Goal: Information Seeking & Learning: Learn about a topic

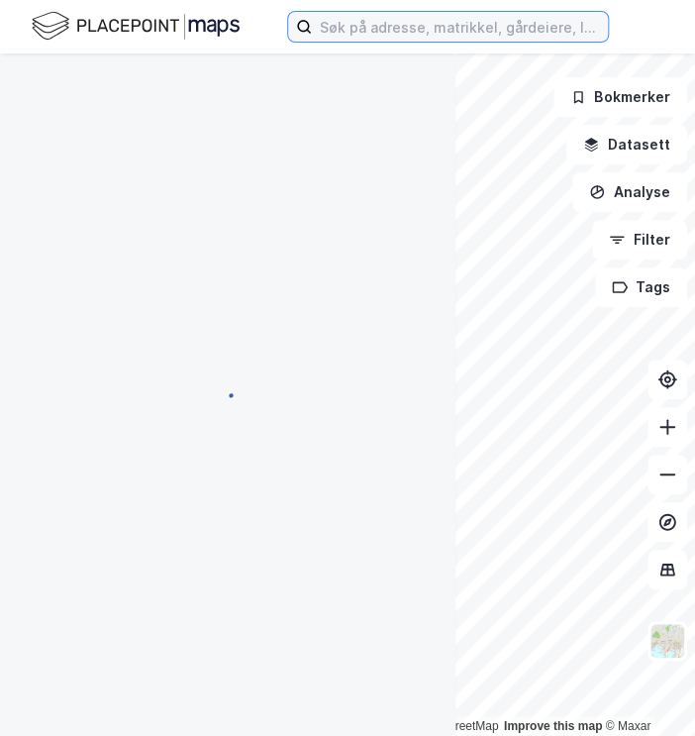
click at [345, 35] on input at bounding box center [460, 27] width 296 height 30
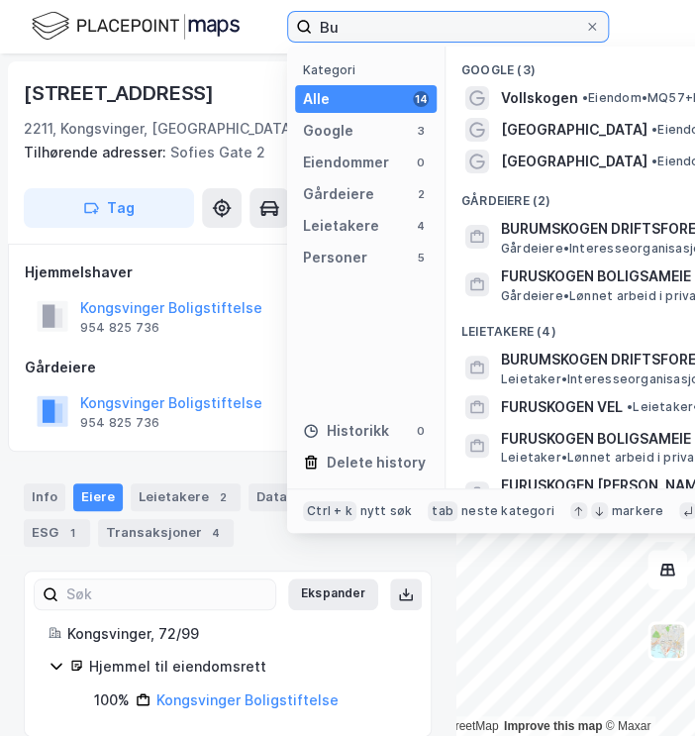
type input "B"
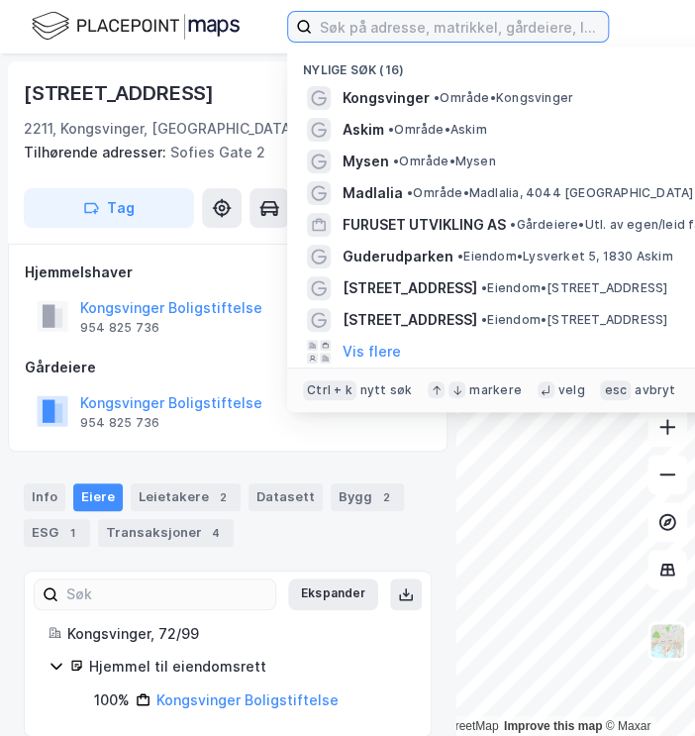
click at [370, 27] on input at bounding box center [460, 27] width 296 height 30
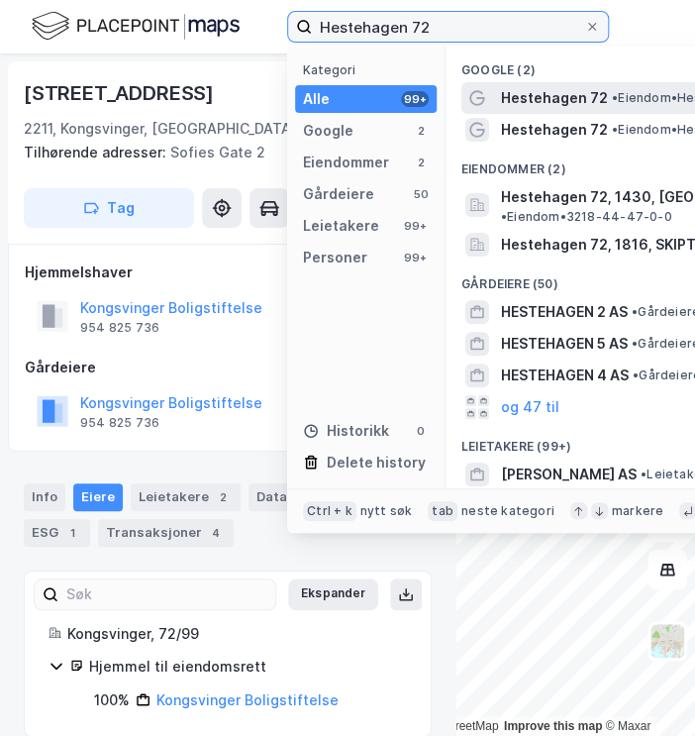
type input "Hestehagen 72"
click at [612, 97] on span "•" at bounding box center [615, 97] width 6 height 15
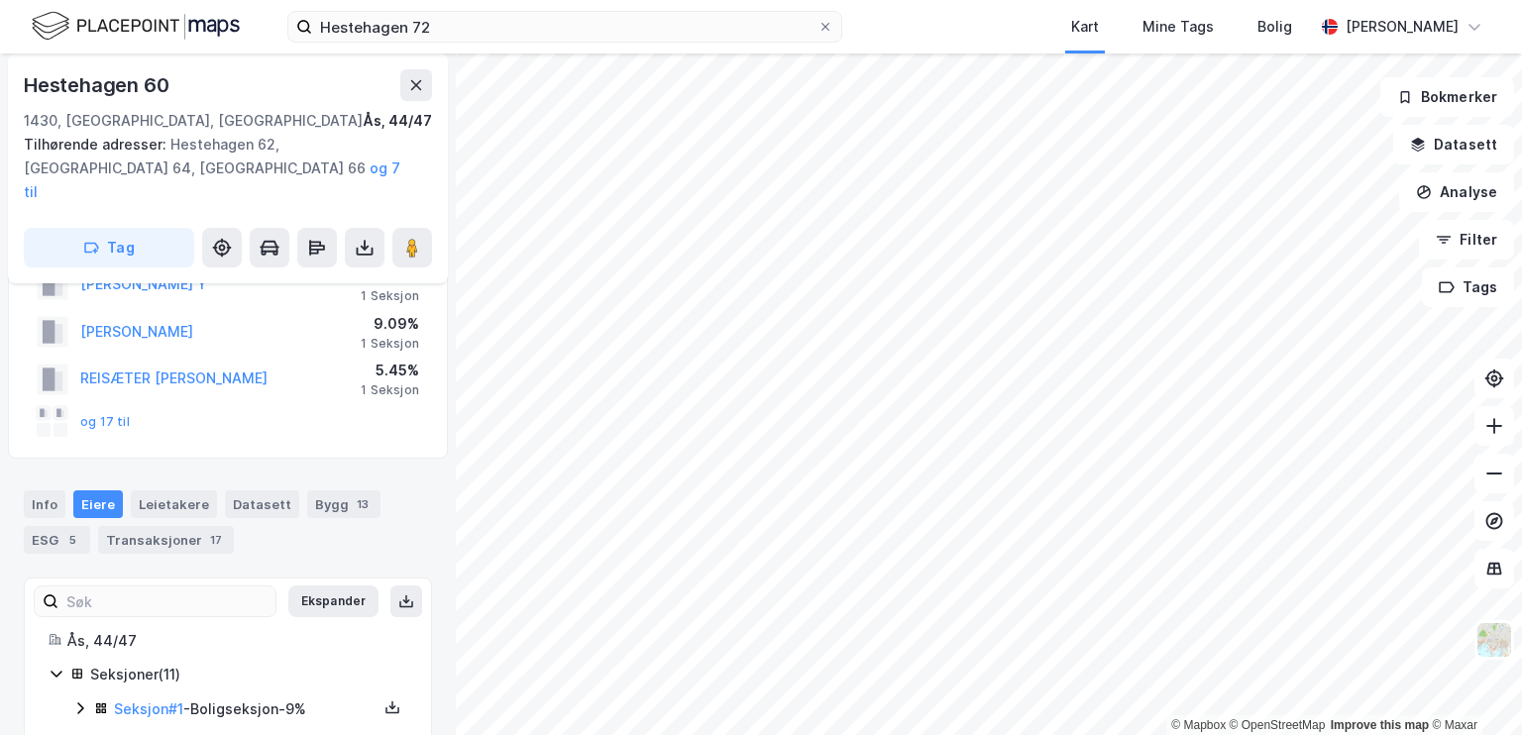
scroll to position [71, 0]
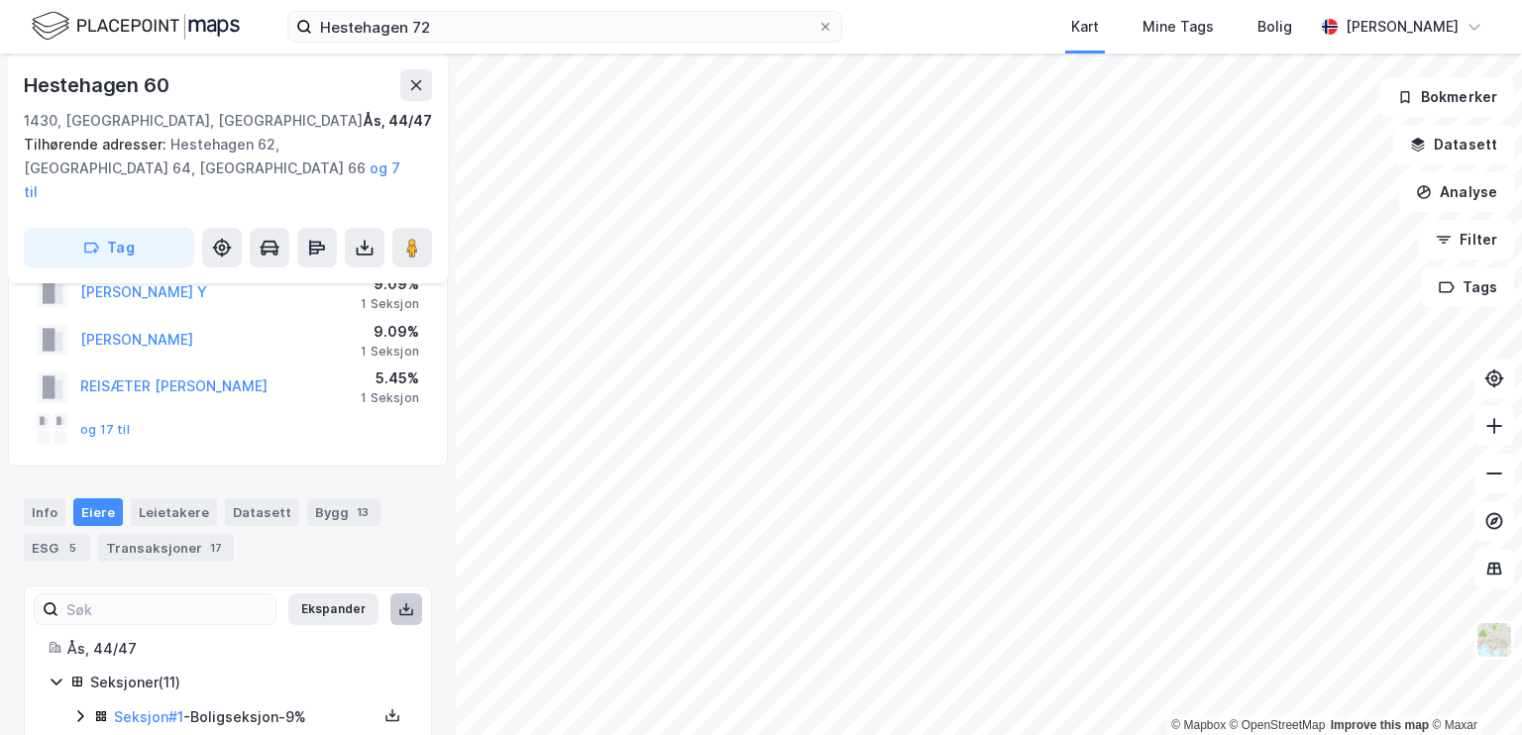
click at [400, 593] on button at bounding box center [406, 609] width 32 height 32
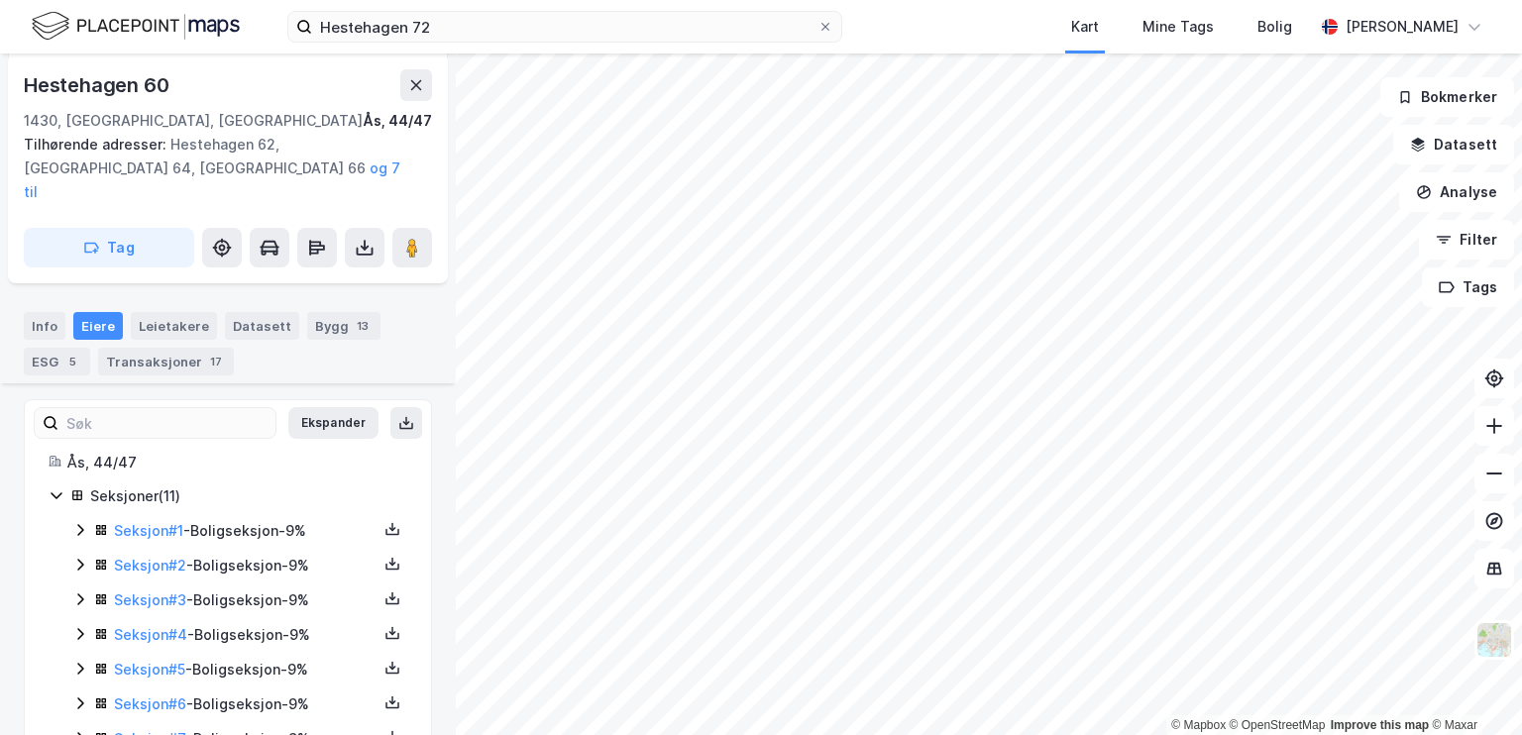
scroll to position [251, 0]
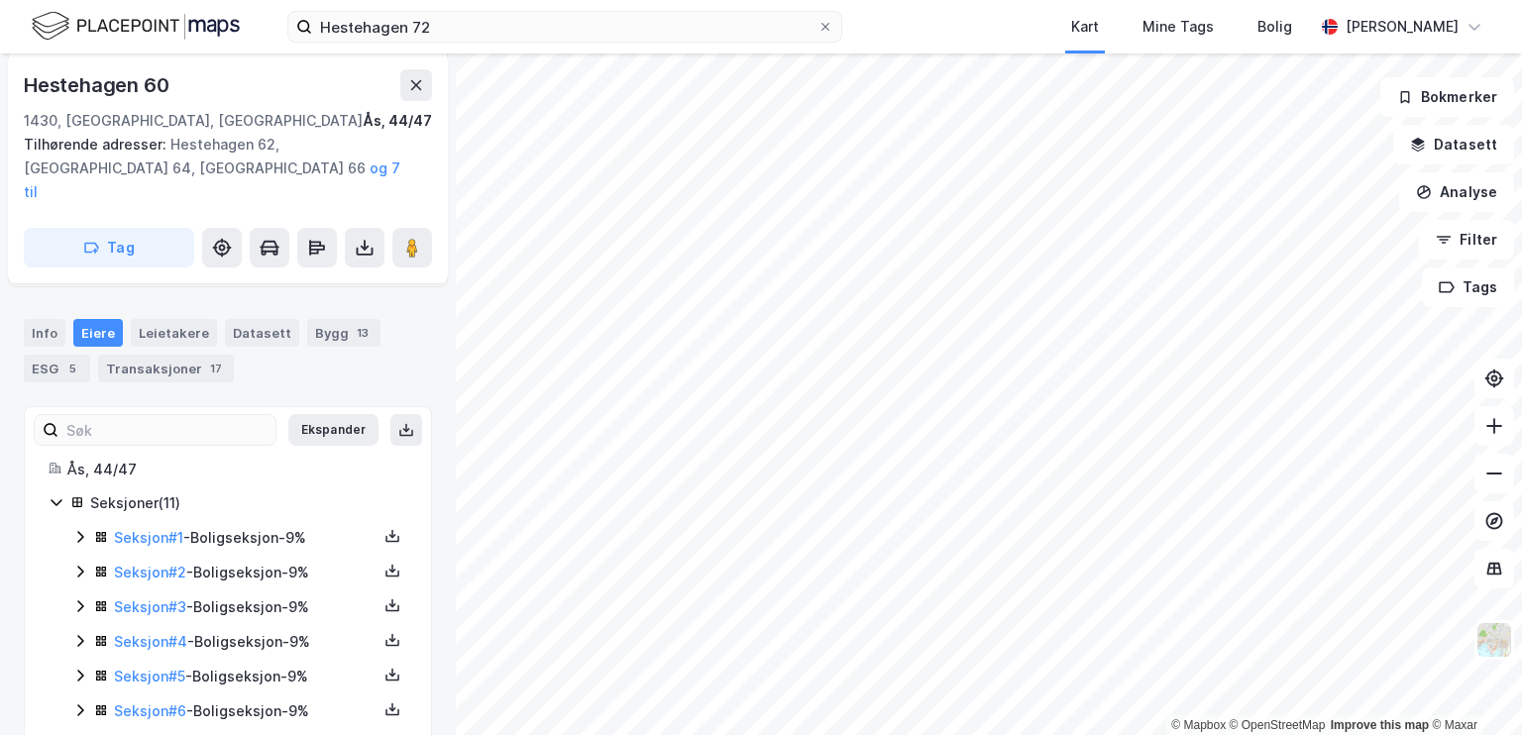
click at [72, 529] on icon at bounding box center [80, 537] width 16 height 16
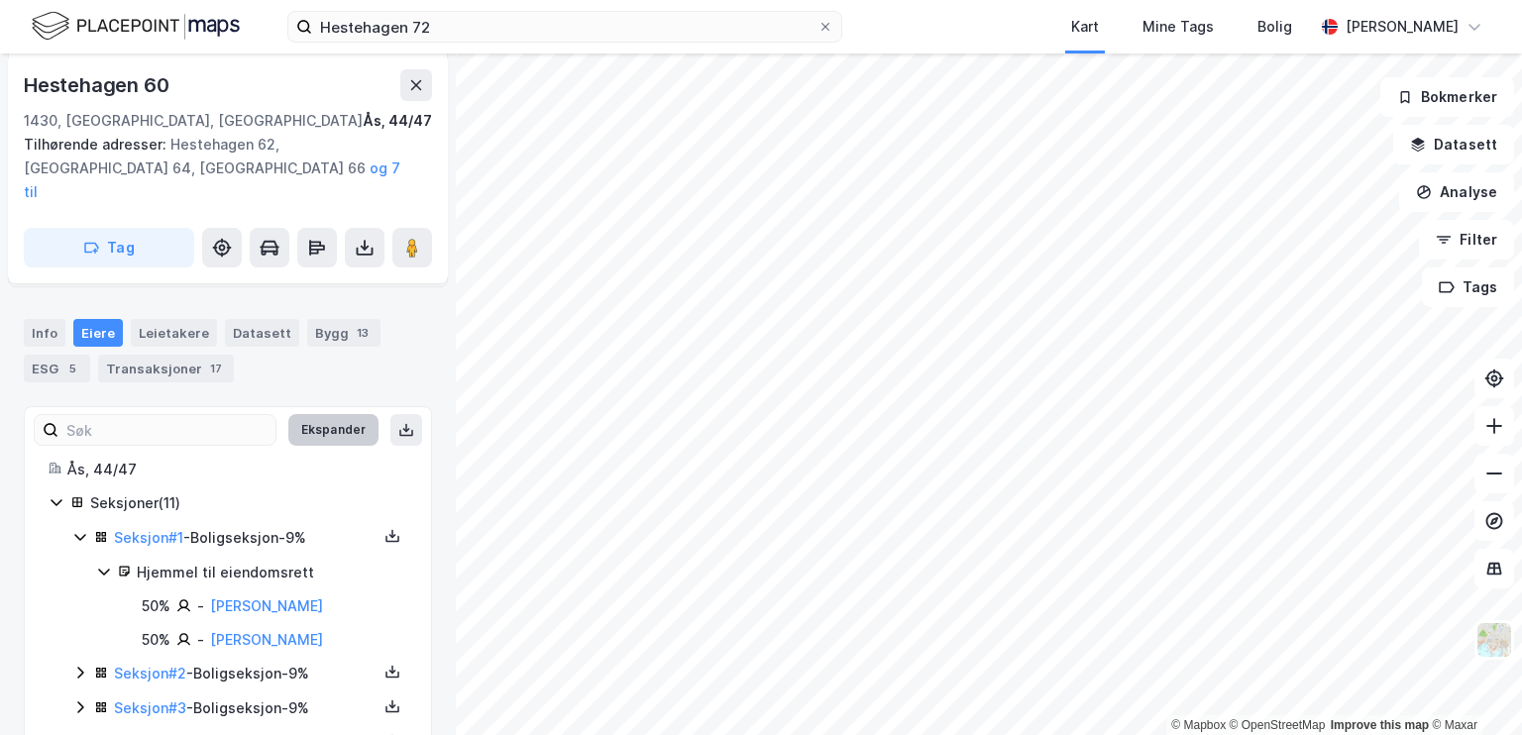
click at [321, 414] on button "Ekspander" at bounding box center [333, 430] width 90 height 32
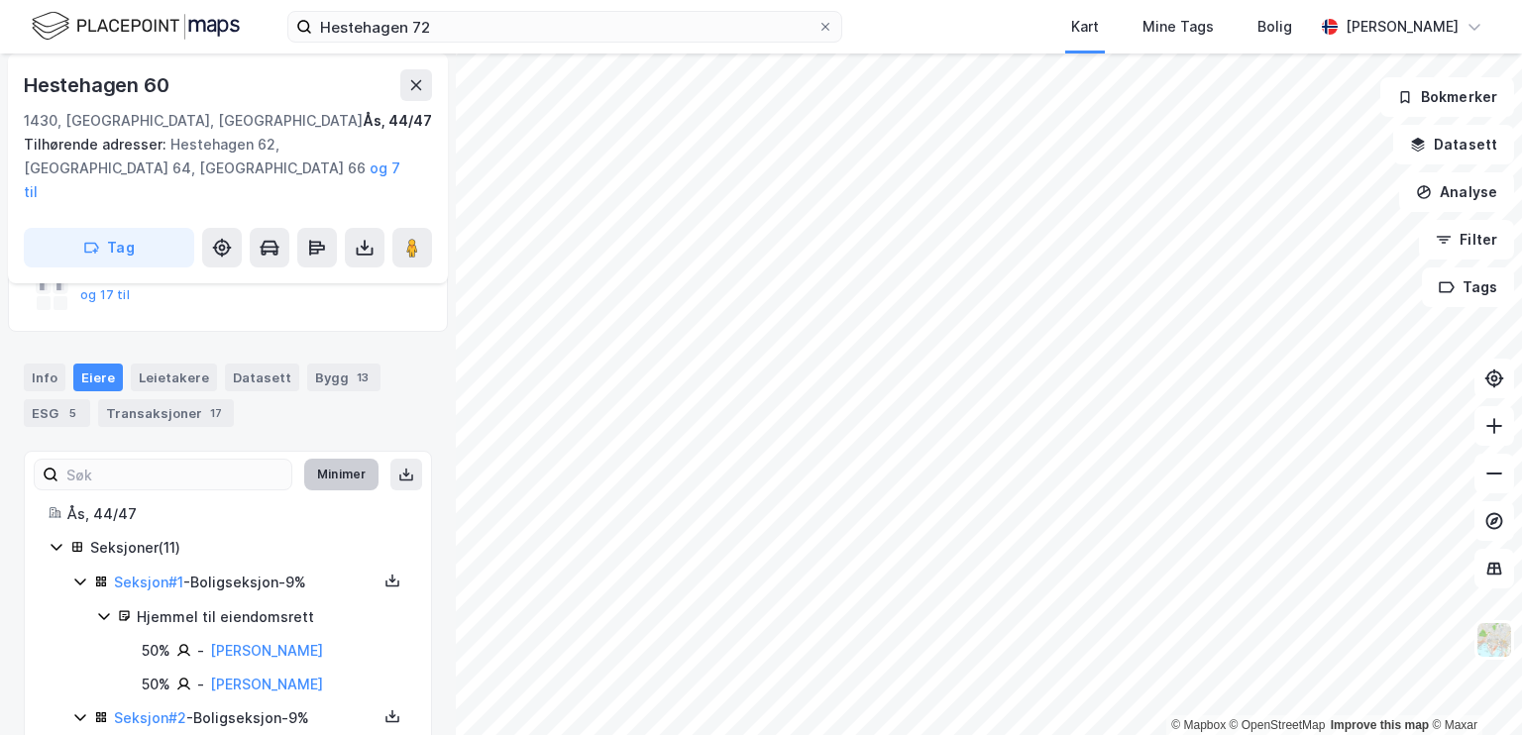
scroll to position [206, 0]
click at [390, 459] on button at bounding box center [406, 475] width 32 height 32
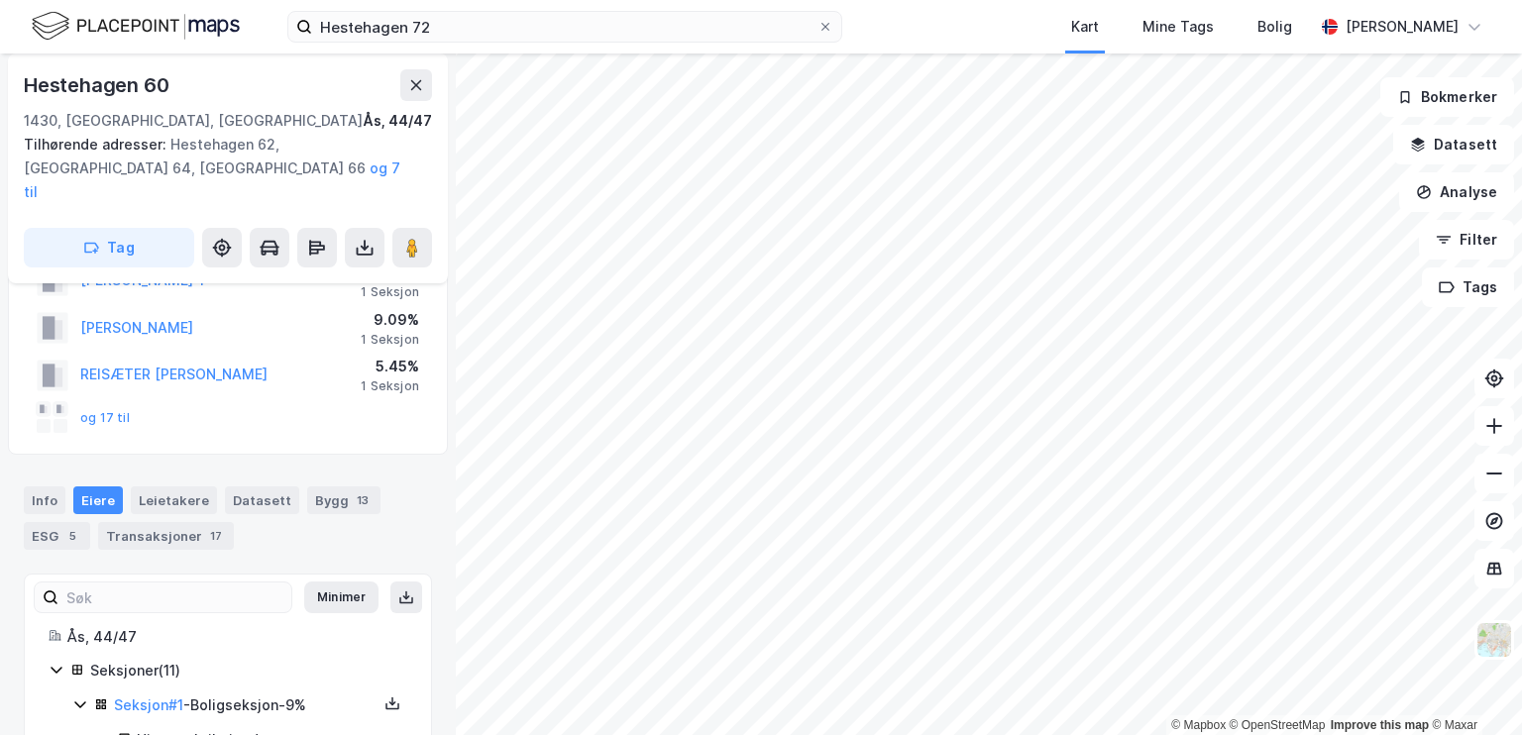
scroll to position [0, 0]
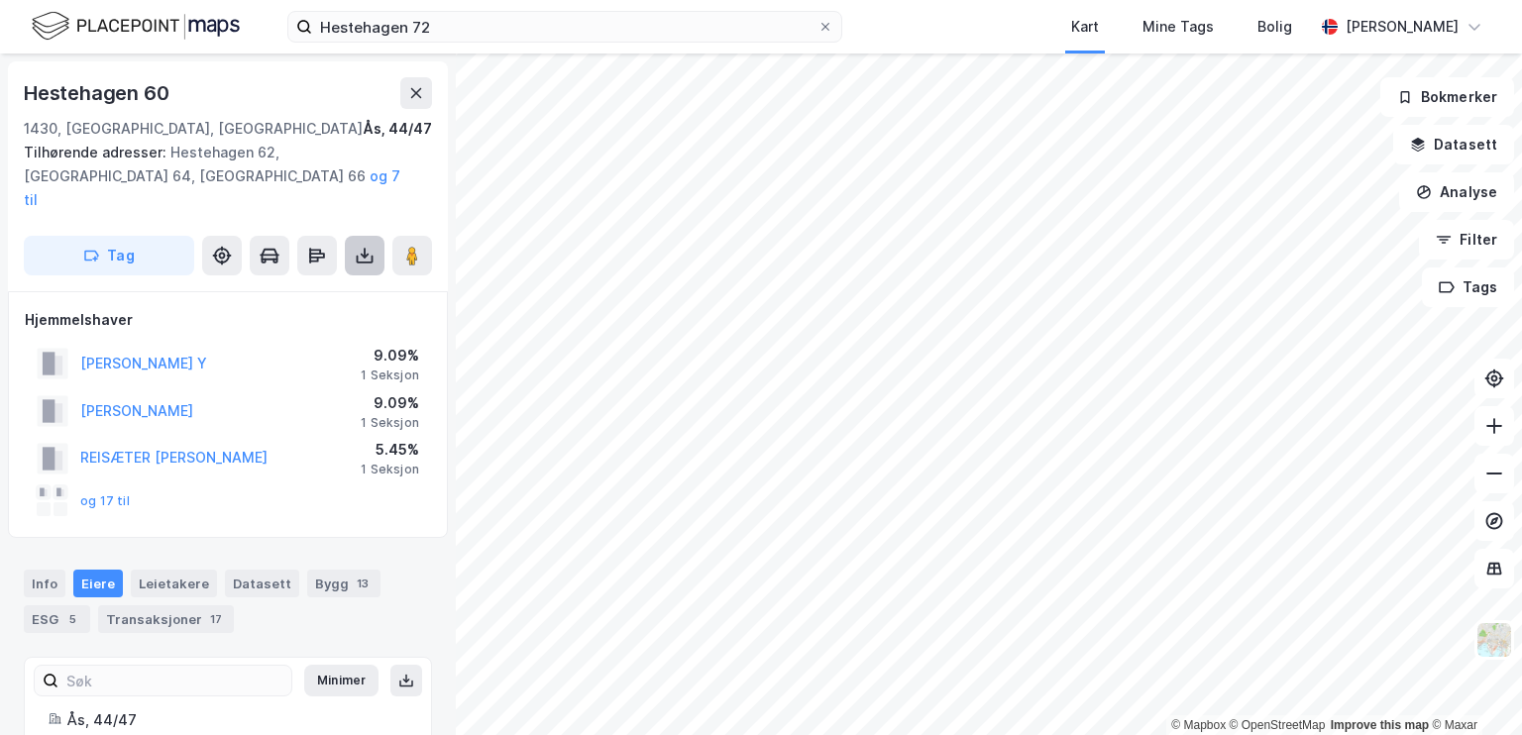
click at [361, 246] on icon at bounding box center [365, 256] width 20 height 20
click at [326, 311] on div "Last ned matrikkelrapport" at bounding box center [278, 327] width 211 height 32
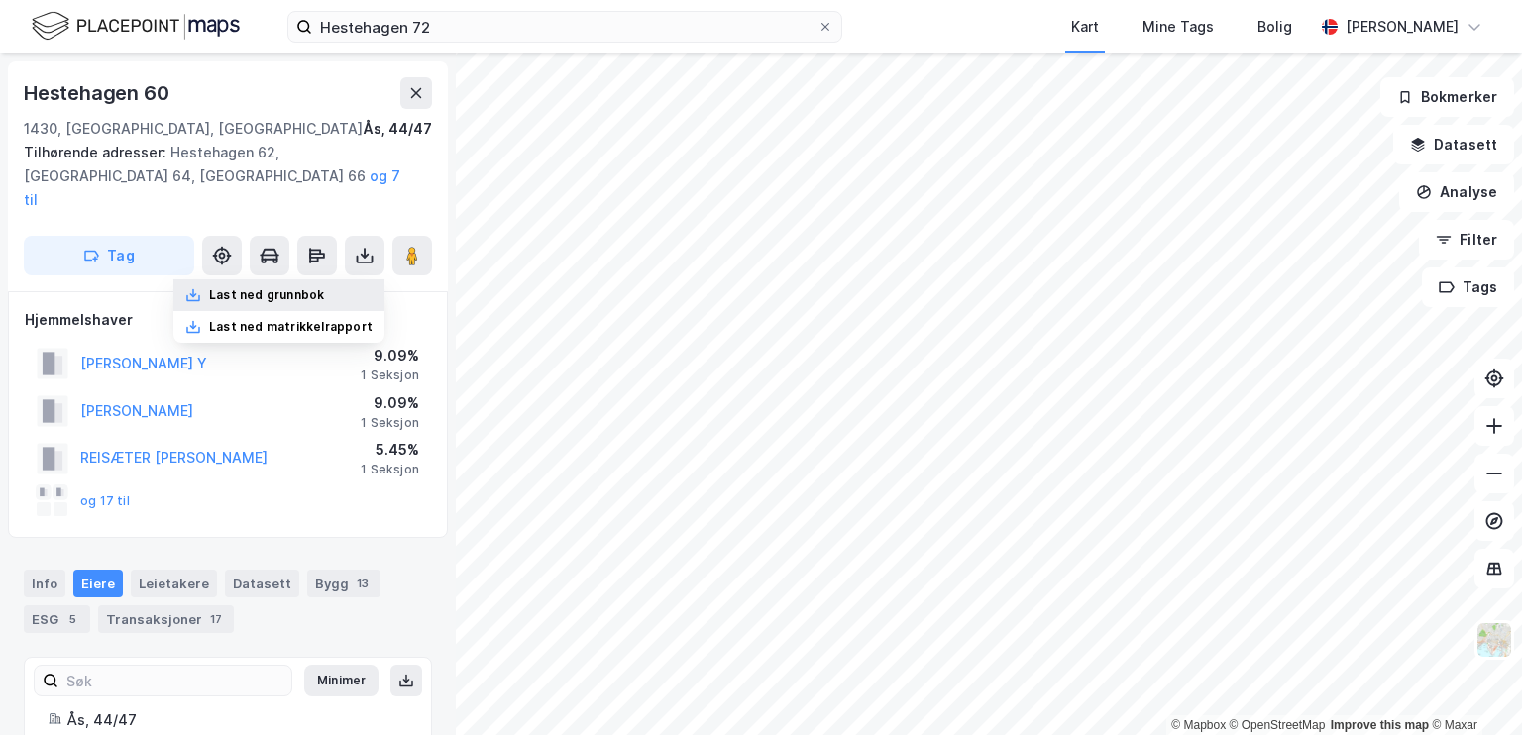
click at [294, 287] on div "Last ned grunnbok" at bounding box center [266, 295] width 115 height 16
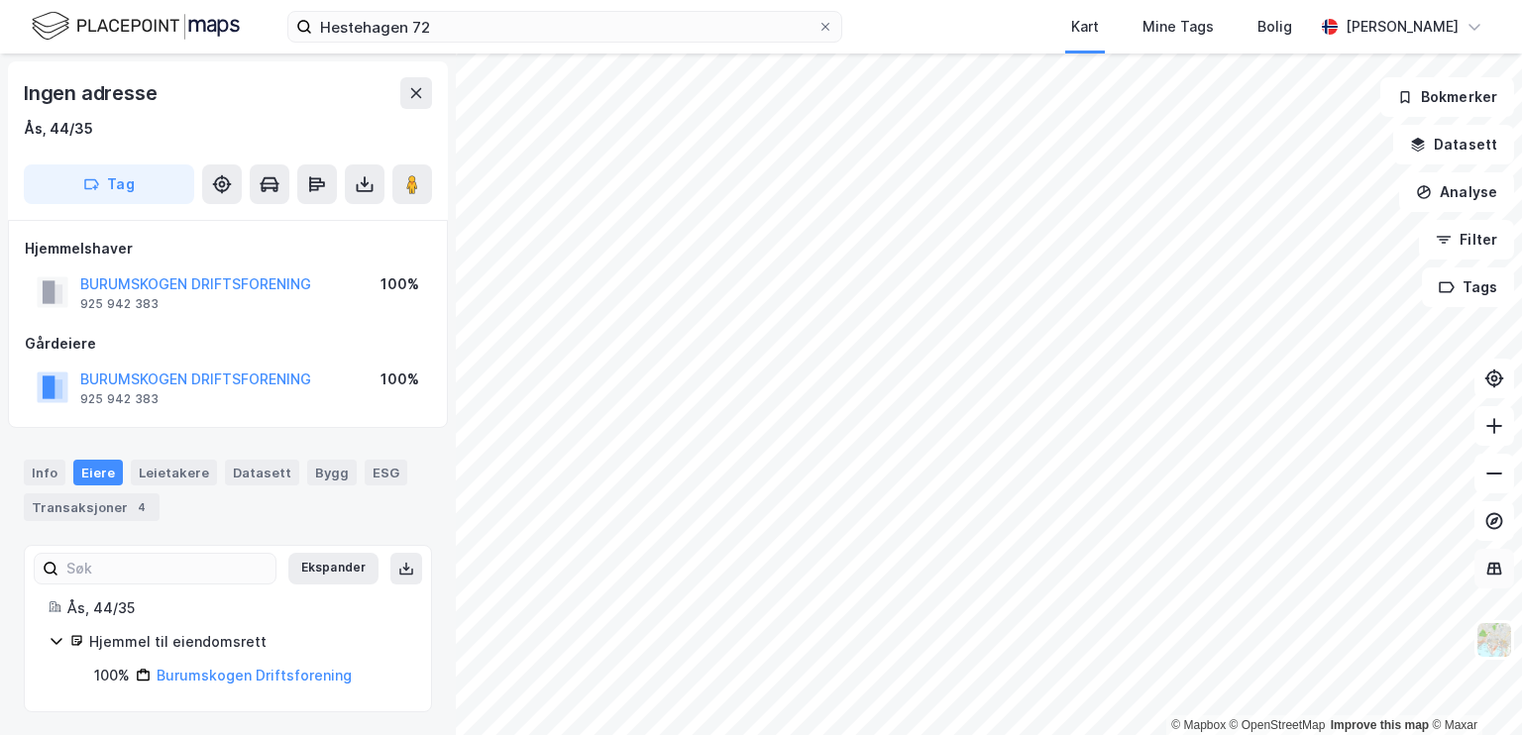
click at [694, 570] on icon at bounding box center [1494, 568] width 2 height 11
click at [694, 569] on icon at bounding box center [1494, 568] width 13 height 2
click at [694, 391] on button at bounding box center [1494, 379] width 40 height 40
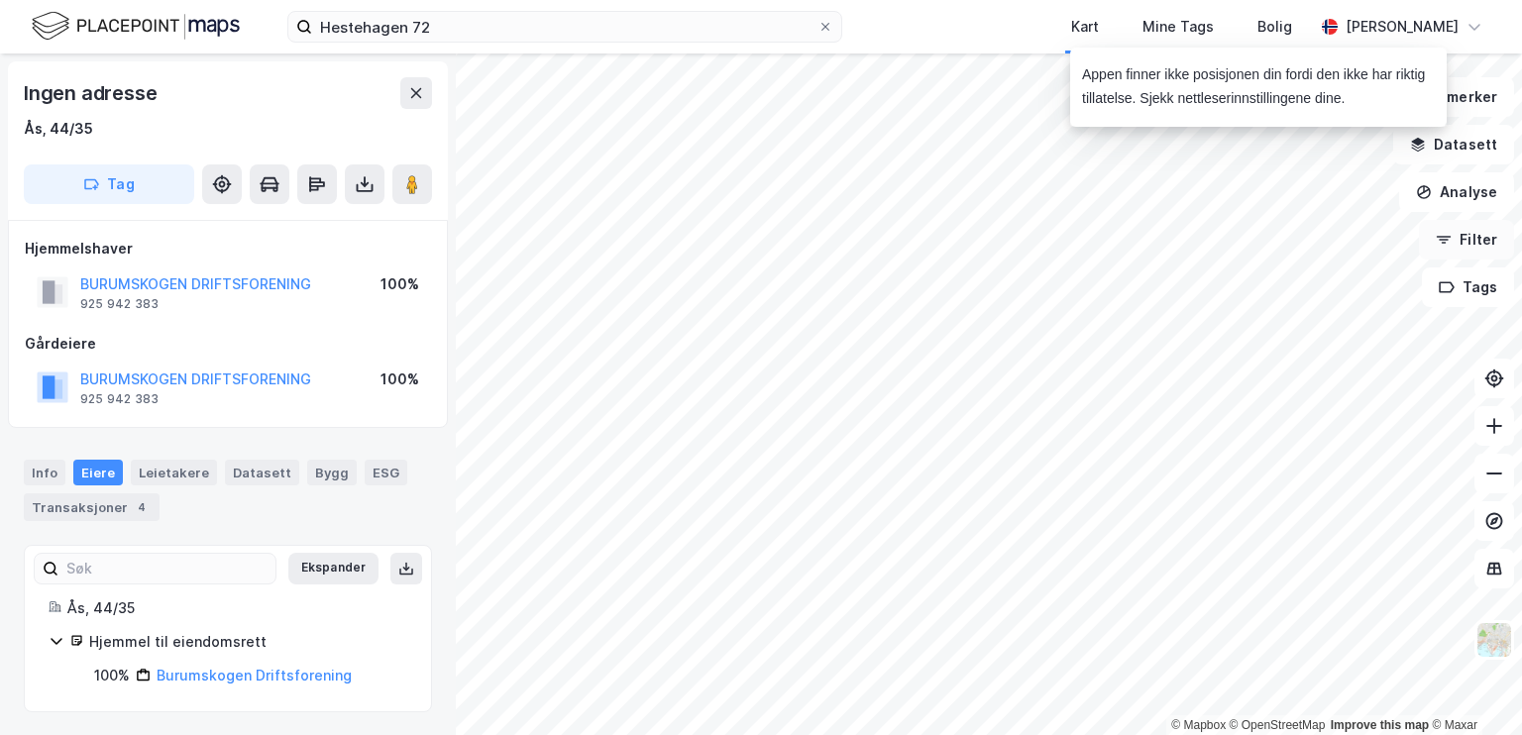
click at [694, 244] on button "Filter" at bounding box center [1466, 240] width 95 height 40
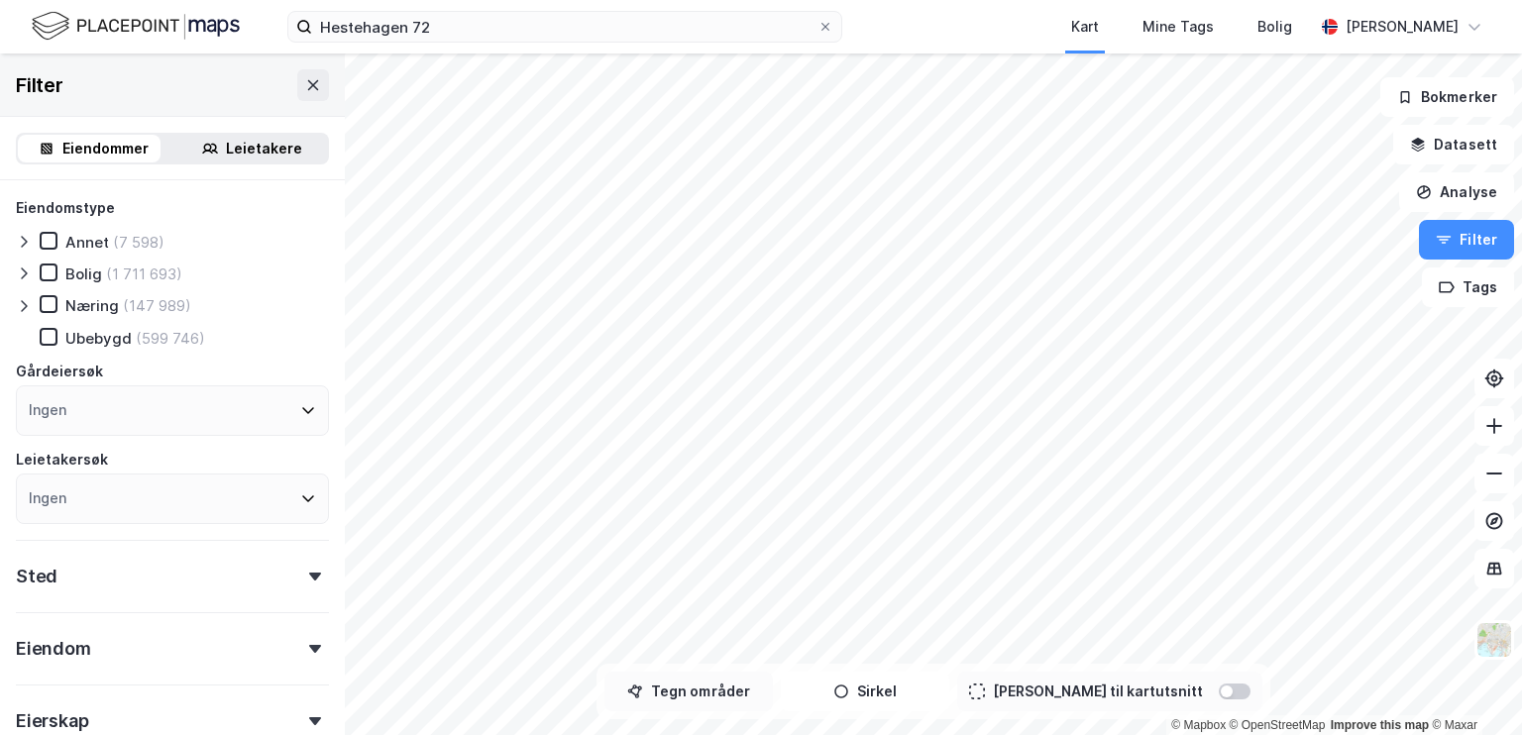
click at [694, 685] on button "Tegn områder" at bounding box center [688, 692] width 168 height 40
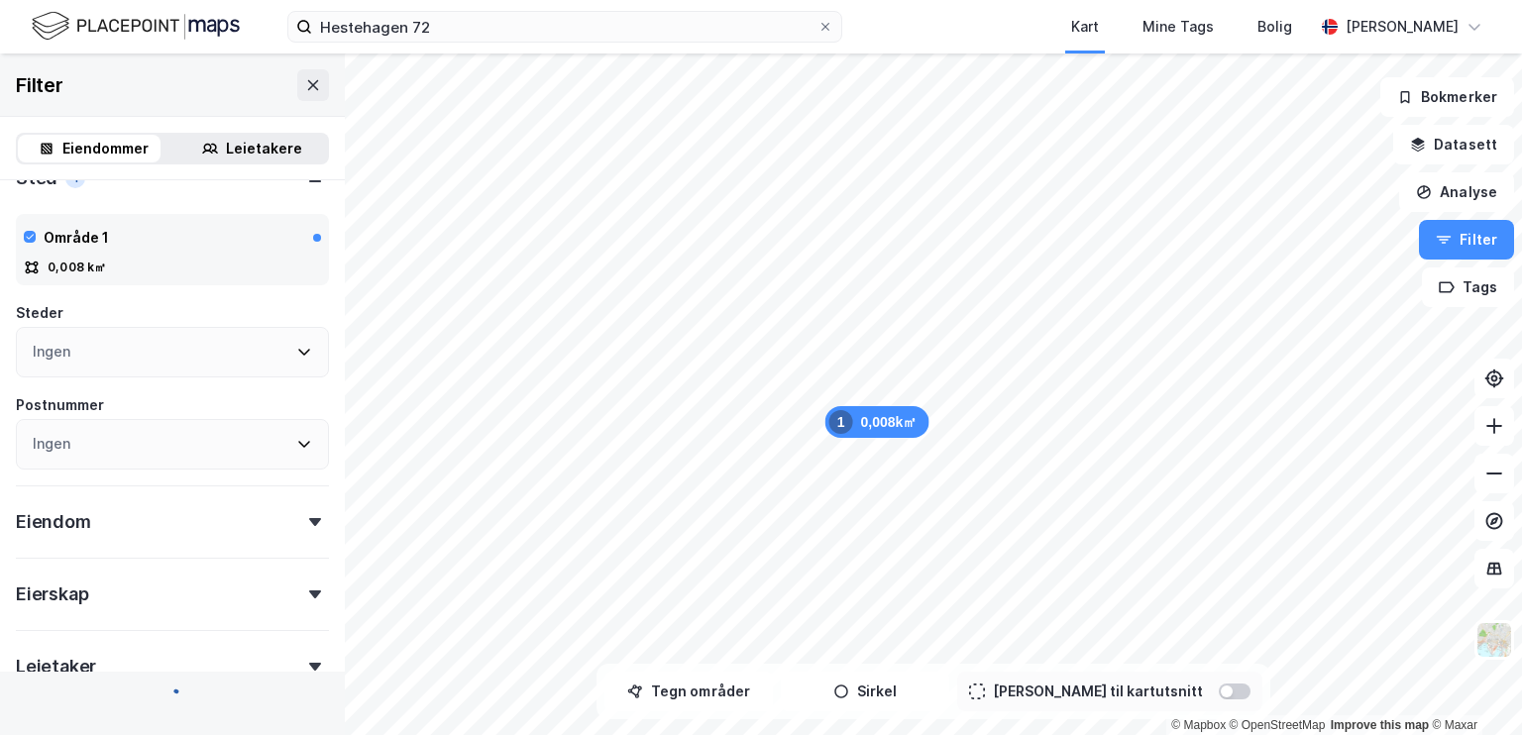
scroll to position [422, 0]
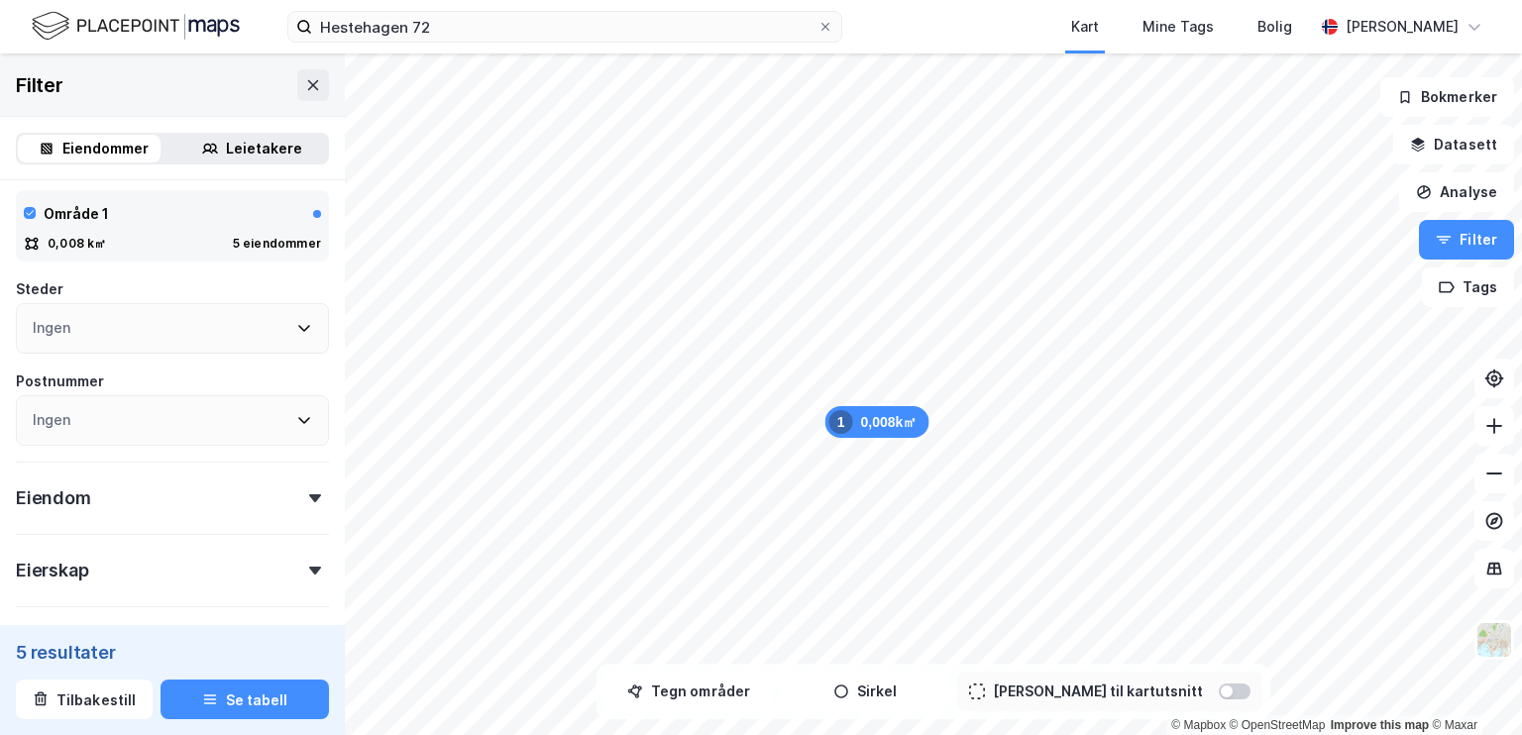
click at [240, 434] on div "Ingen" at bounding box center [172, 420] width 313 height 51
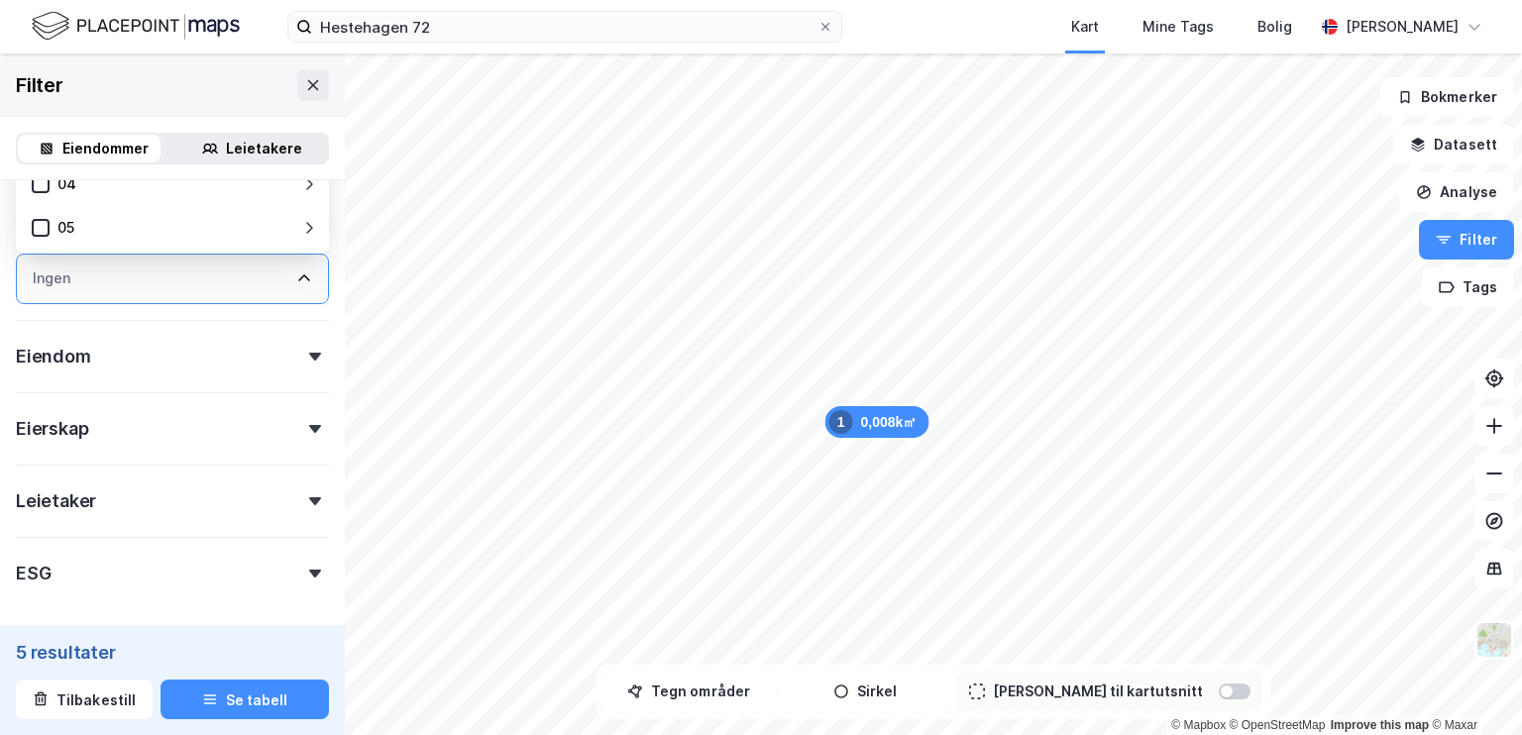
scroll to position [563, 0]
click at [253, 457] on div "Eiendomstype [PERSON_NAME] (4) Næring Ubebygd (1) Gårdeiersøk Ingen Leietakersø…" at bounding box center [172, 113] width 313 height 961
click at [280, 436] on div "Eierskap" at bounding box center [172, 421] width 313 height 56
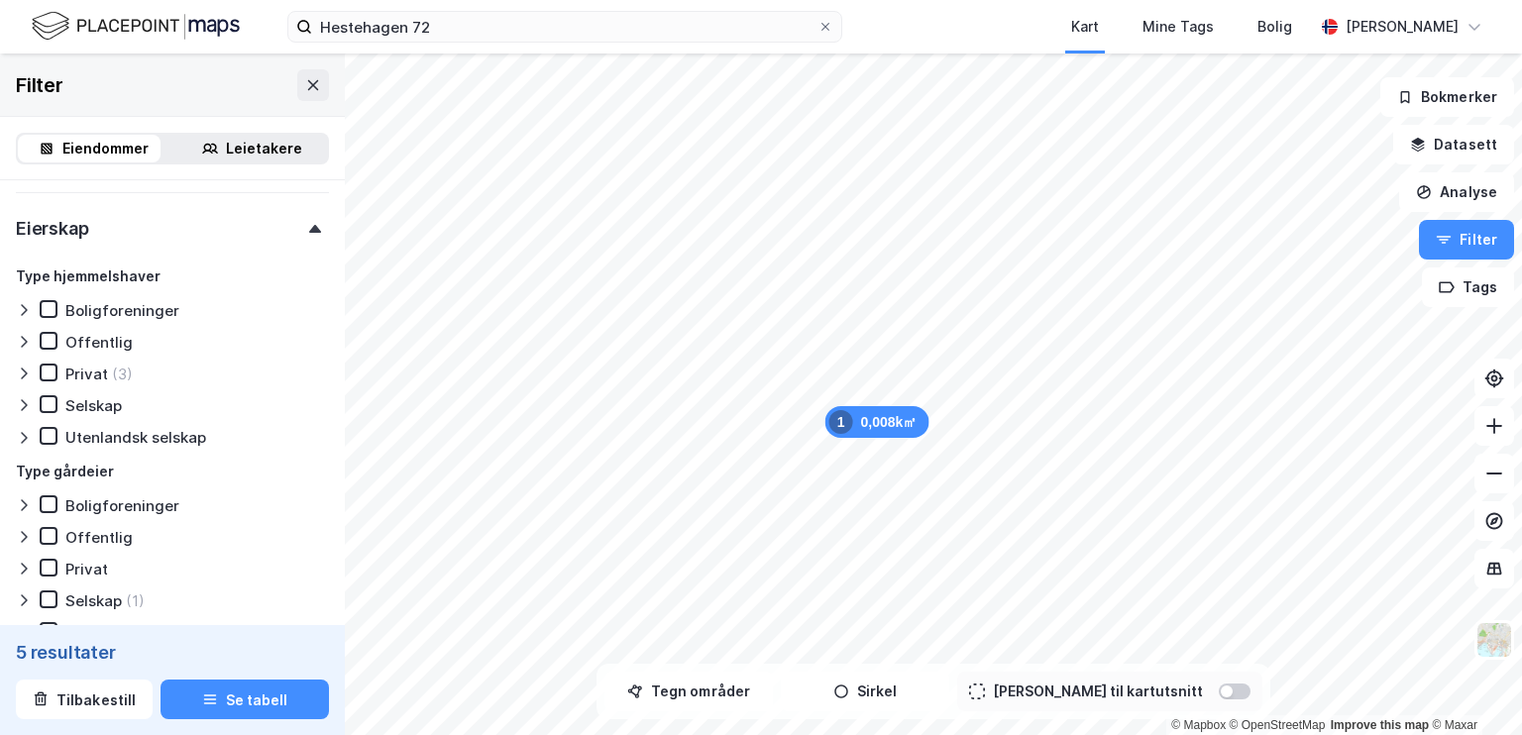
scroll to position [621, 0]
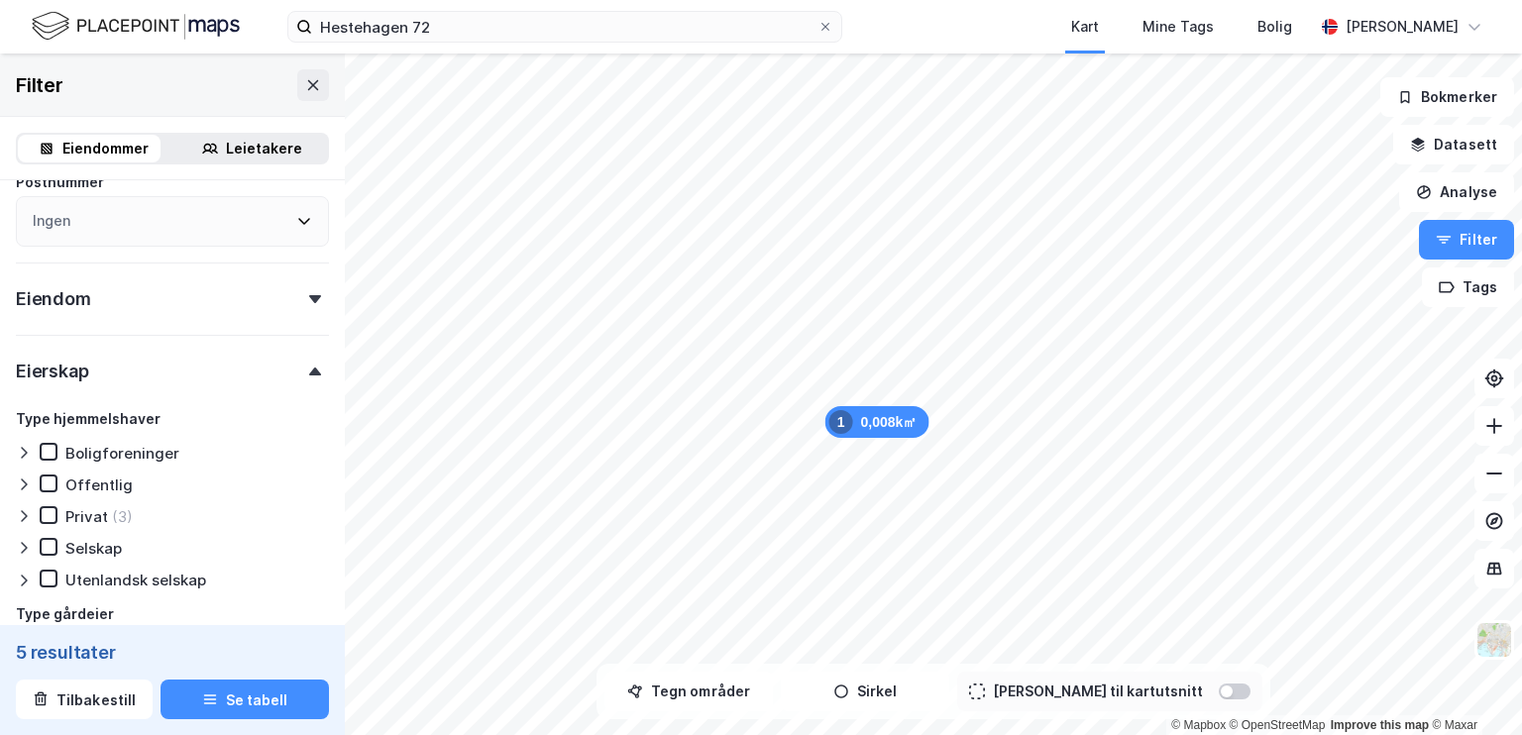
click at [263, 288] on div "Eiendom" at bounding box center [172, 291] width 313 height 56
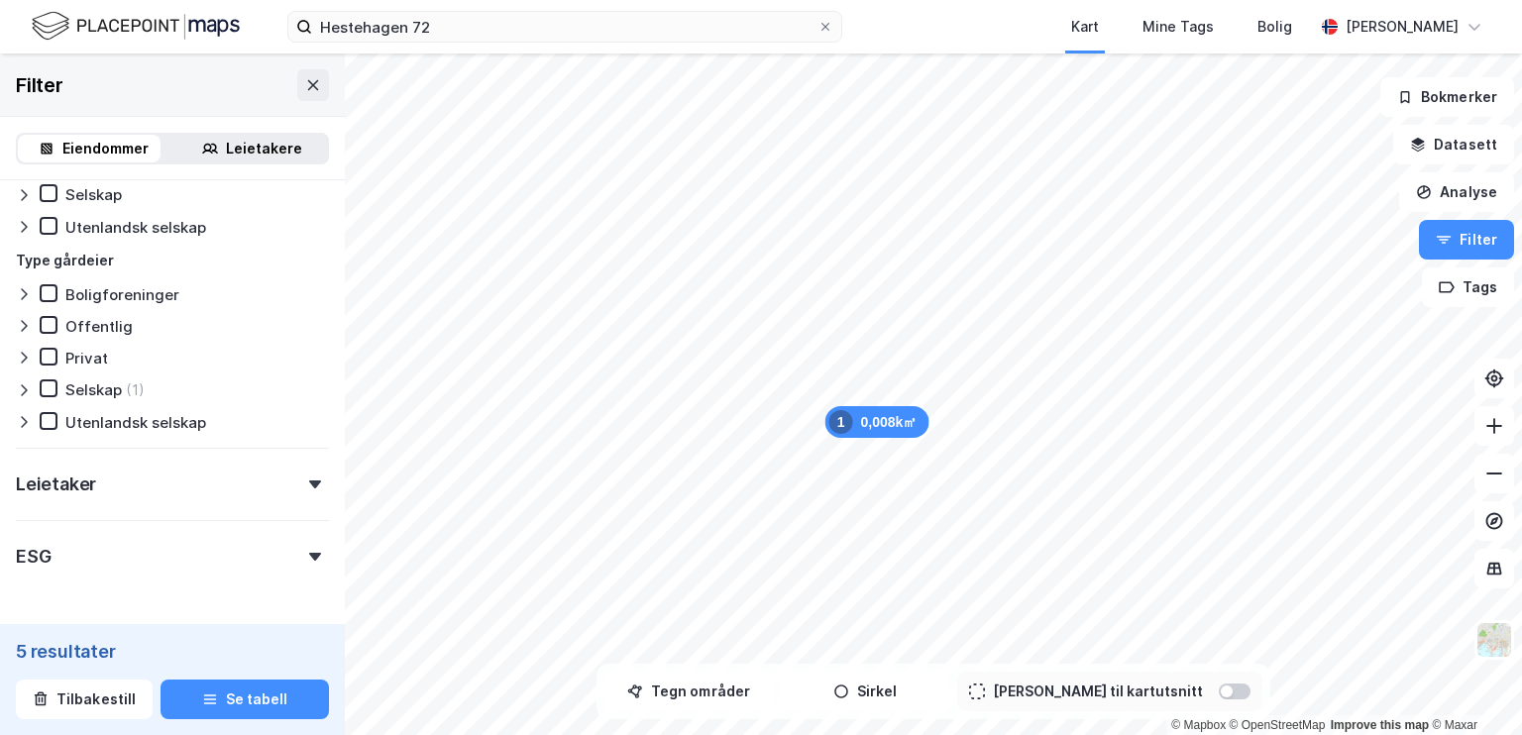
scroll to position [1541, 0]
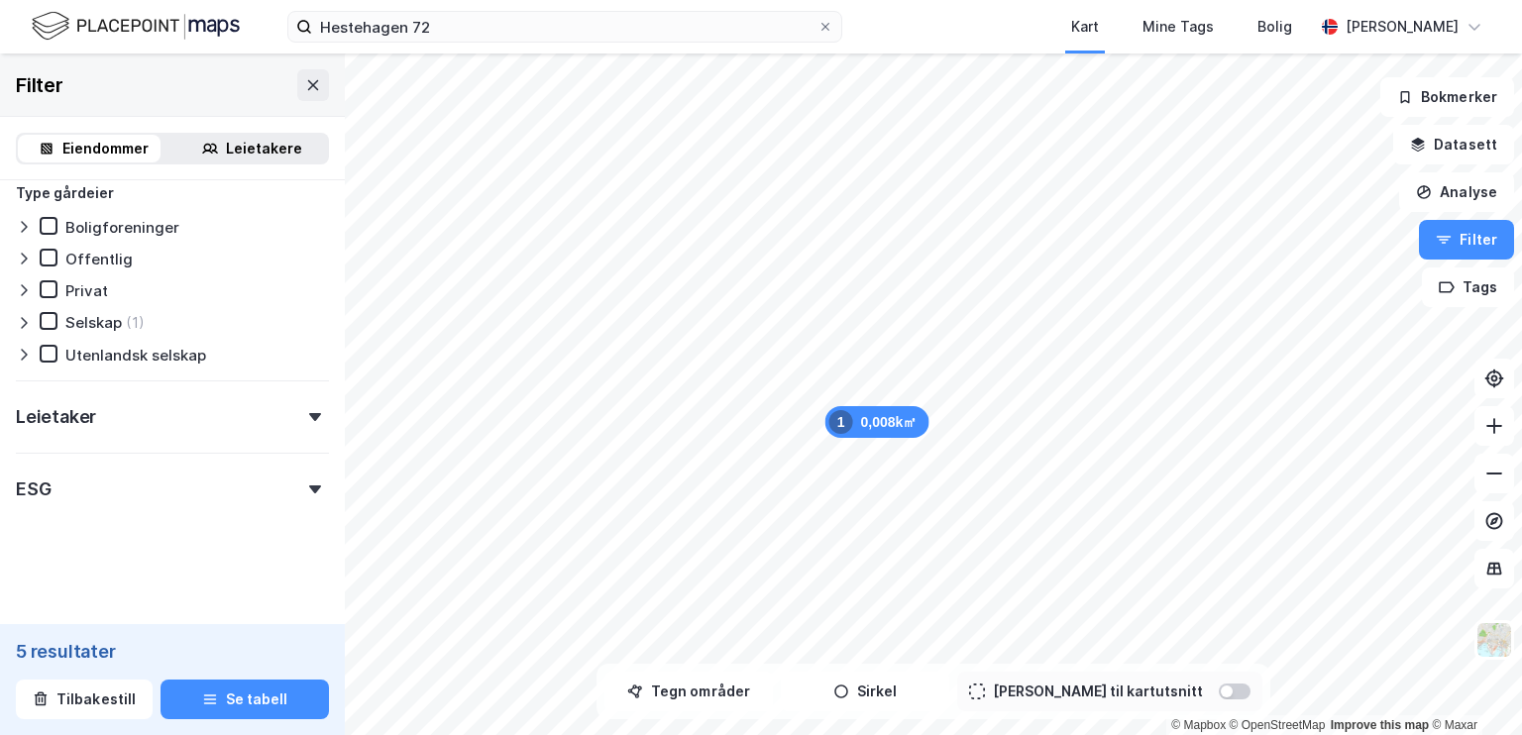
click at [246, 419] on div "Leietaker" at bounding box center [172, 408] width 313 height 56
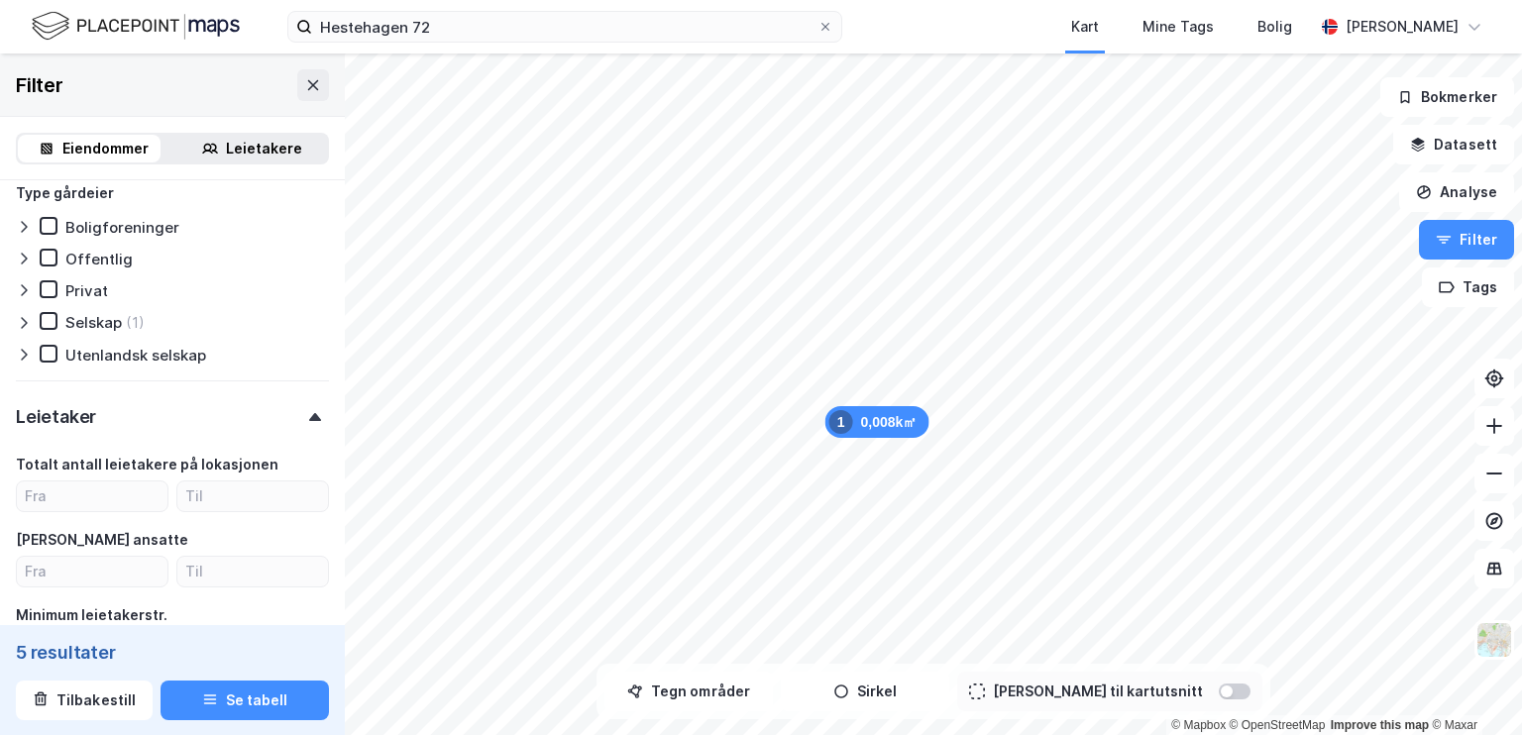
click at [246, 419] on div "Leietaker" at bounding box center [172, 408] width 313 height 56
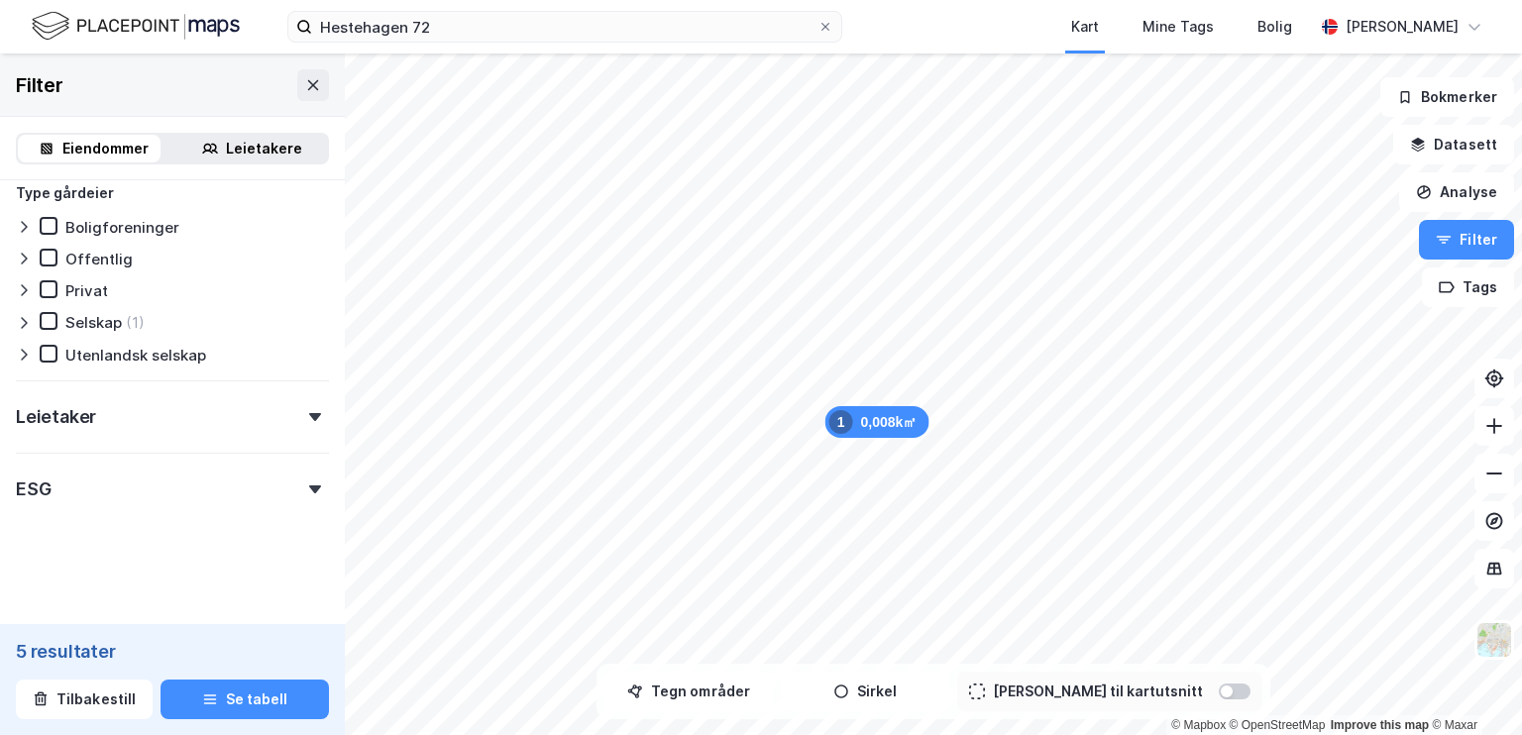
click at [212, 498] on div "ESG" at bounding box center [172, 481] width 313 height 56
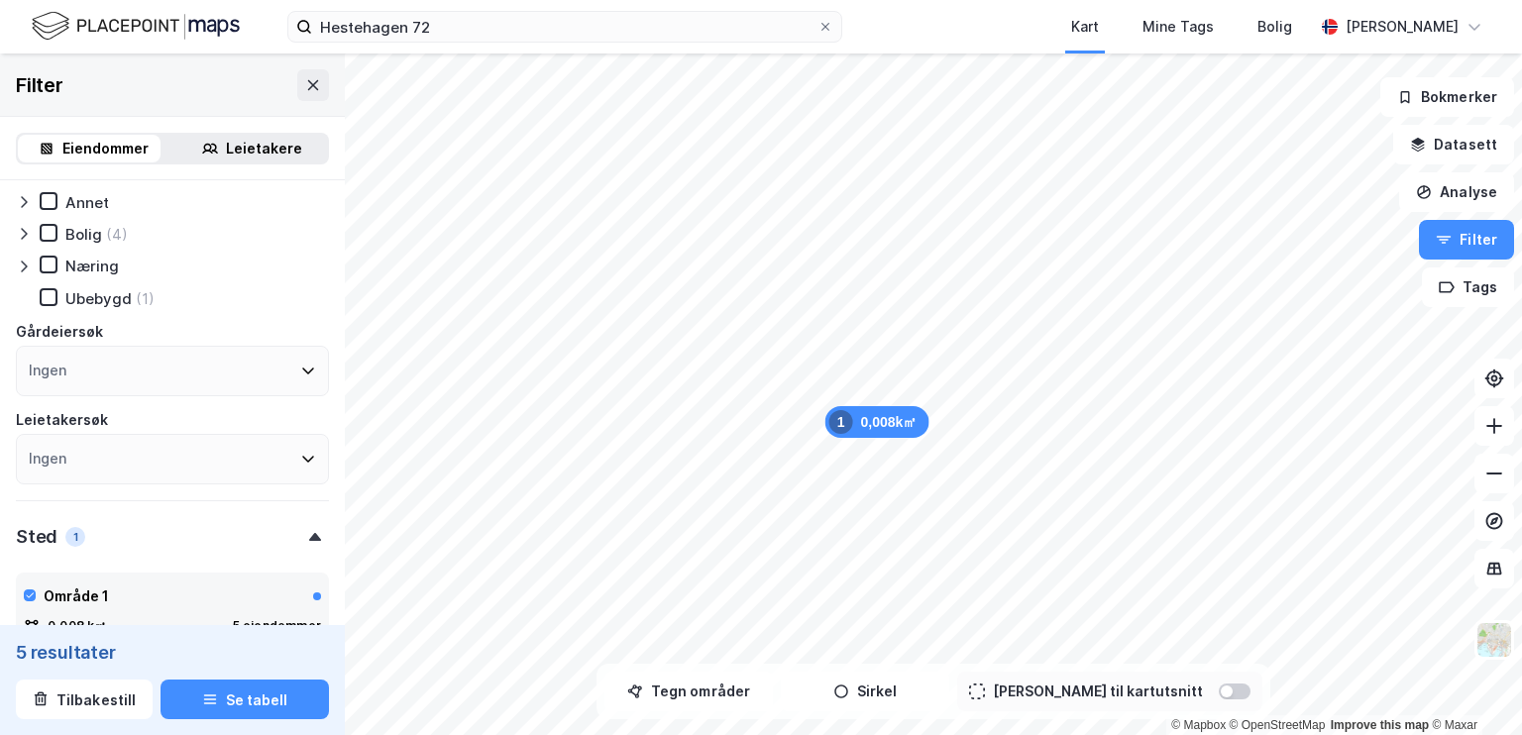
scroll to position [0, 0]
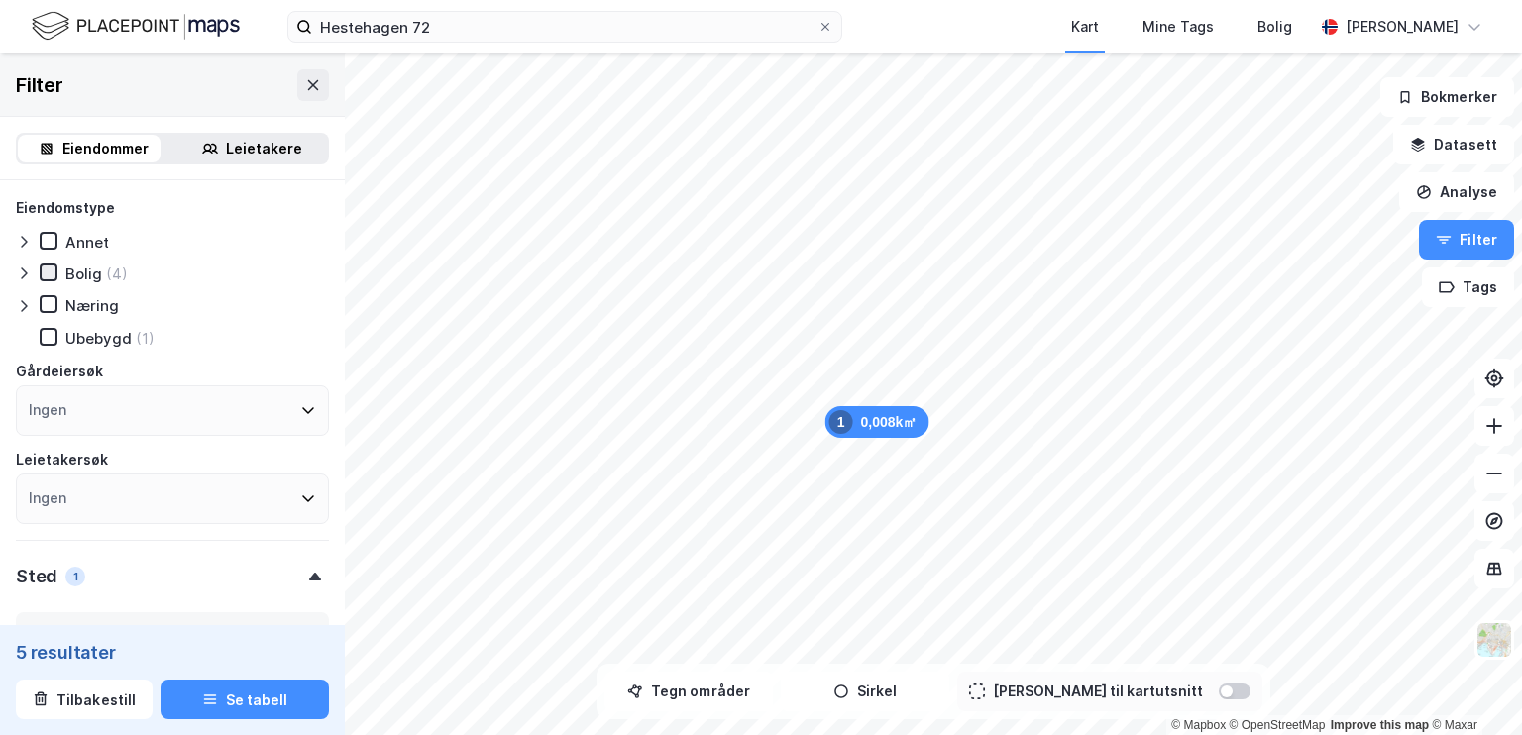
click at [52, 264] on div at bounding box center [49, 273] width 18 height 18
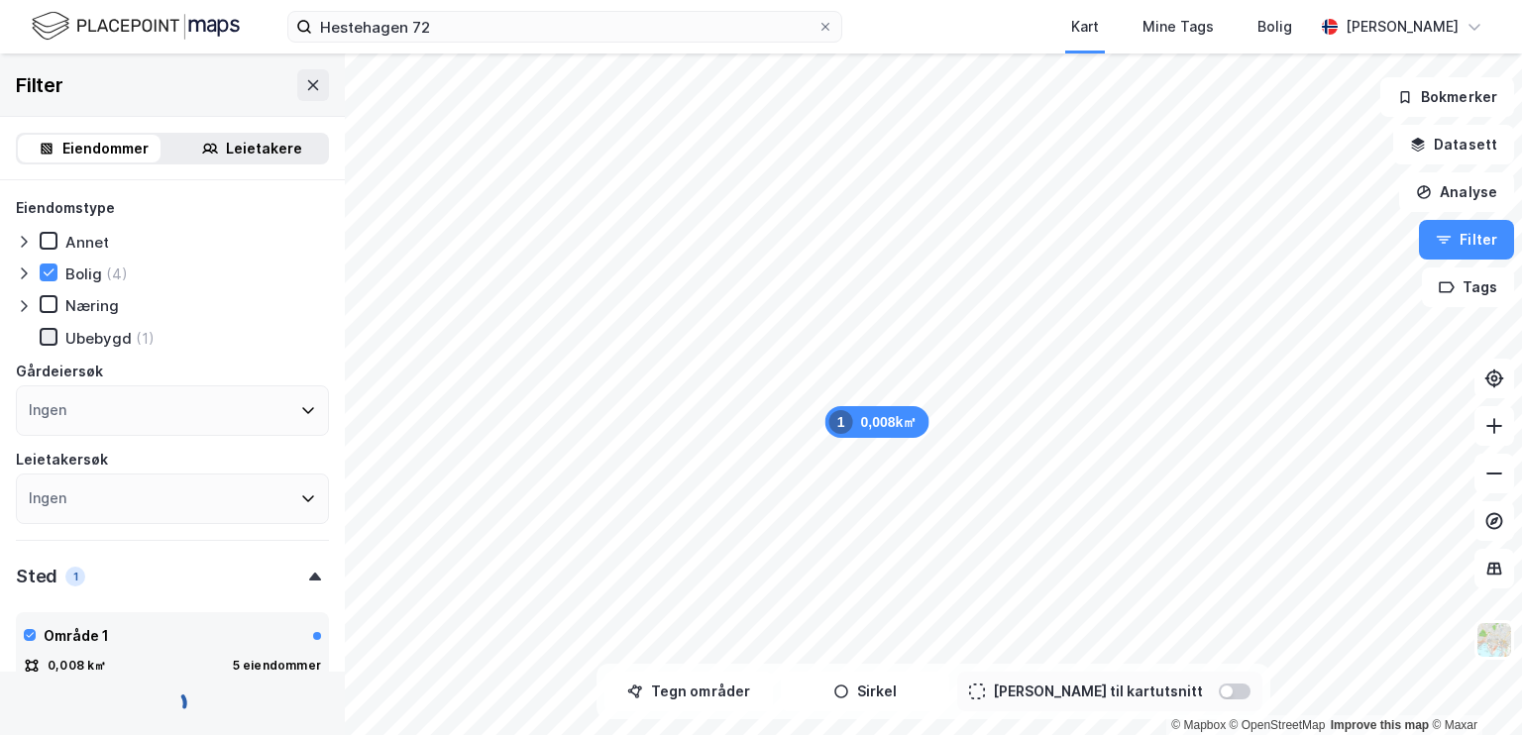
click at [46, 332] on icon at bounding box center [49, 337] width 14 height 14
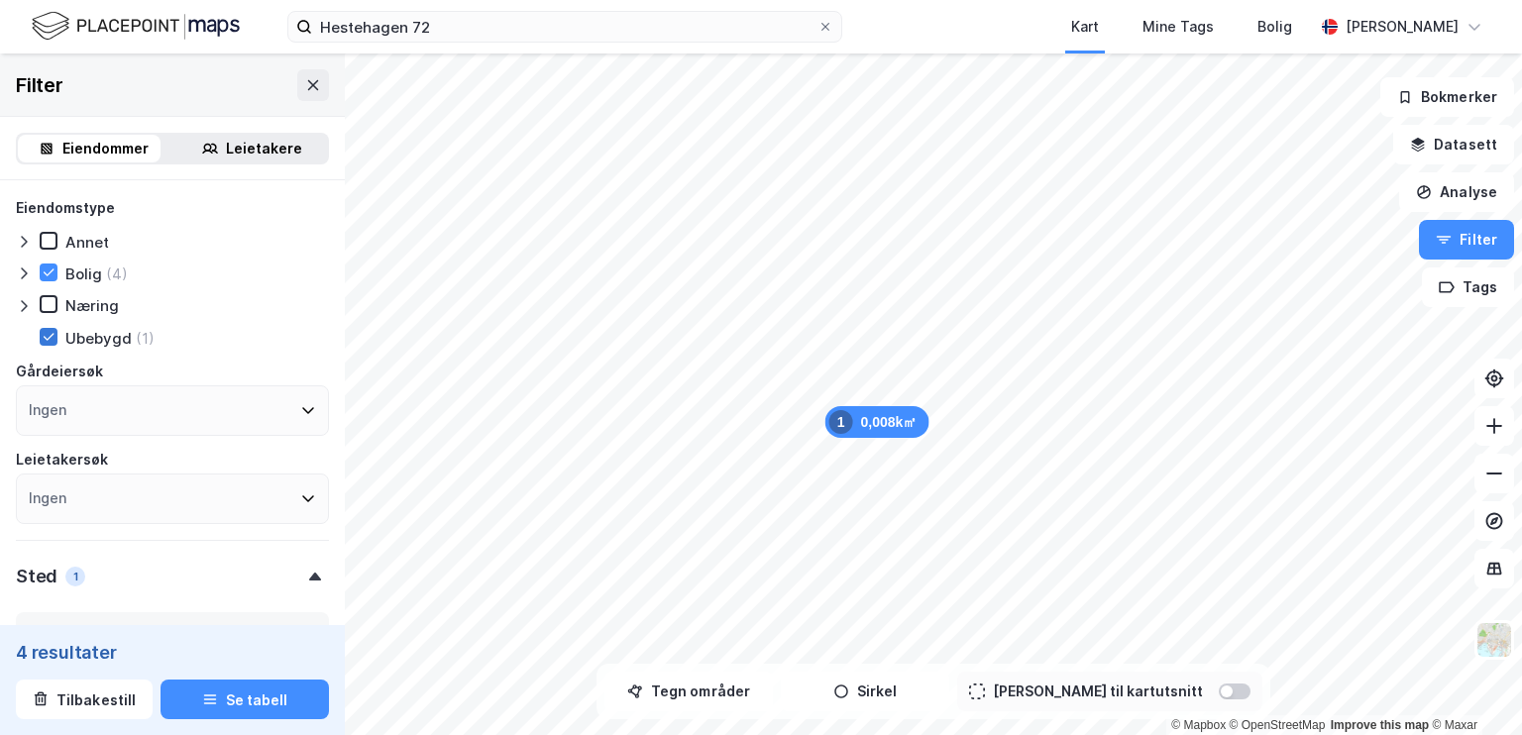
type input "Inkluder (4)"
type input "--- (4)"
type input "Inkluder (5)"
type input "--- (5)"
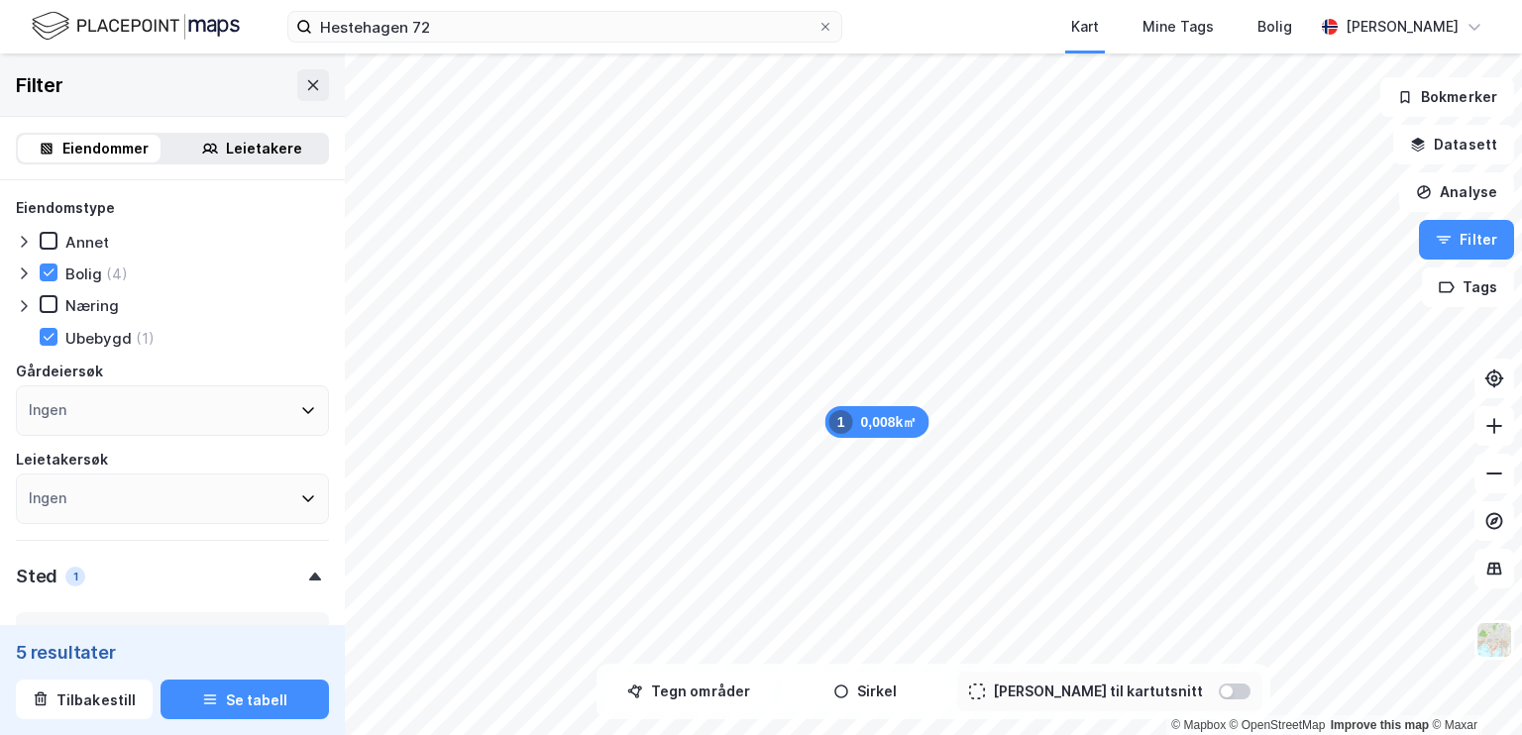
type input "--- (5)"
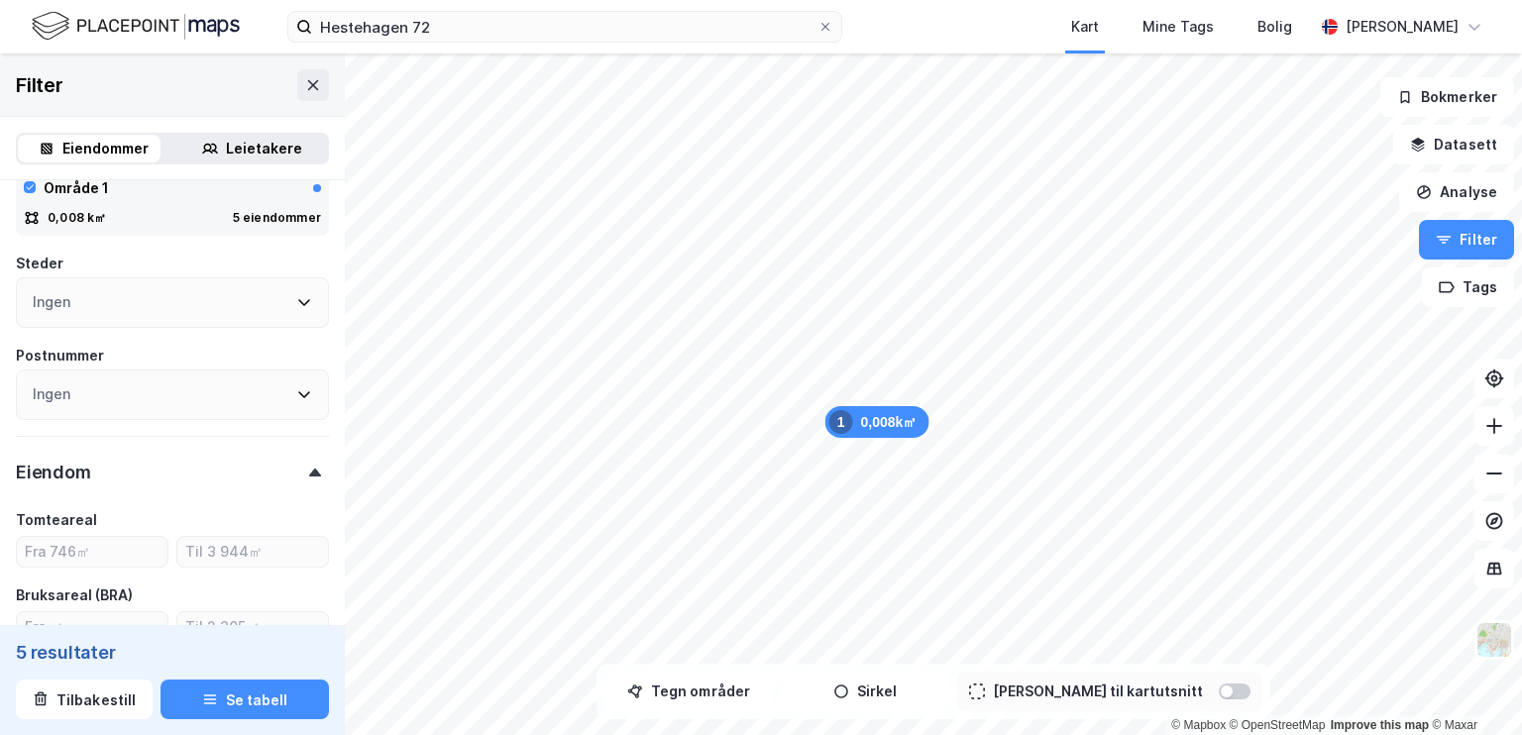
scroll to position [452, 0]
click at [242, 705] on button "Se tabell" at bounding box center [244, 700] width 168 height 40
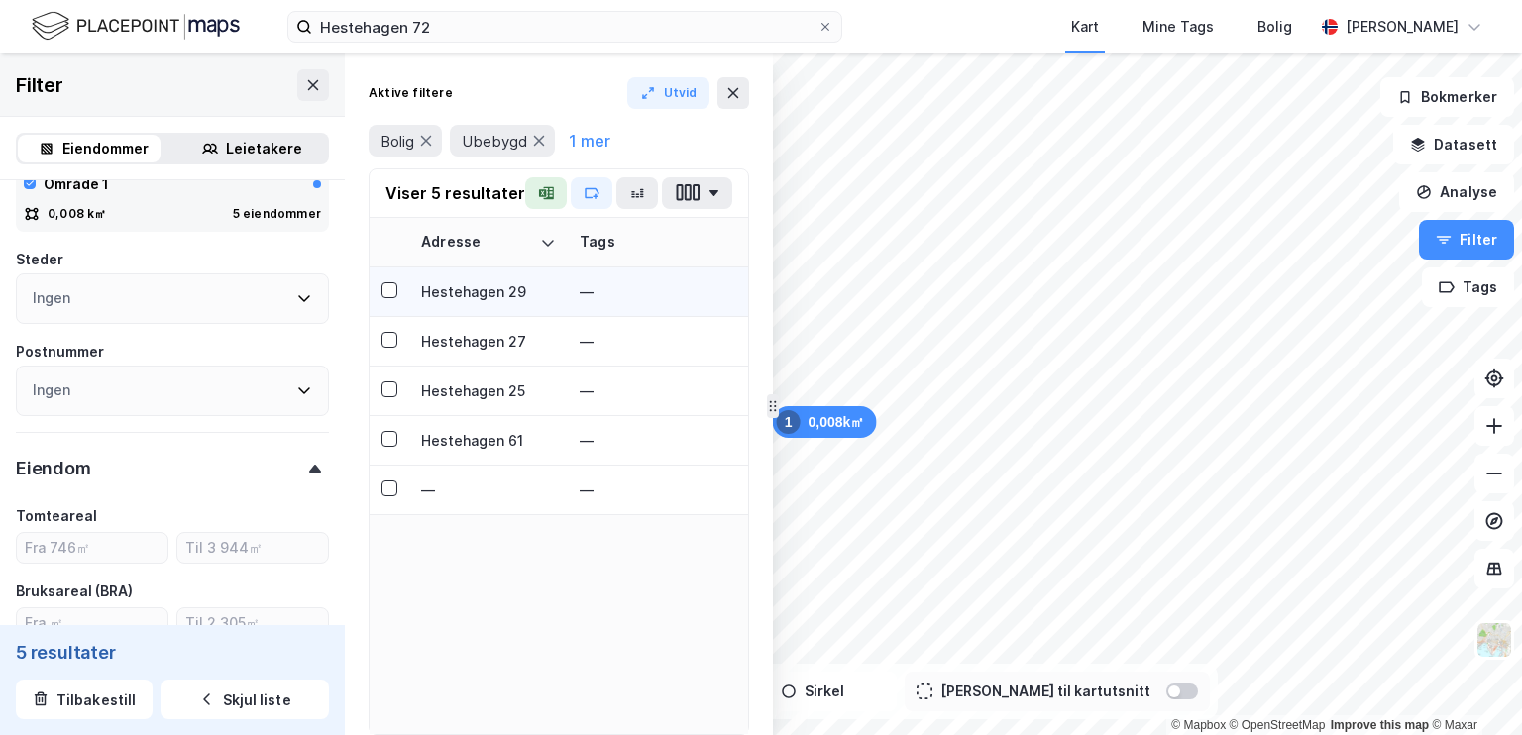
click at [402, 284] on td at bounding box center [390, 292] width 40 height 50
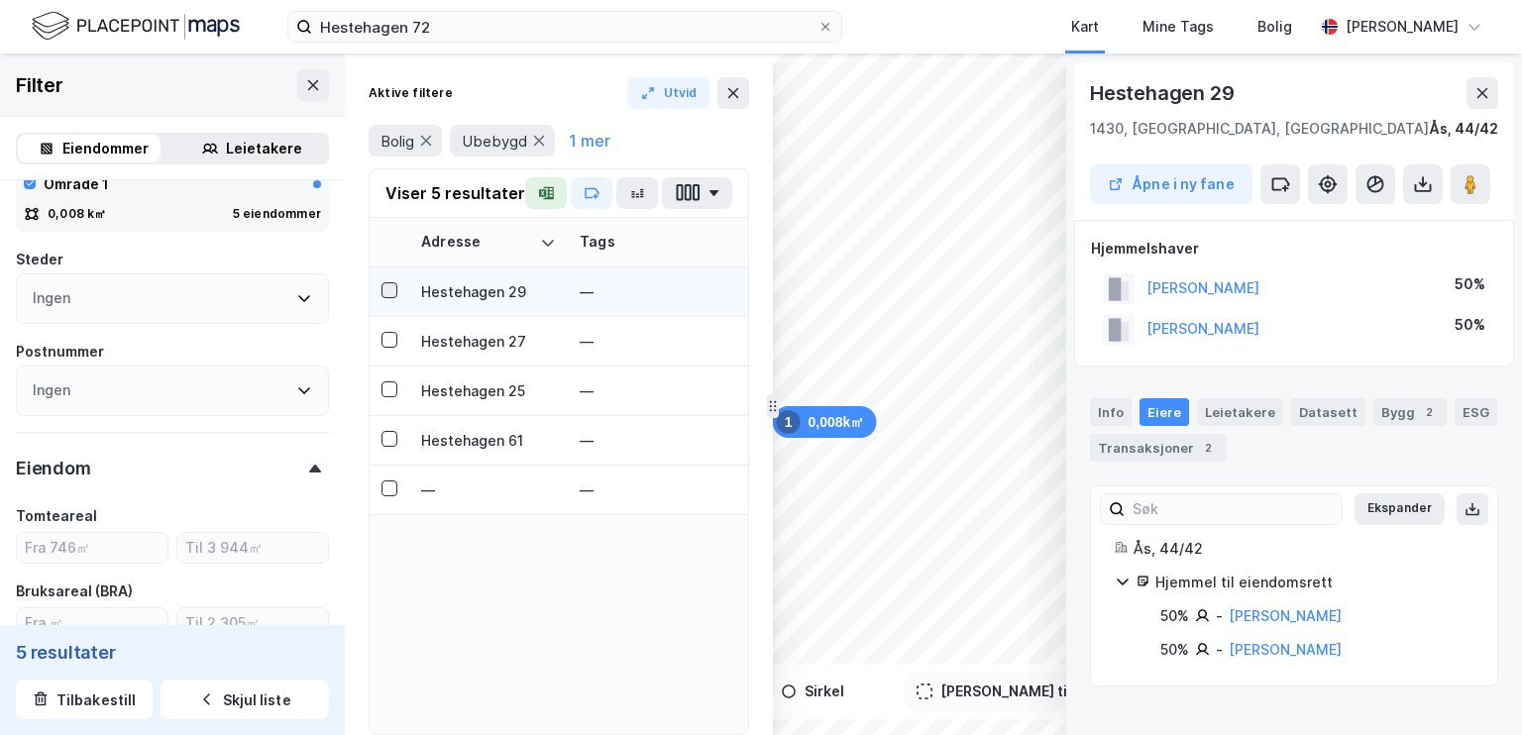
click at [393, 292] on icon at bounding box center [389, 290] width 14 height 14
click at [391, 339] on icon at bounding box center [389, 340] width 14 height 14
click at [384, 377] on td at bounding box center [390, 392] width 40 height 50
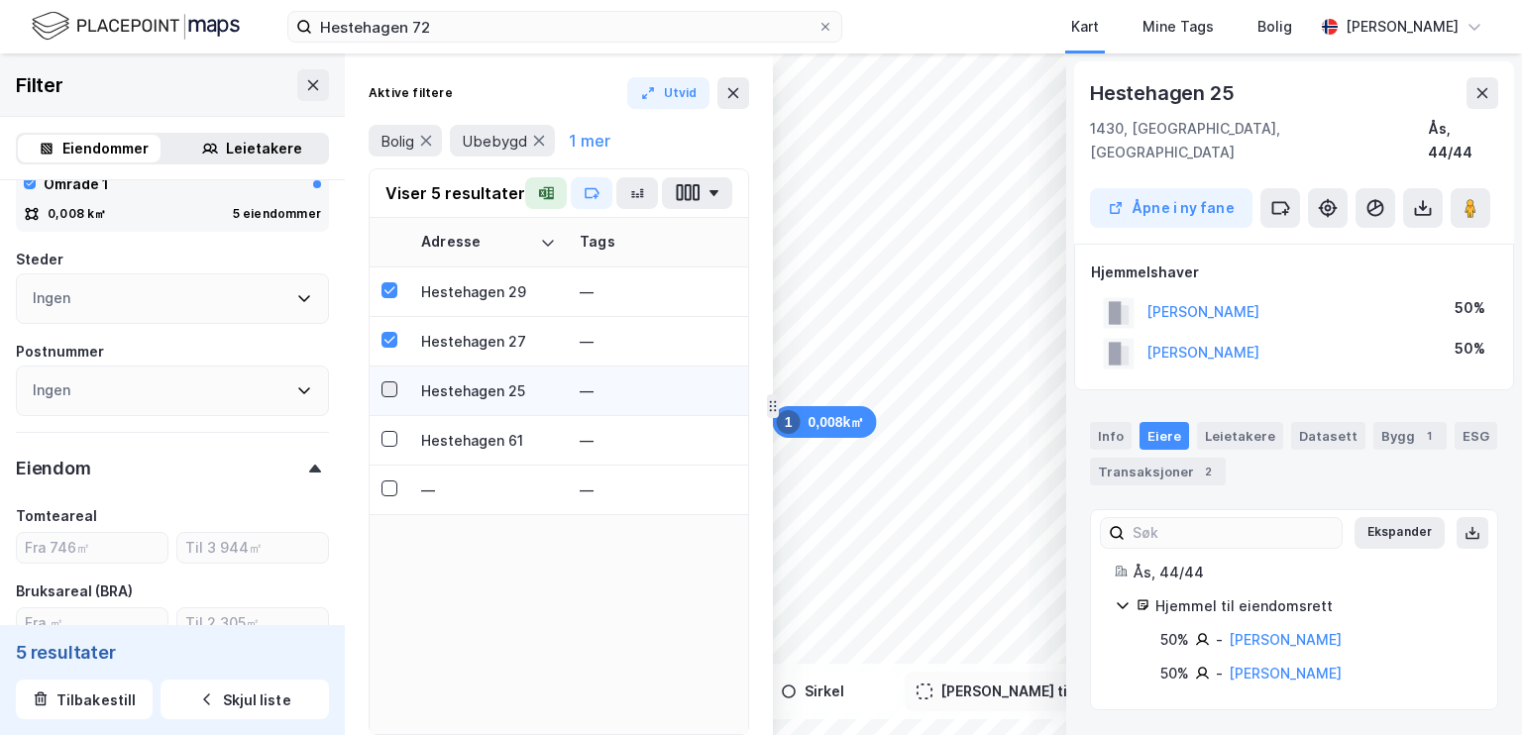
click at [390, 390] on icon at bounding box center [389, 389] width 14 height 14
click at [396, 439] on td at bounding box center [390, 441] width 40 height 50
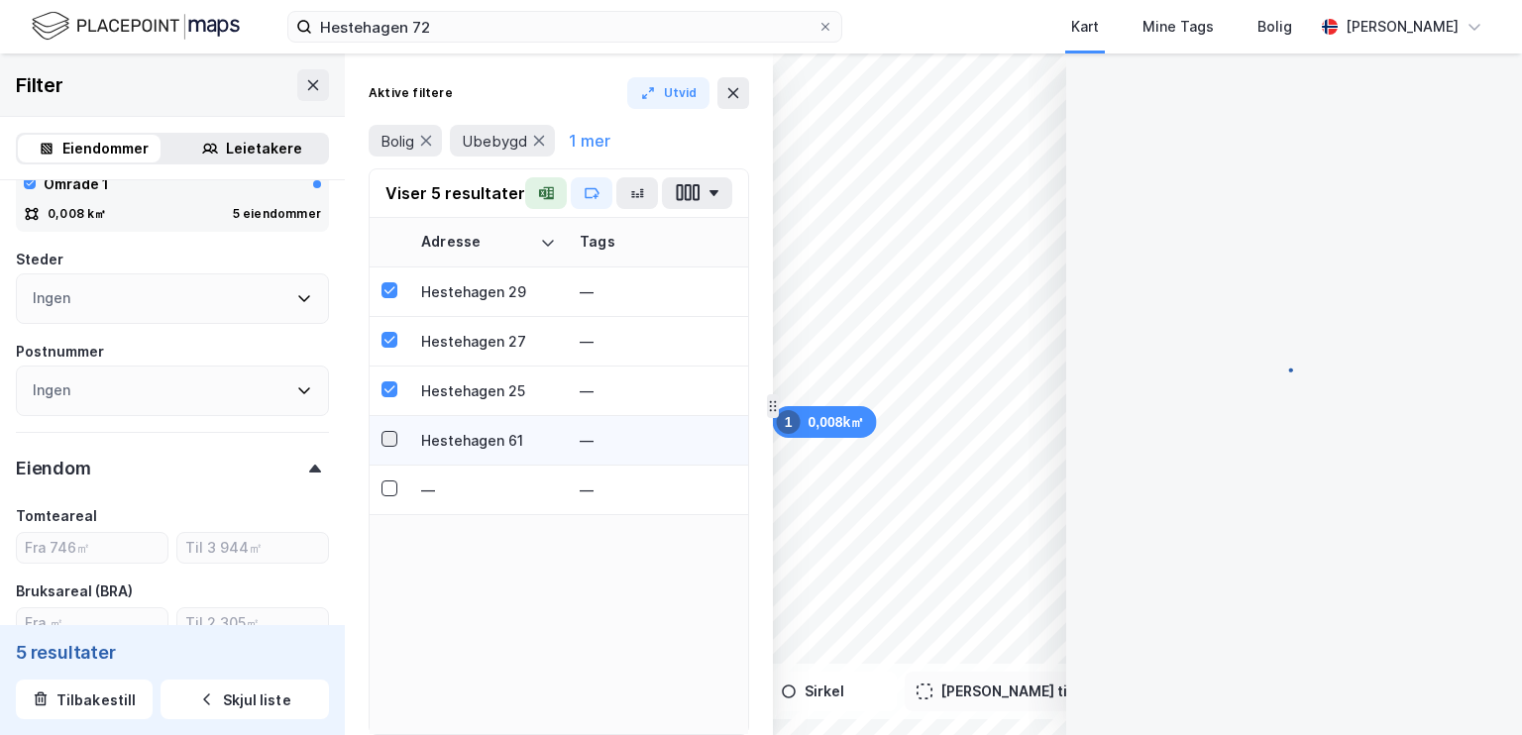
scroll to position [7, 0]
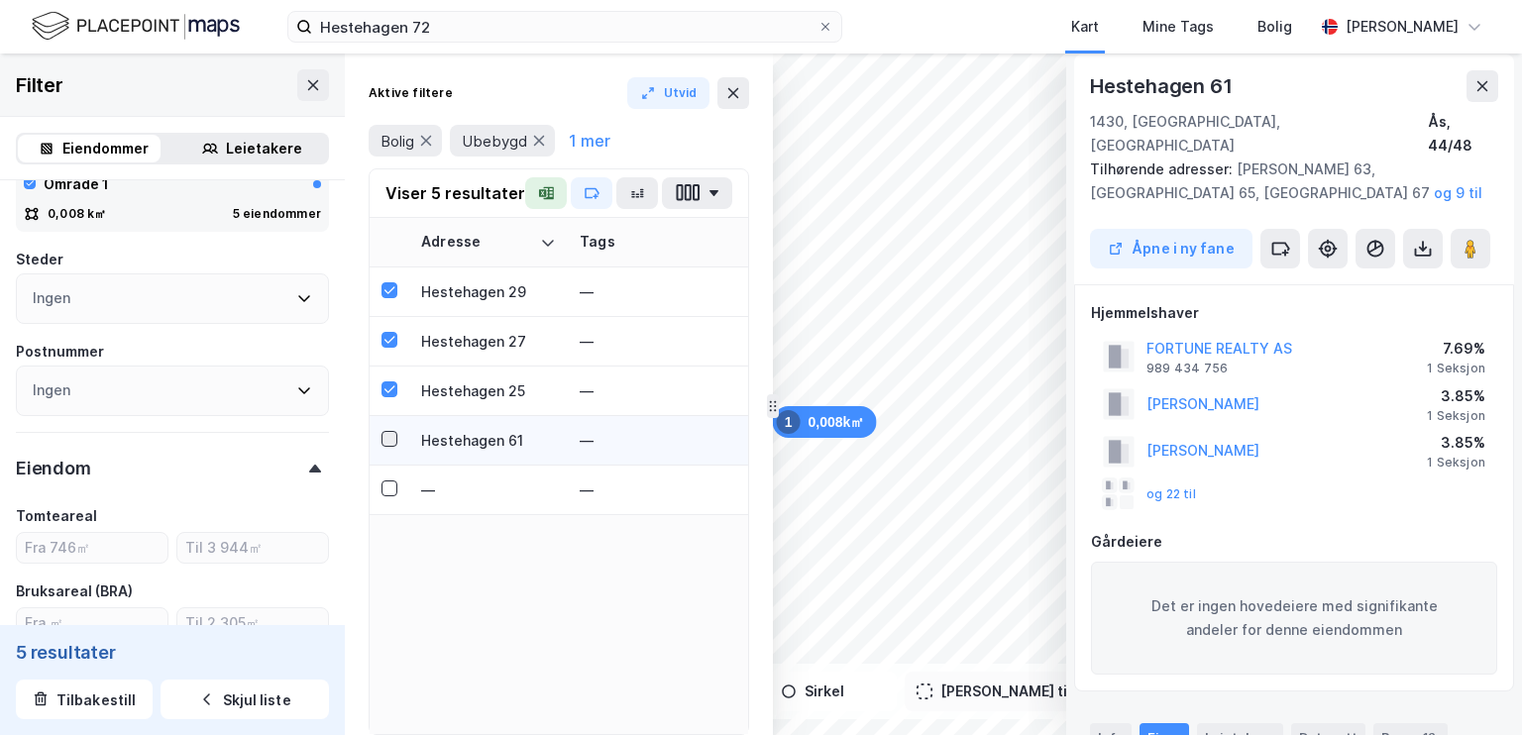
click at [386, 432] on icon at bounding box center [389, 439] width 14 height 14
click at [683, 193] on icon "button" at bounding box center [688, 192] width 26 height 21
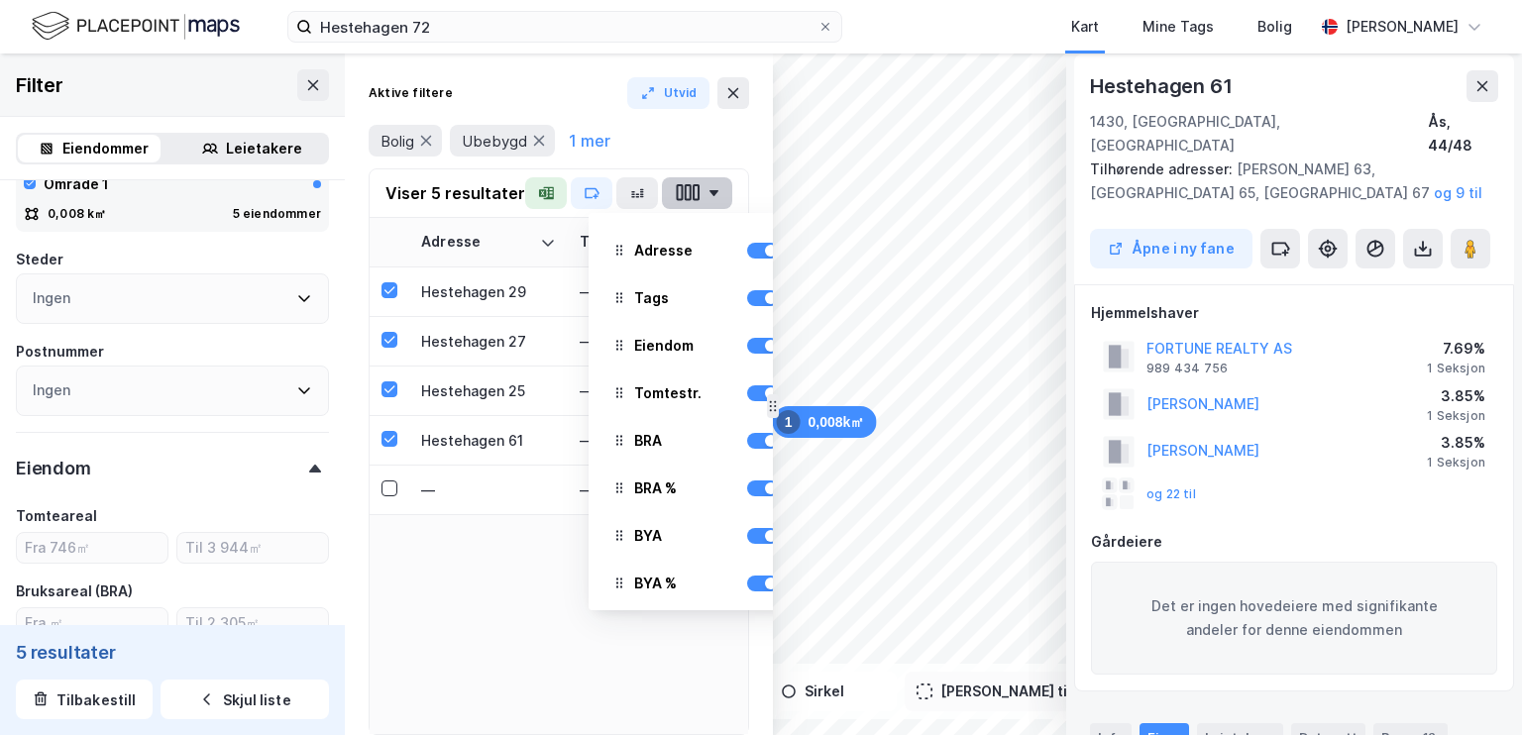
click at [683, 193] on icon "button" at bounding box center [688, 192] width 26 height 21
click at [645, 190] on button "button" at bounding box center [637, 193] width 42 height 32
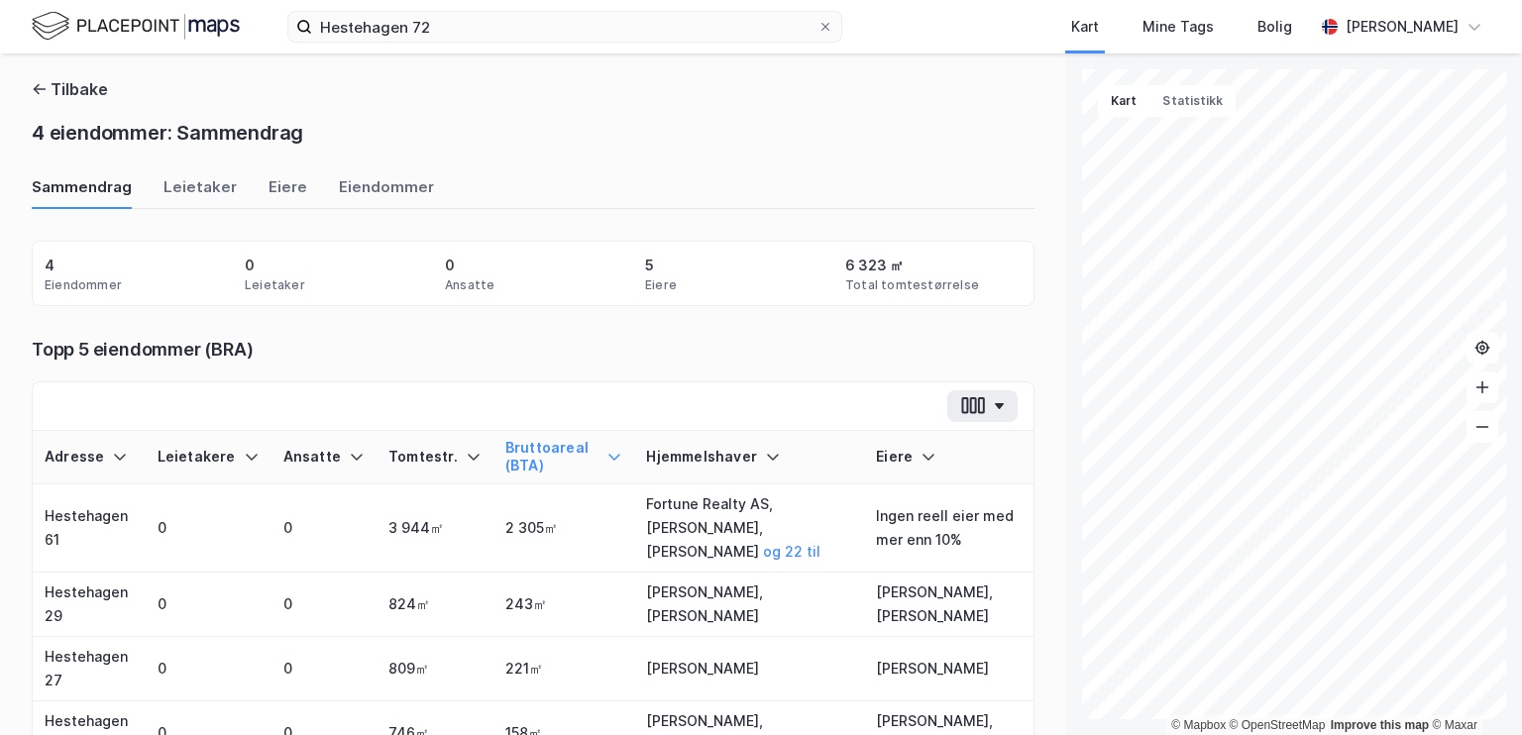
click at [645, 190] on div "Sammendrag Leietaker [PERSON_NAME]" at bounding box center [533, 192] width 1003 height 33
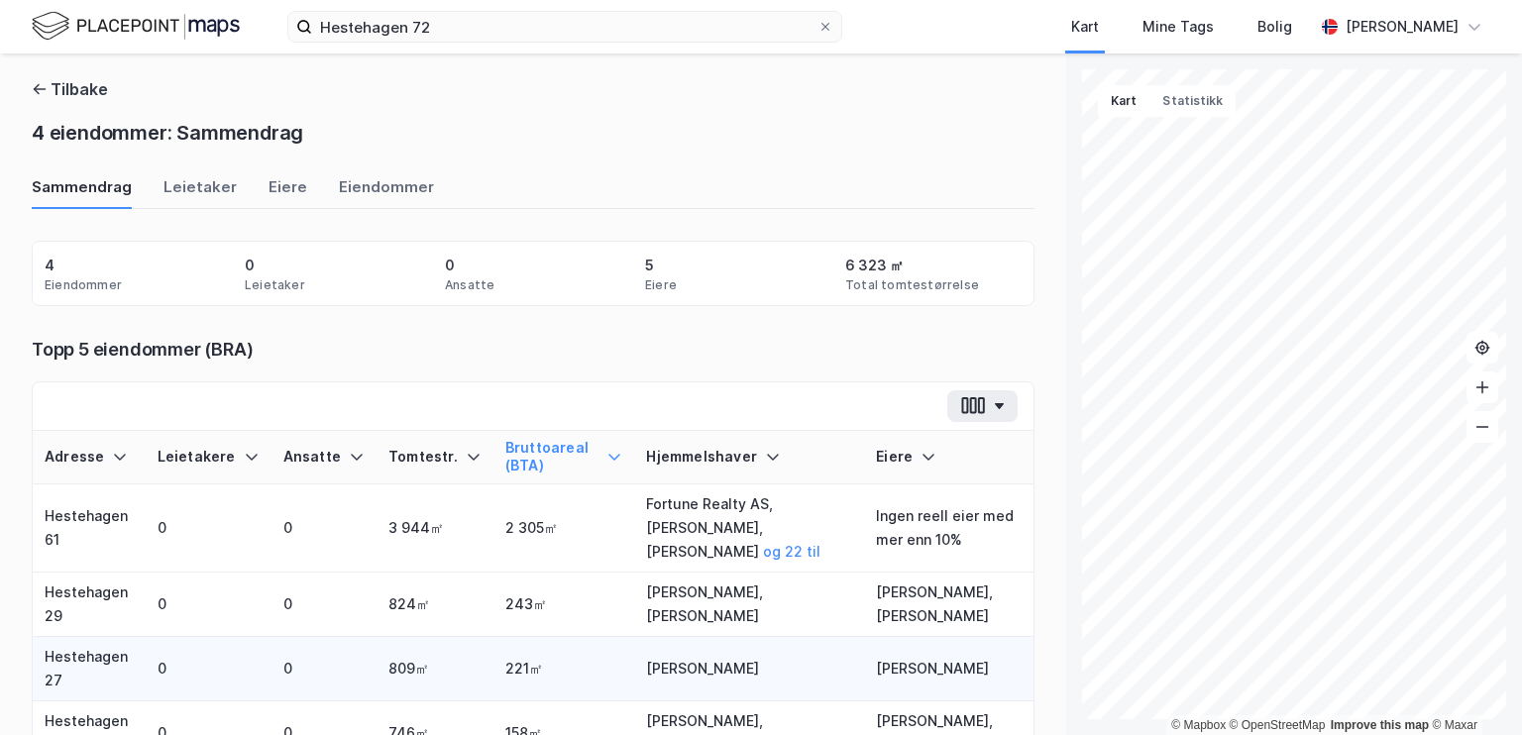
scroll to position [0, 0]
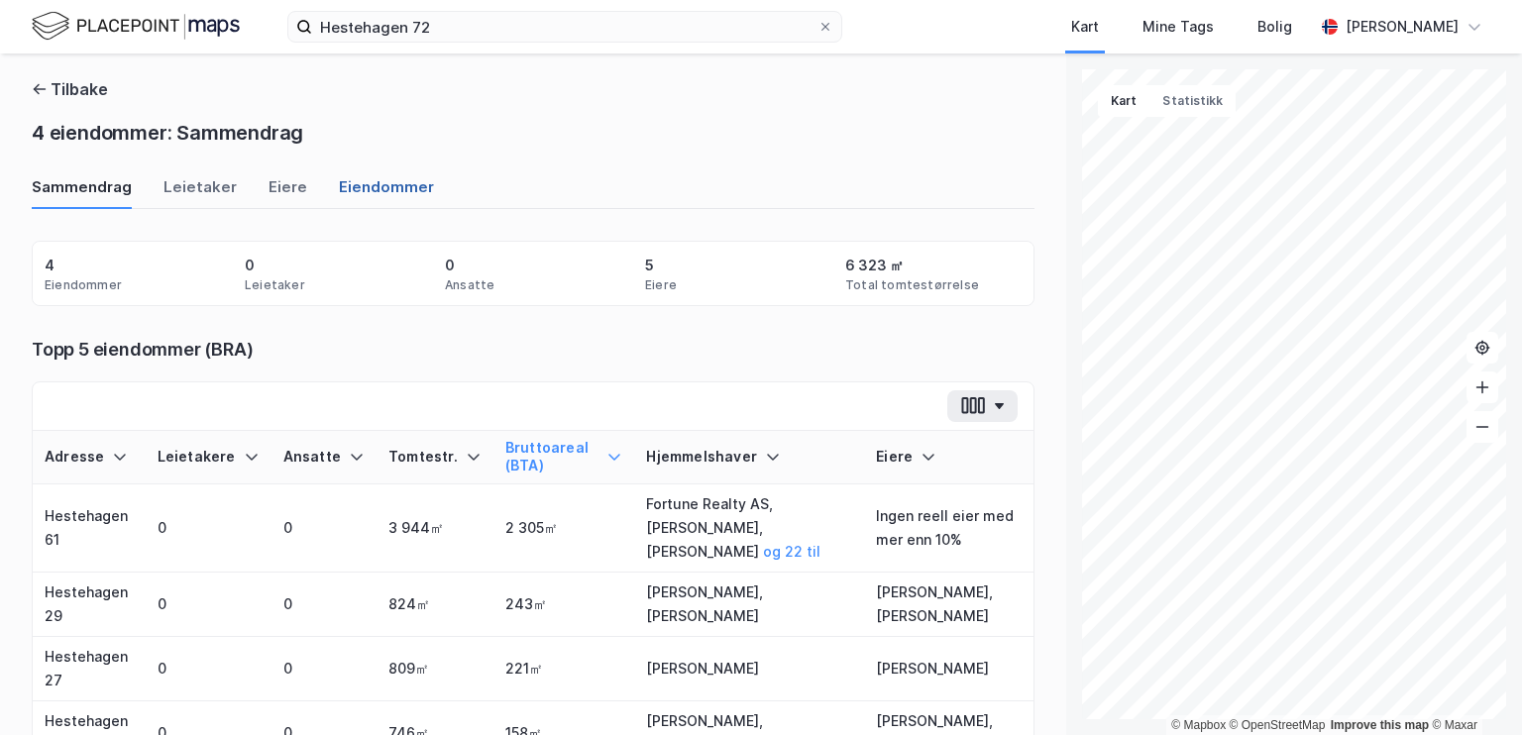
click at [375, 179] on div "Eiendommer" at bounding box center [386, 192] width 95 height 33
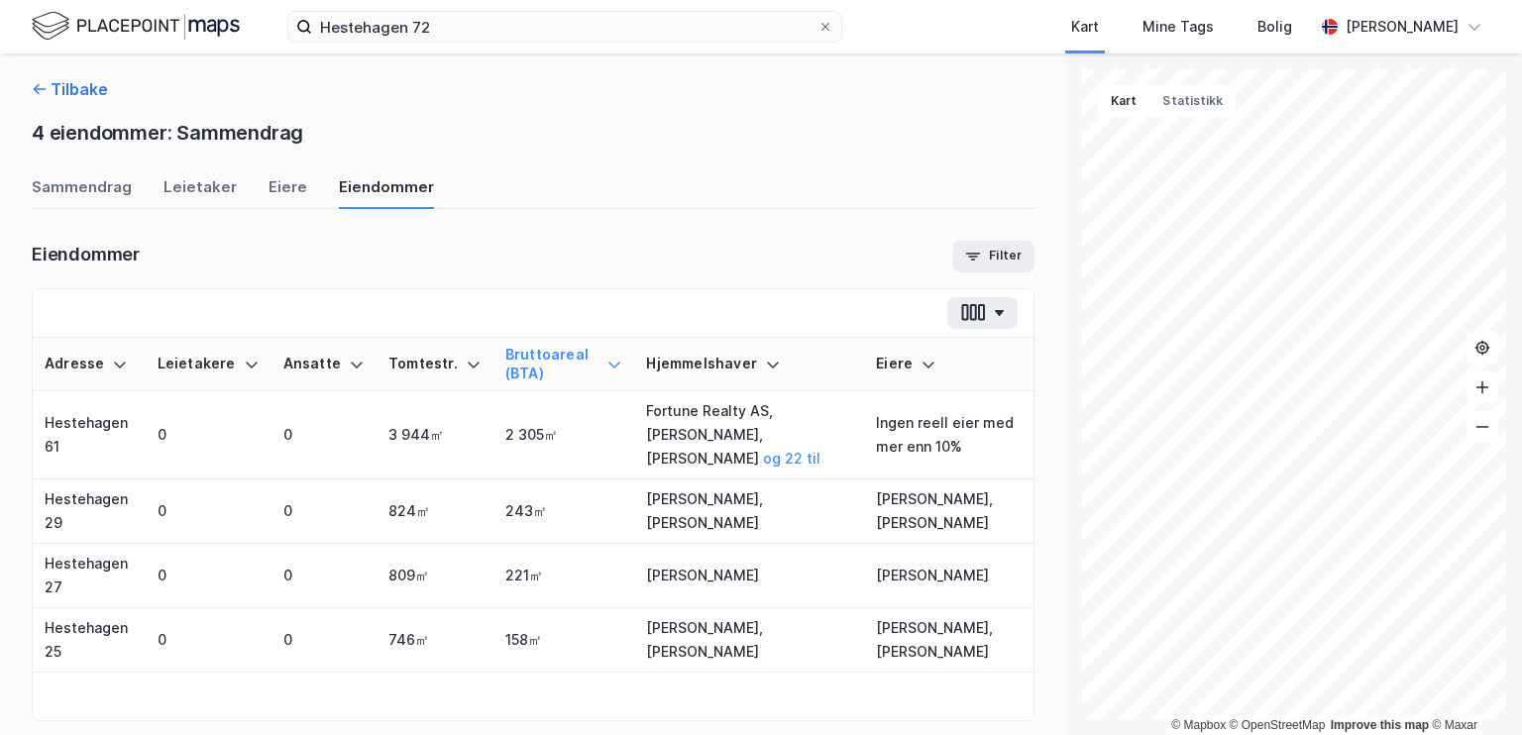
click at [62, 96] on button "Tilbake" at bounding box center [70, 89] width 76 height 24
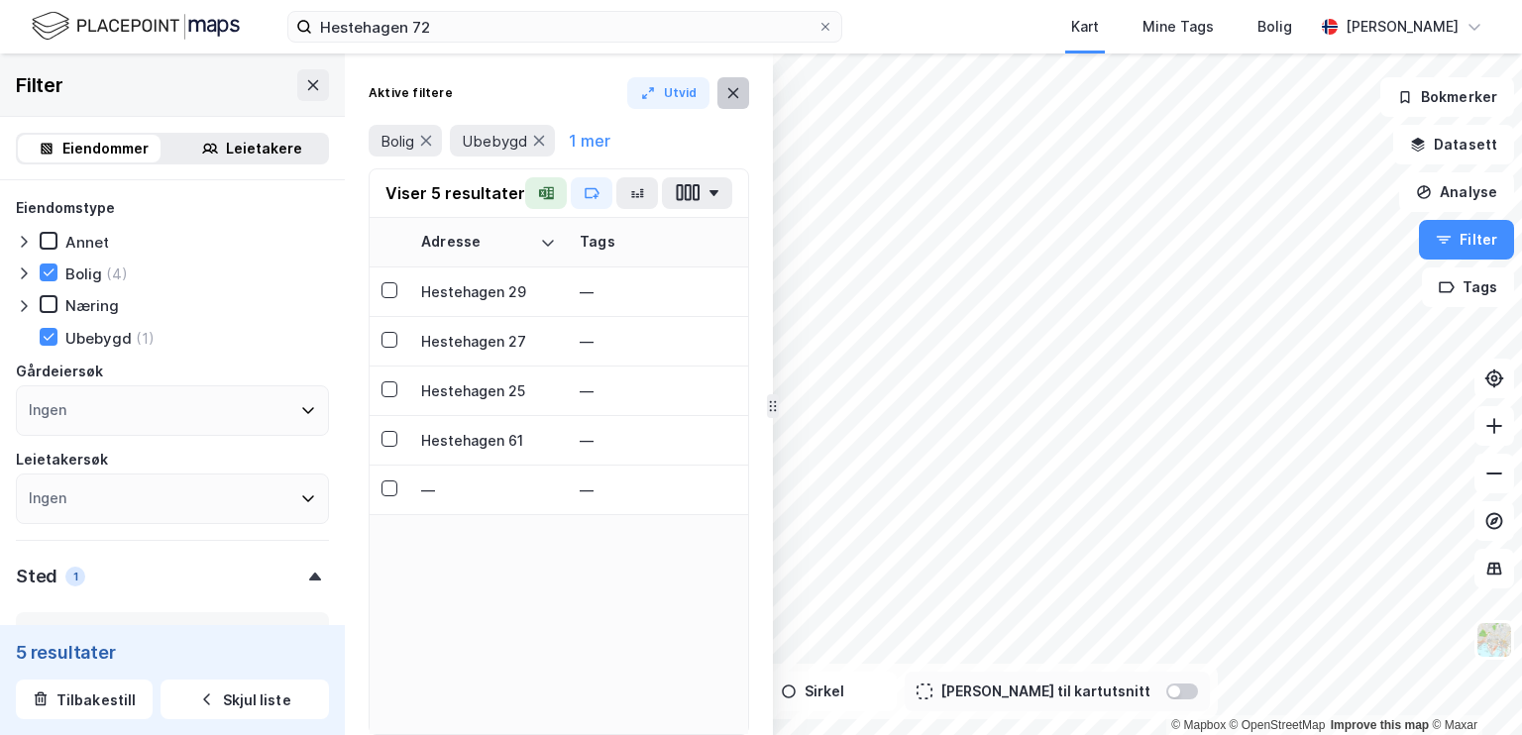
click at [694, 92] on button at bounding box center [733, 93] width 32 height 32
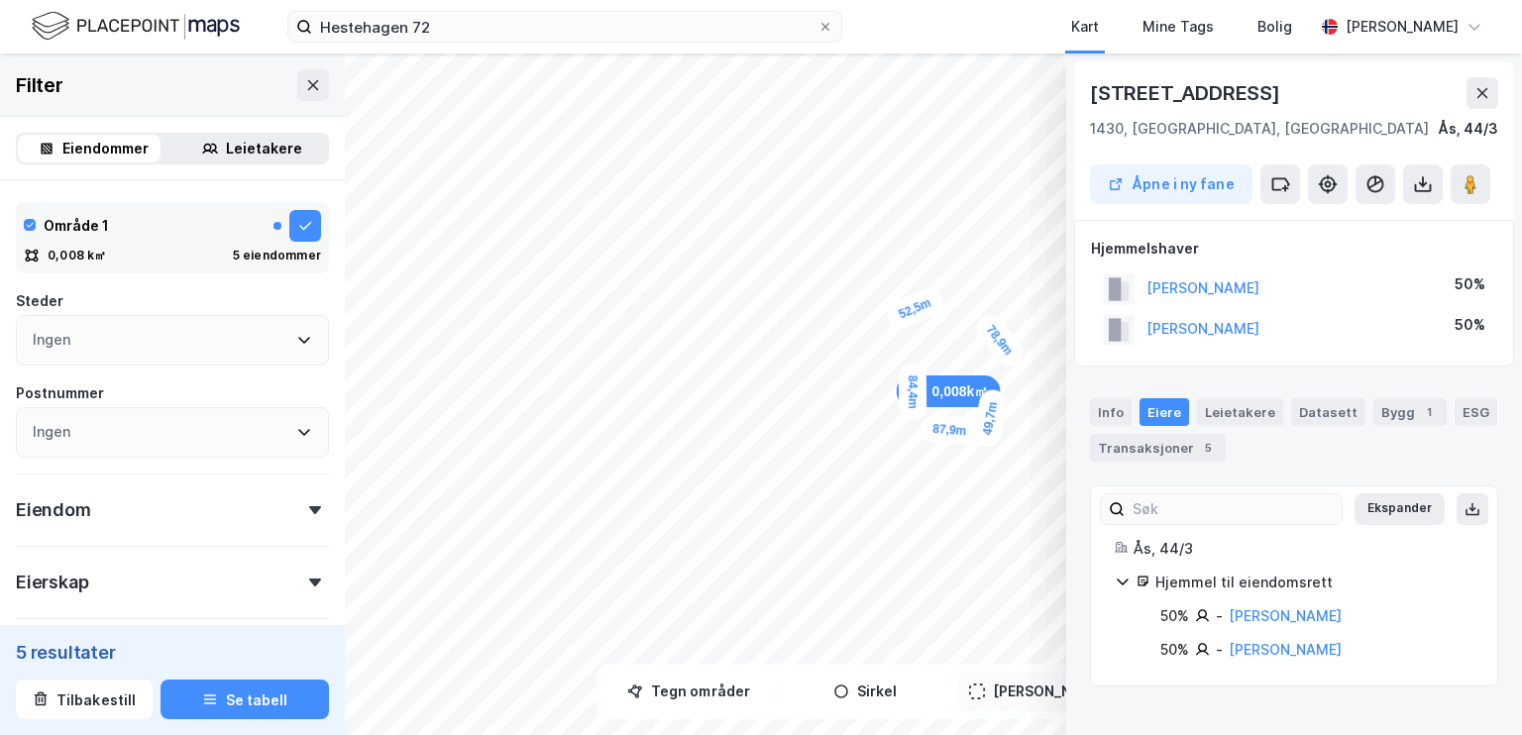
scroll to position [422, 0]
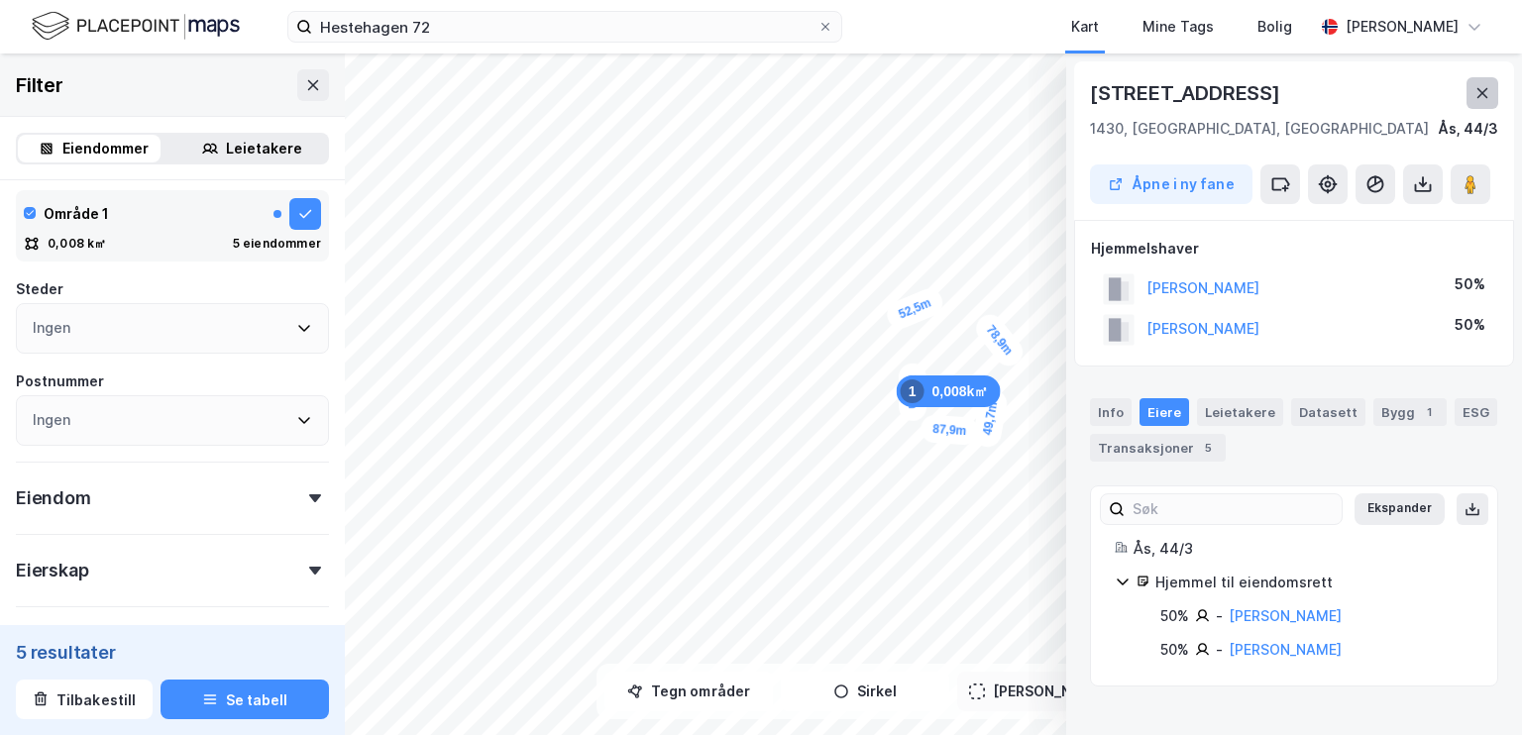
click at [694, 94] on button at bounding box center [1482, 93] width 32 height 32
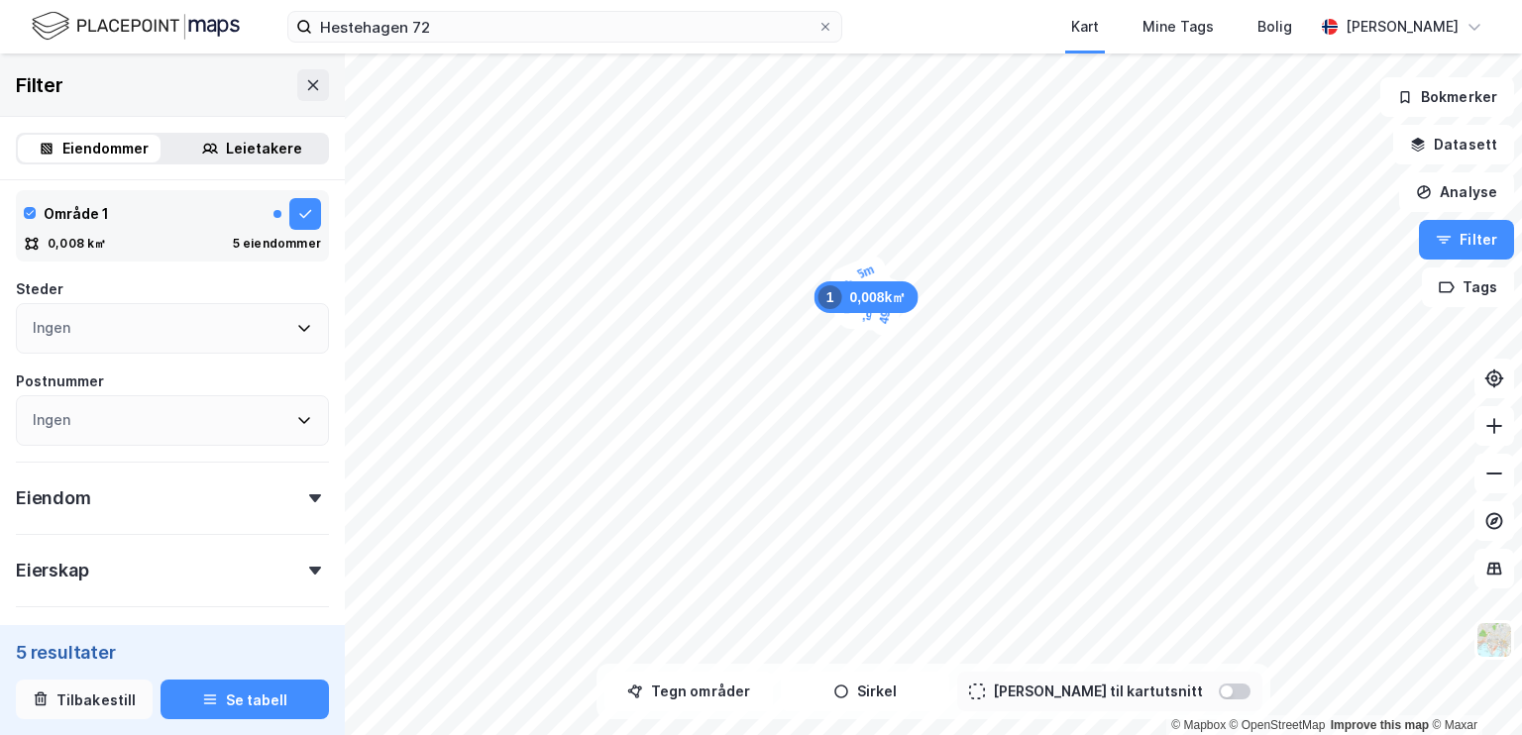
click at [71, 698] on button "Tilbakestill" at bounding box center [84, 700] width 137 height 40
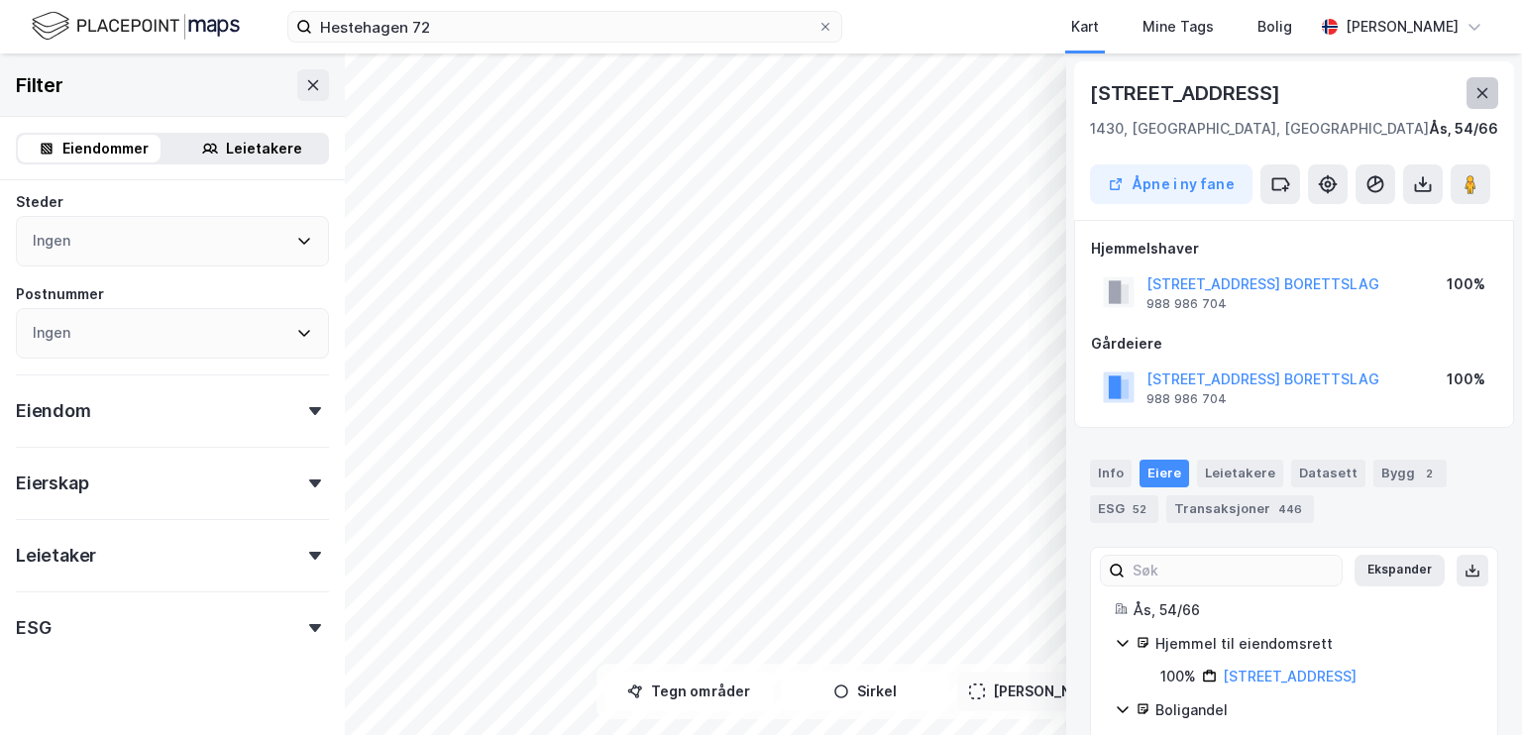
click at [694, 91] on icon at bounding box center [1482, 93] width 16 height 16
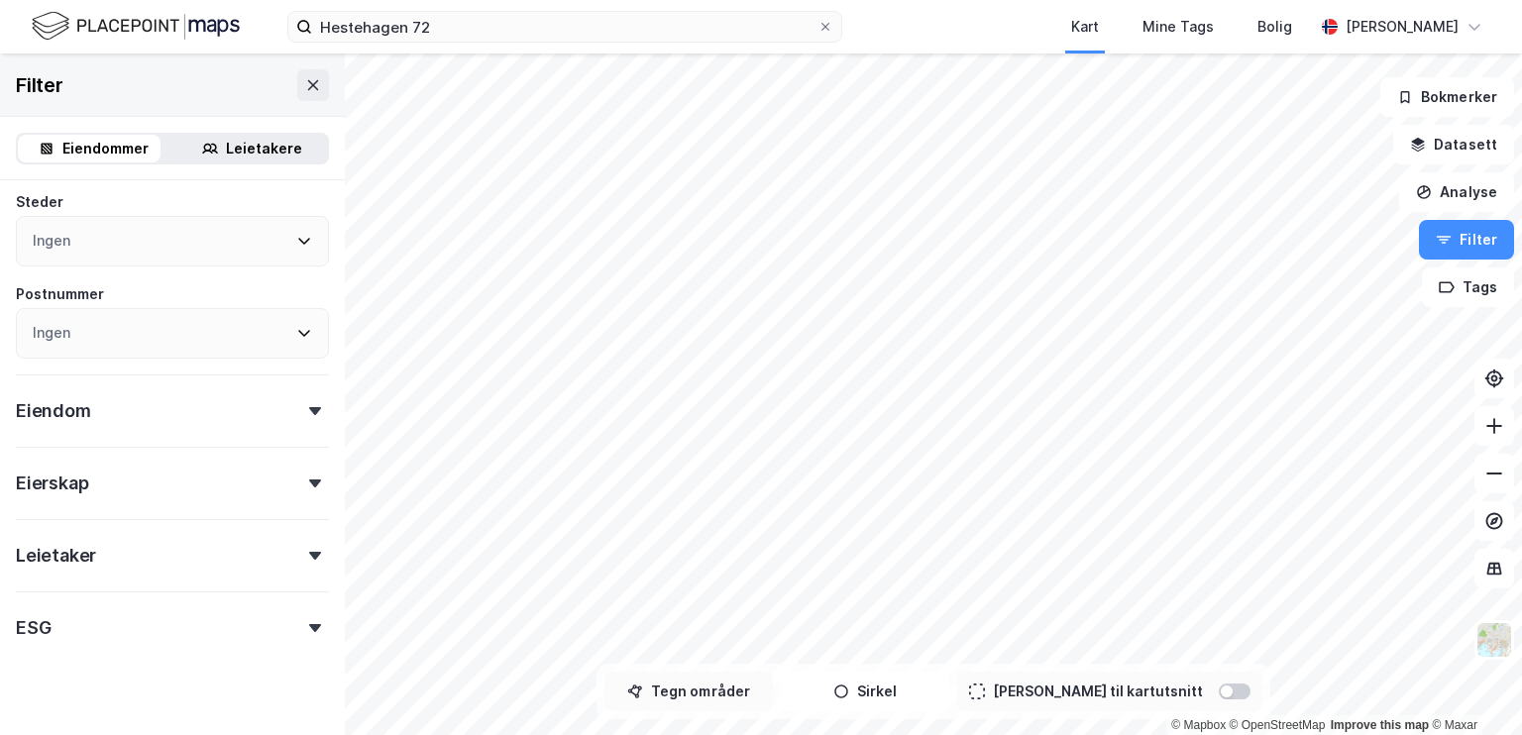
click at [694, 688] on button "Tegn områder" at bounding box center [688, 692] width 168 height 40
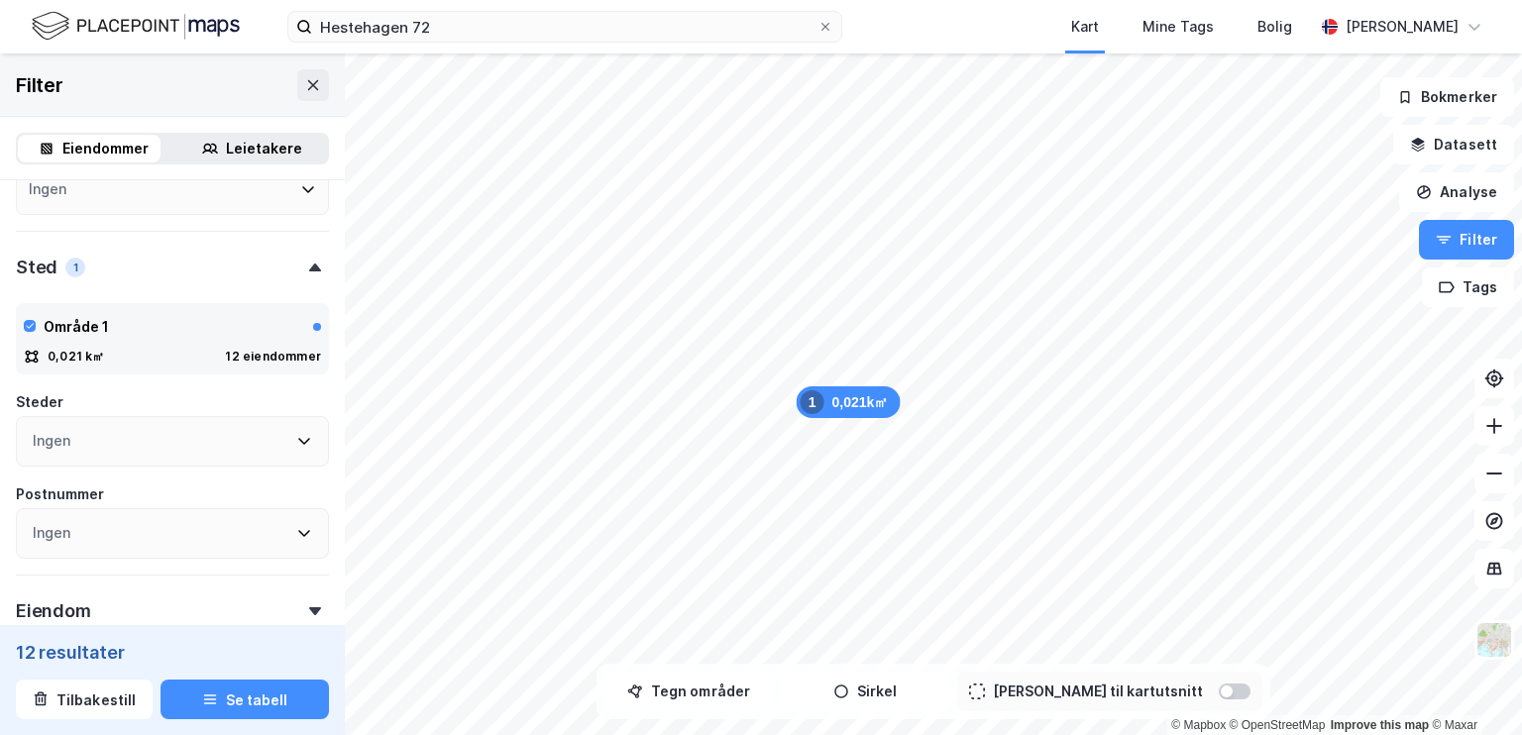
scroll to position [267, 0]
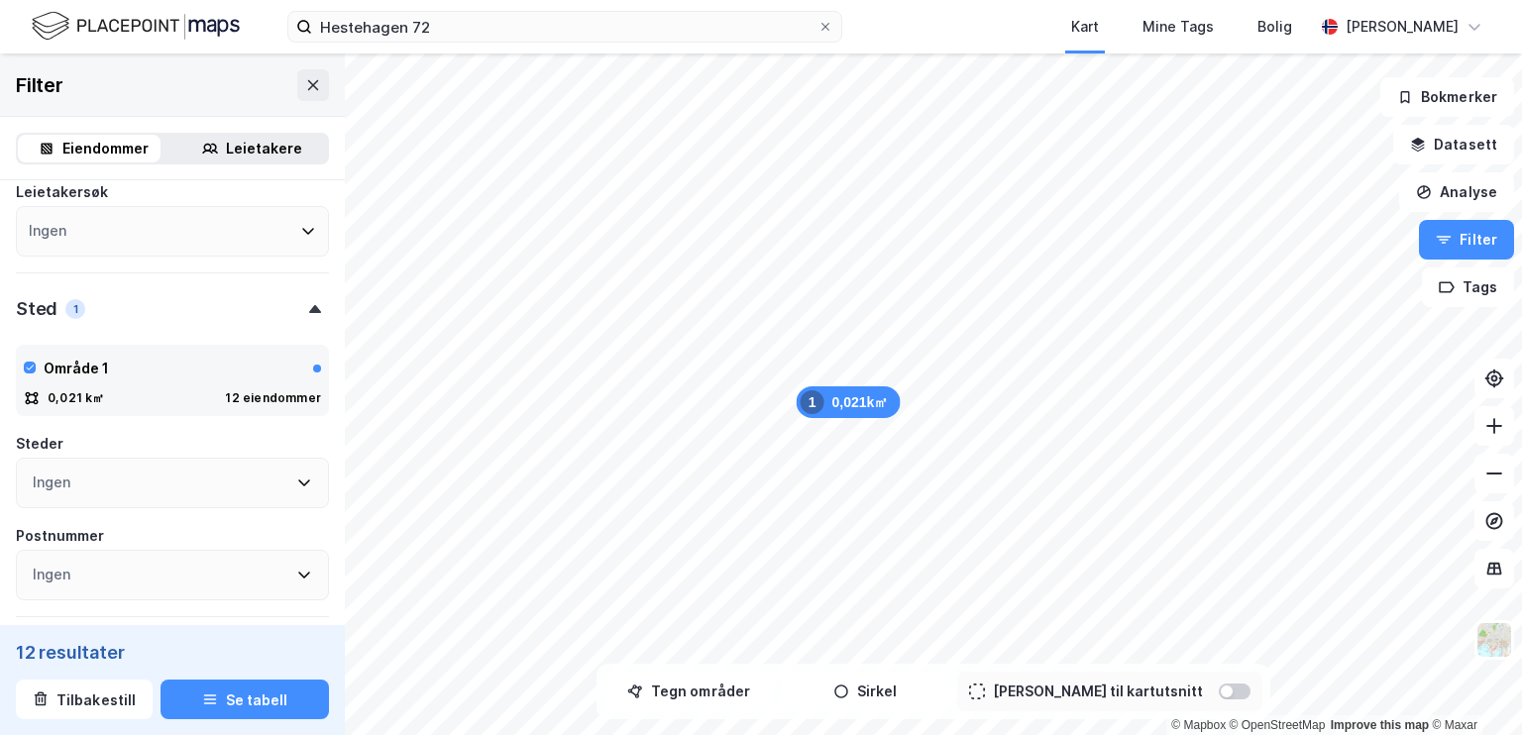
click at [249, 135] on div "Leietakere" at bounding box center [251, 149] width 151 height 28
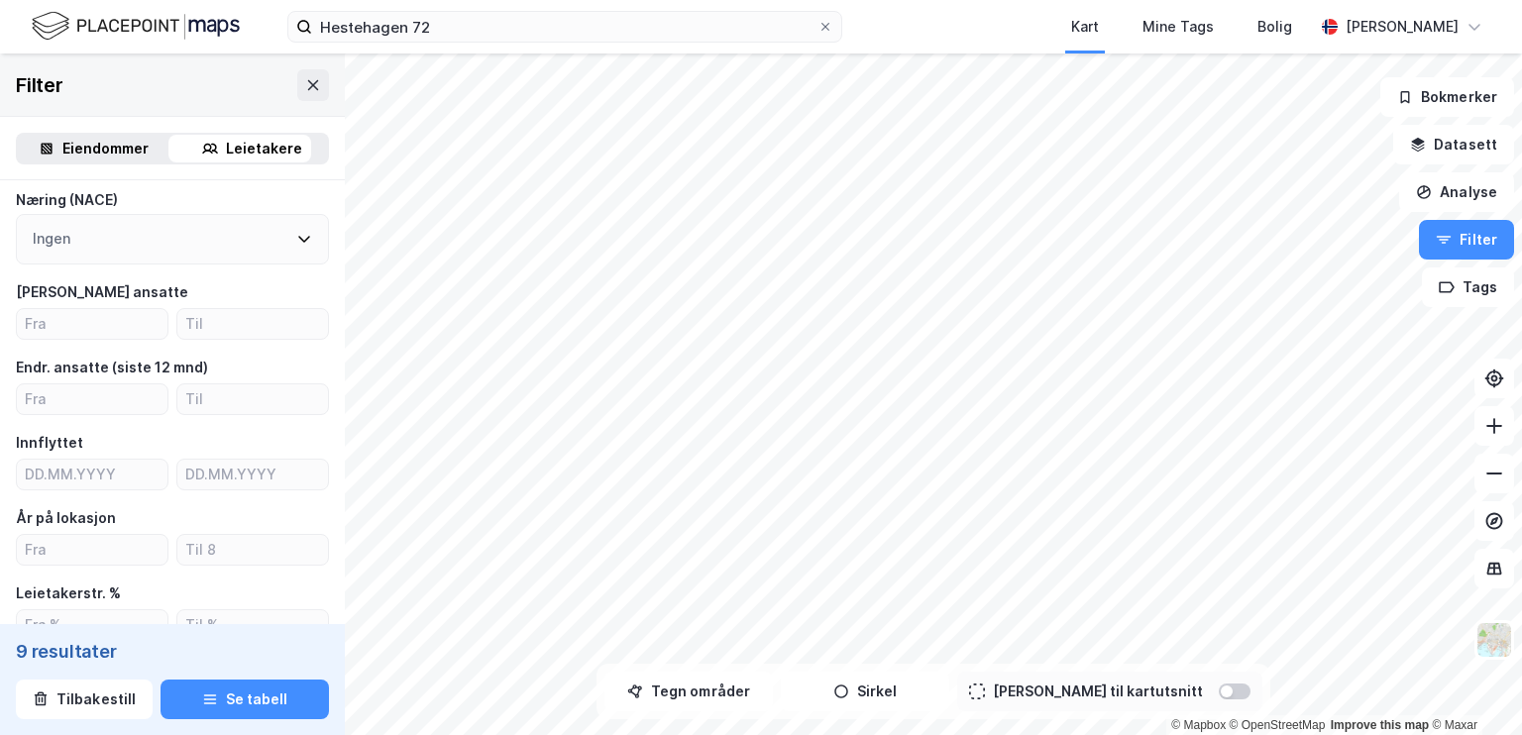
click at [93, 171] on div "Eiendommer Leietakere" at bounding box center [172, 148] width 345 height 63
click at [111, 156] on div "Eiendommer" at bounding box center [105, 149] width 86 height 24
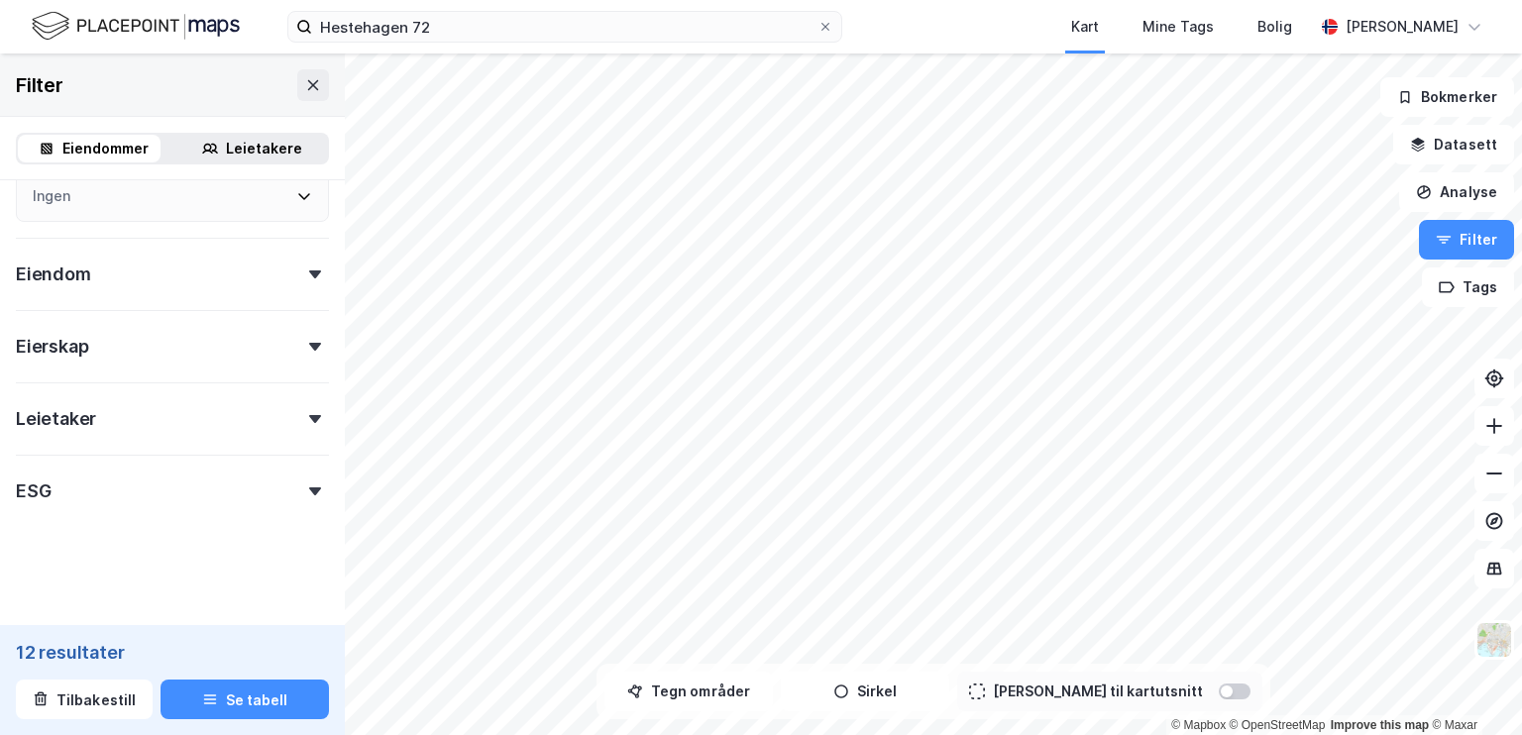
scroll to position [583, 0]
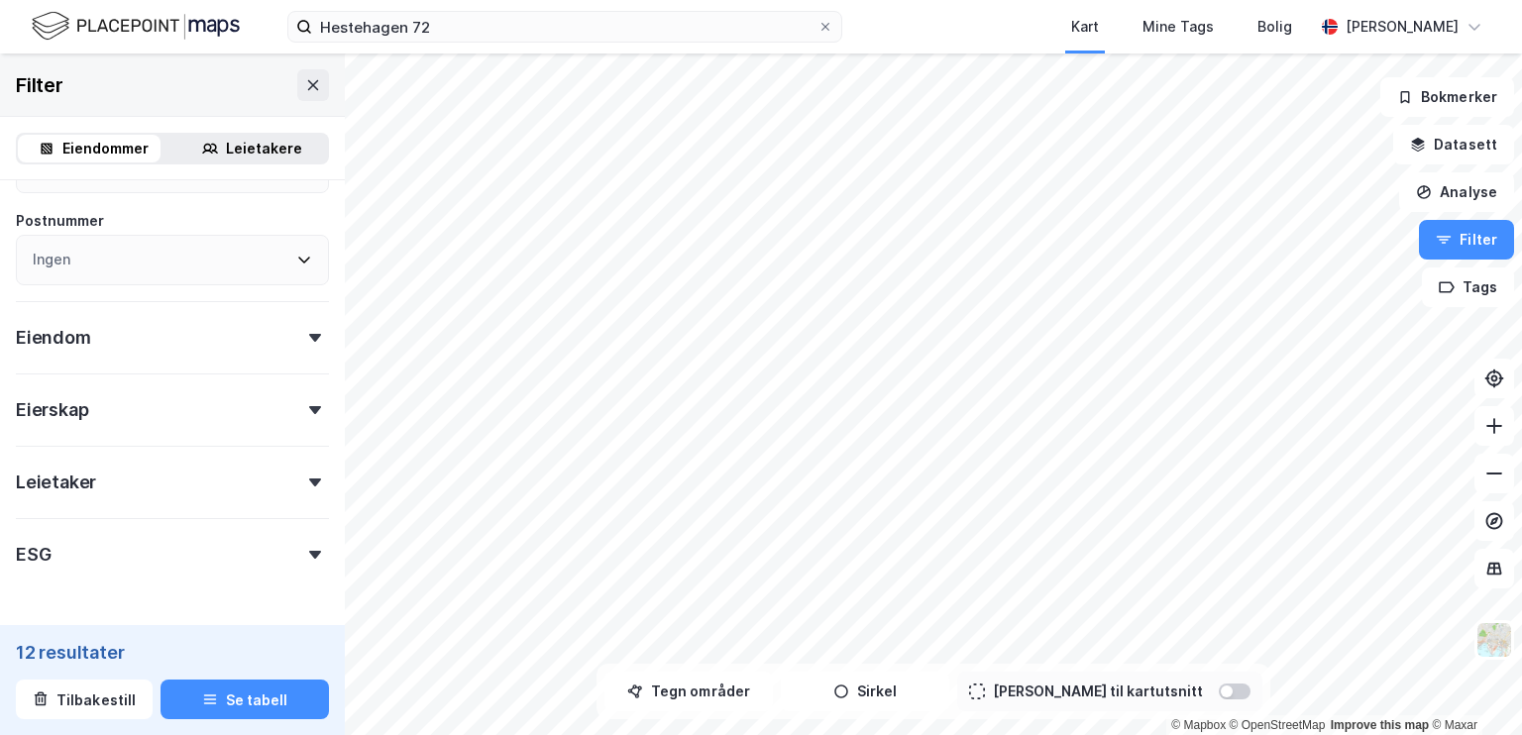
click at [264, 478] on div "Leietaker" at bounding box center [172, 474] width 313 height 56
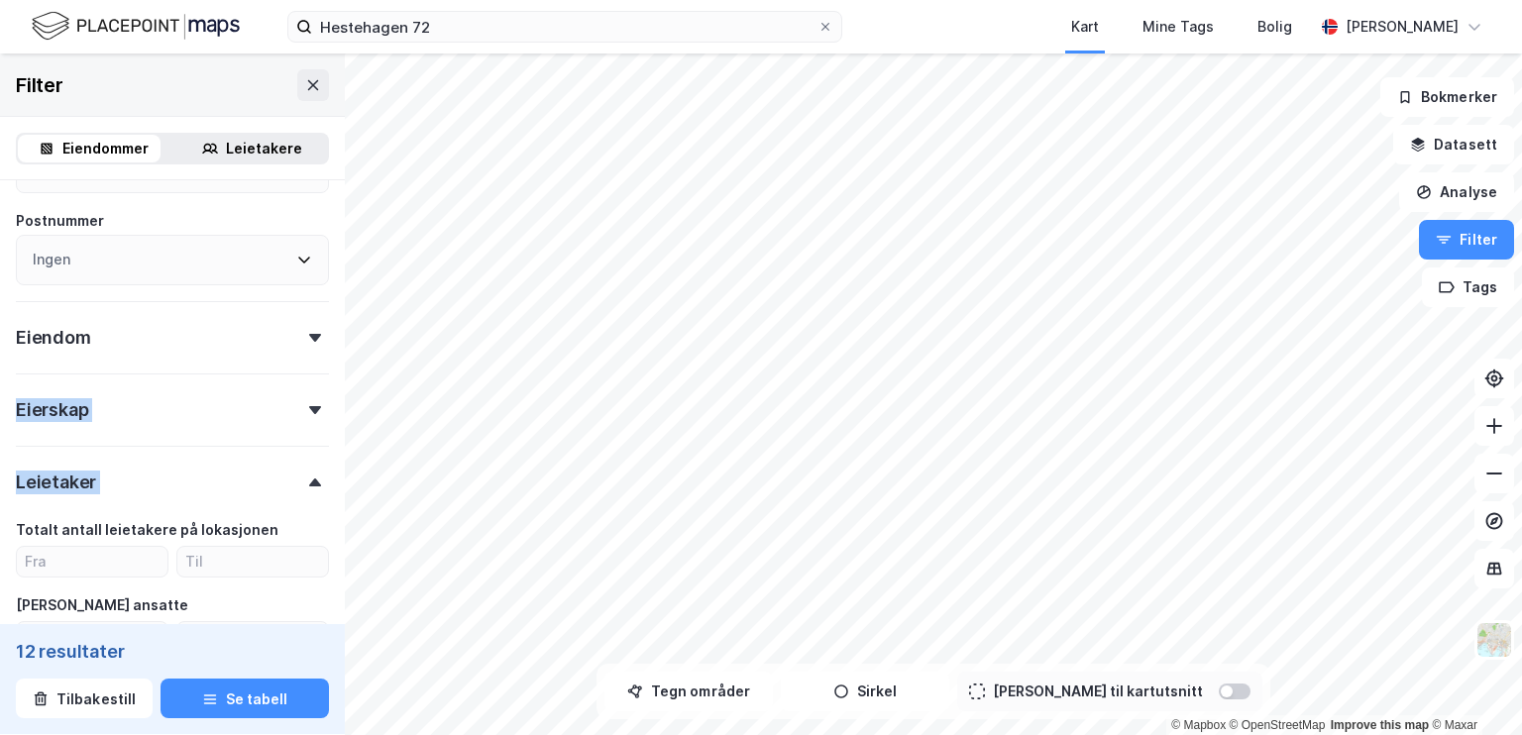
drag, startPoint x: 264, startPoint y: 478, endPoint x: 262, endPoint y: 344, distance: 133.8
click at [262, 344] on div "Eiendomstype [PERSON_NAME] (10) Næring Ubebygd (2) Gårdeiersøk Ingen Leietakers…" at bounding box center [172, 336] width 313 height 1445
click at [262, 344] on div "Eiendom" at bounding box center [172, 329] width 313 height 56
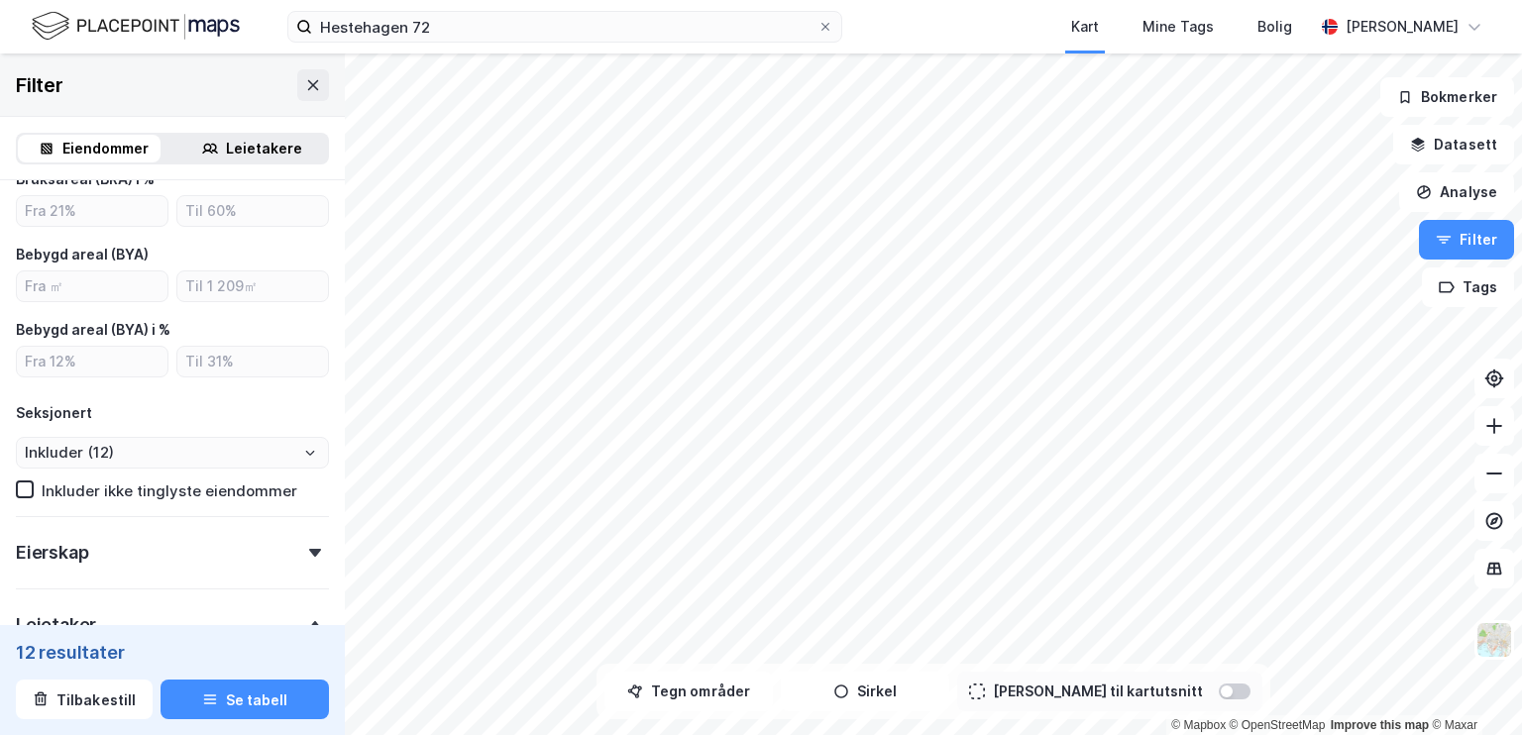
scroll to position [939, 0]
click at [304, 450] on icon "Open" at bounding box center [310, 453] width 12 height 12
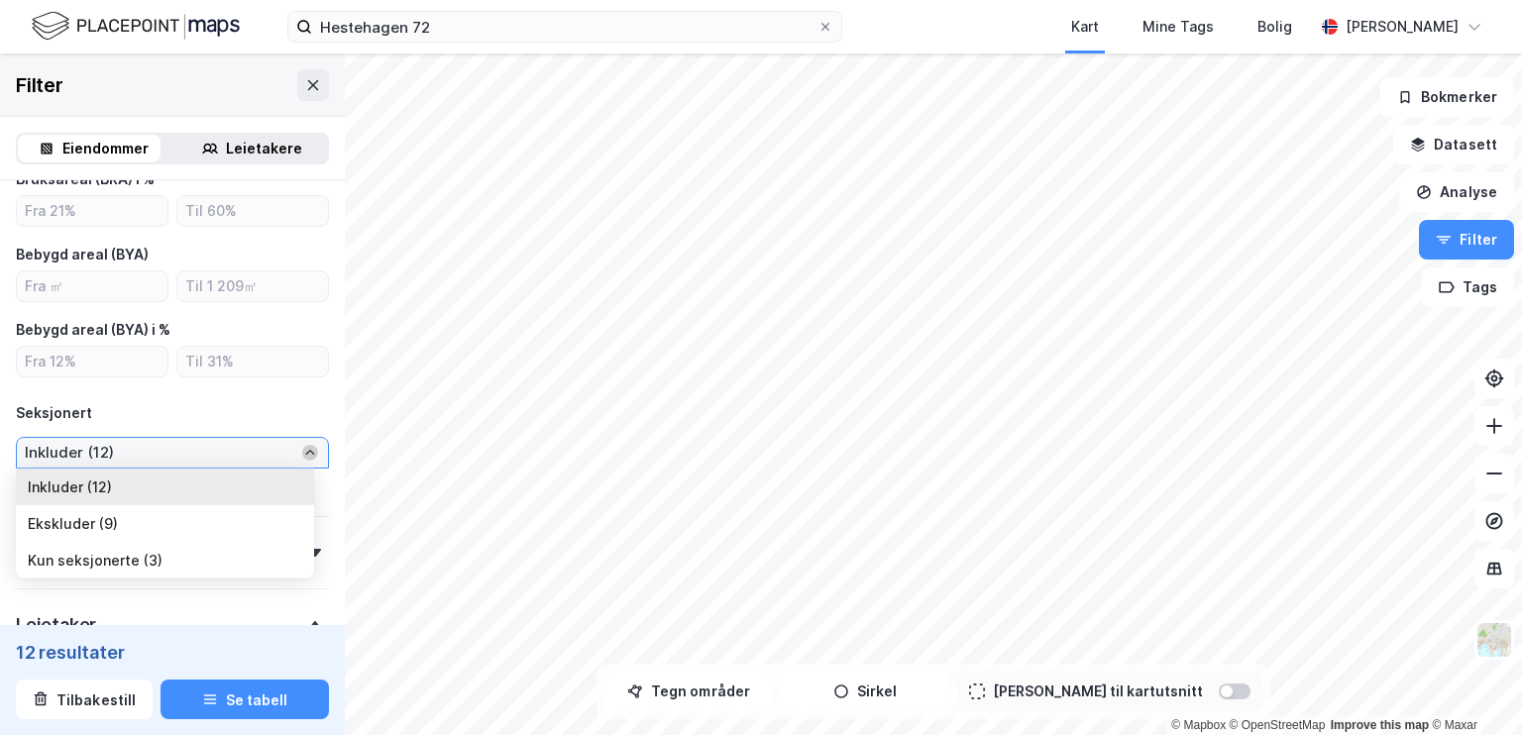
click at [304, 450] on icon "Close" at bounding box center [310, 453] width 12 height 12
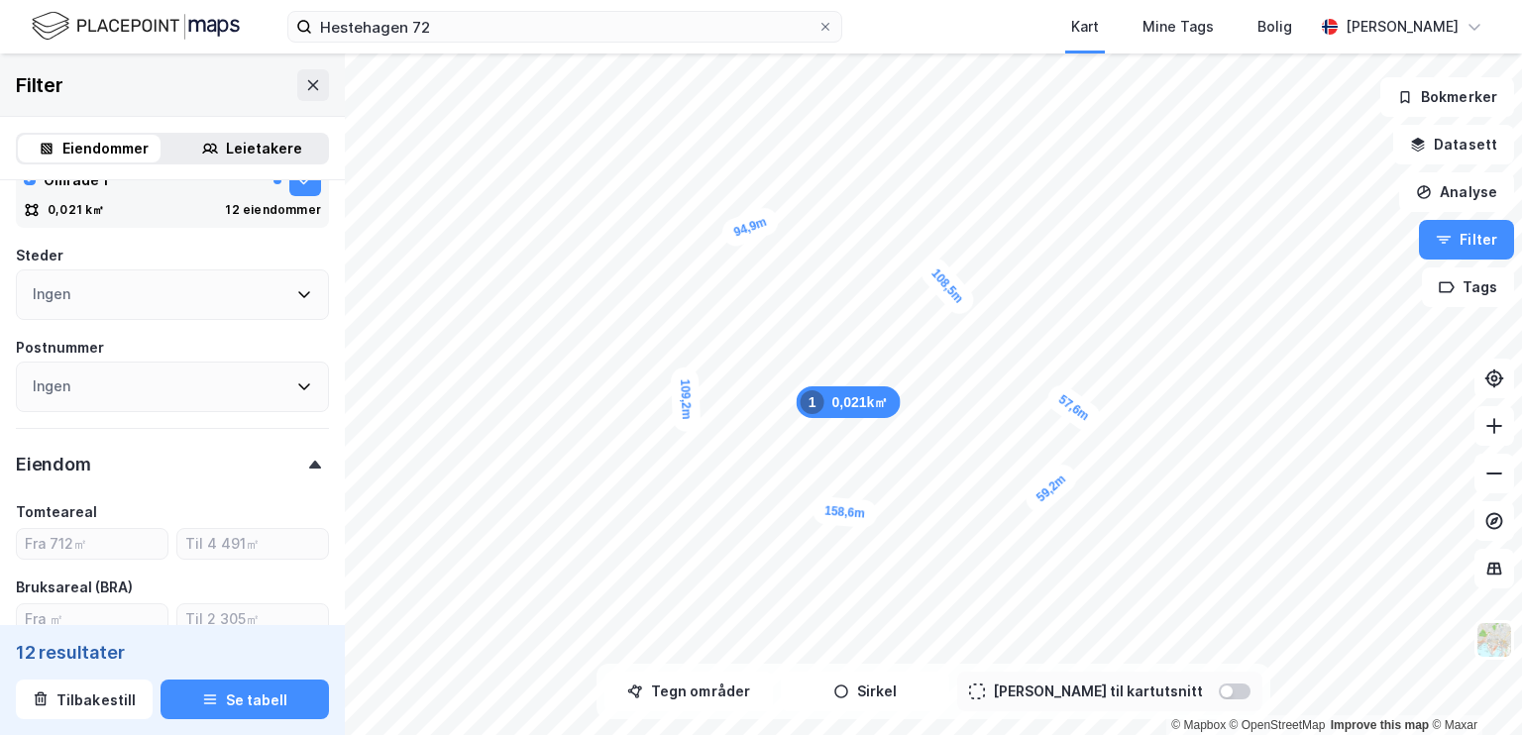
scroll to position [422, 0]
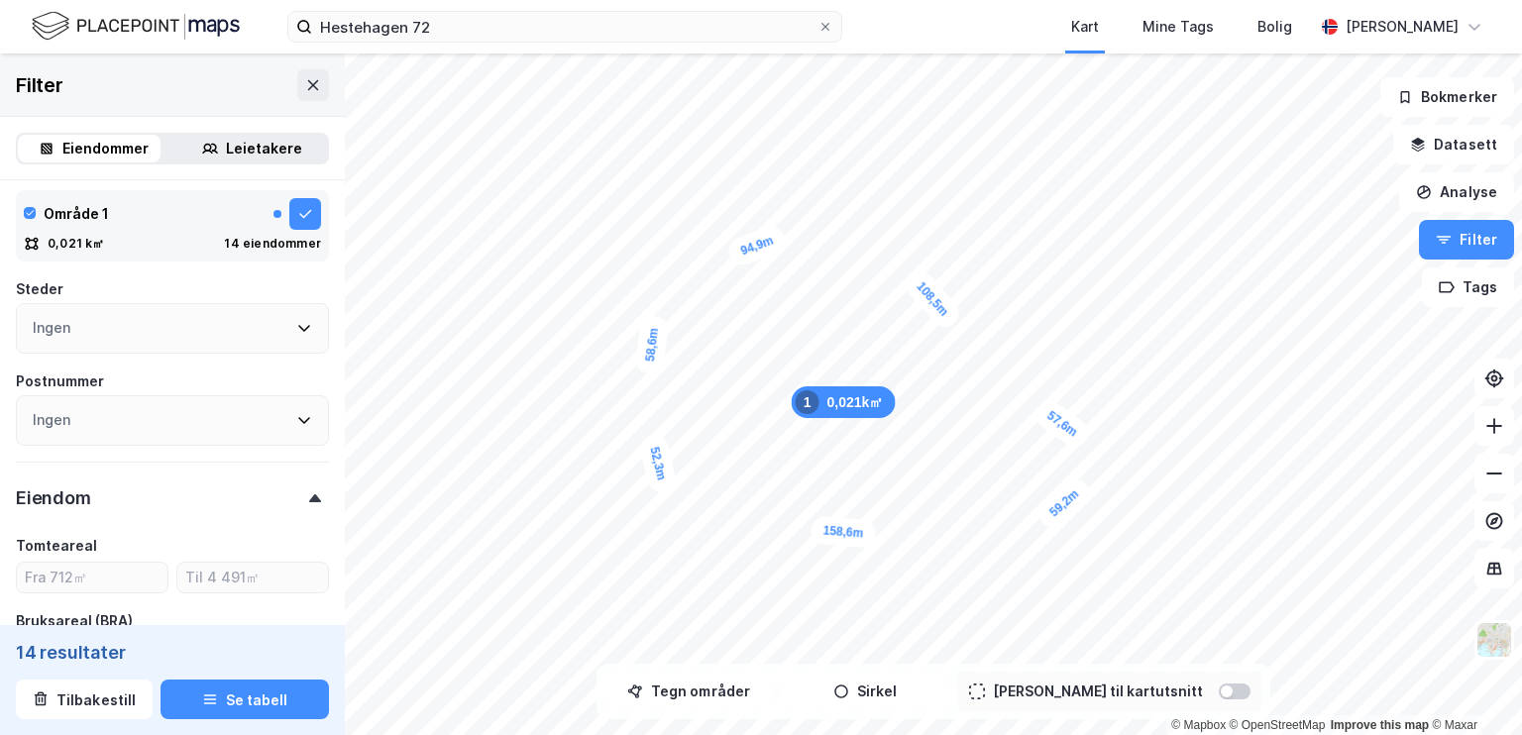
type input "Inkluder (14)"
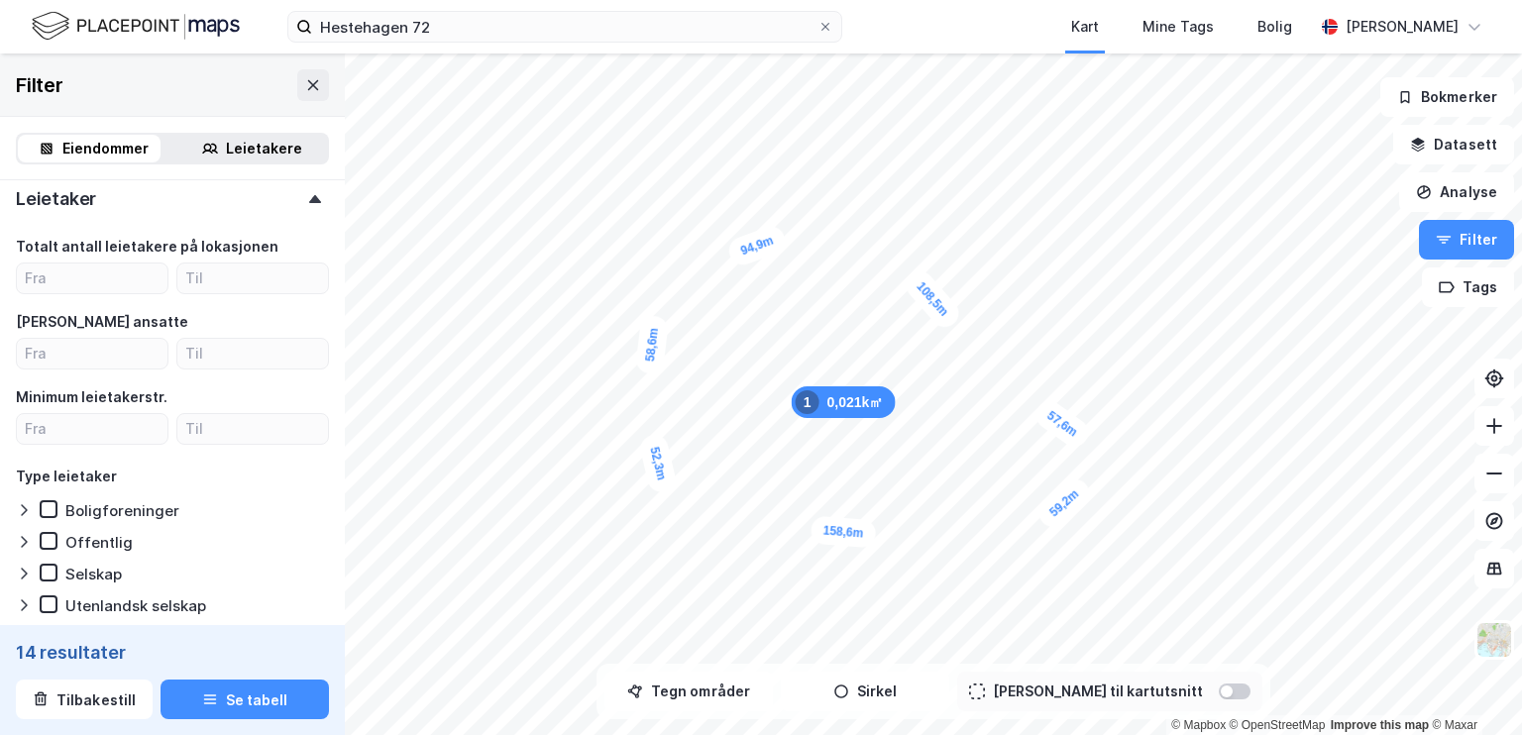
scroll to position [1632, 0]
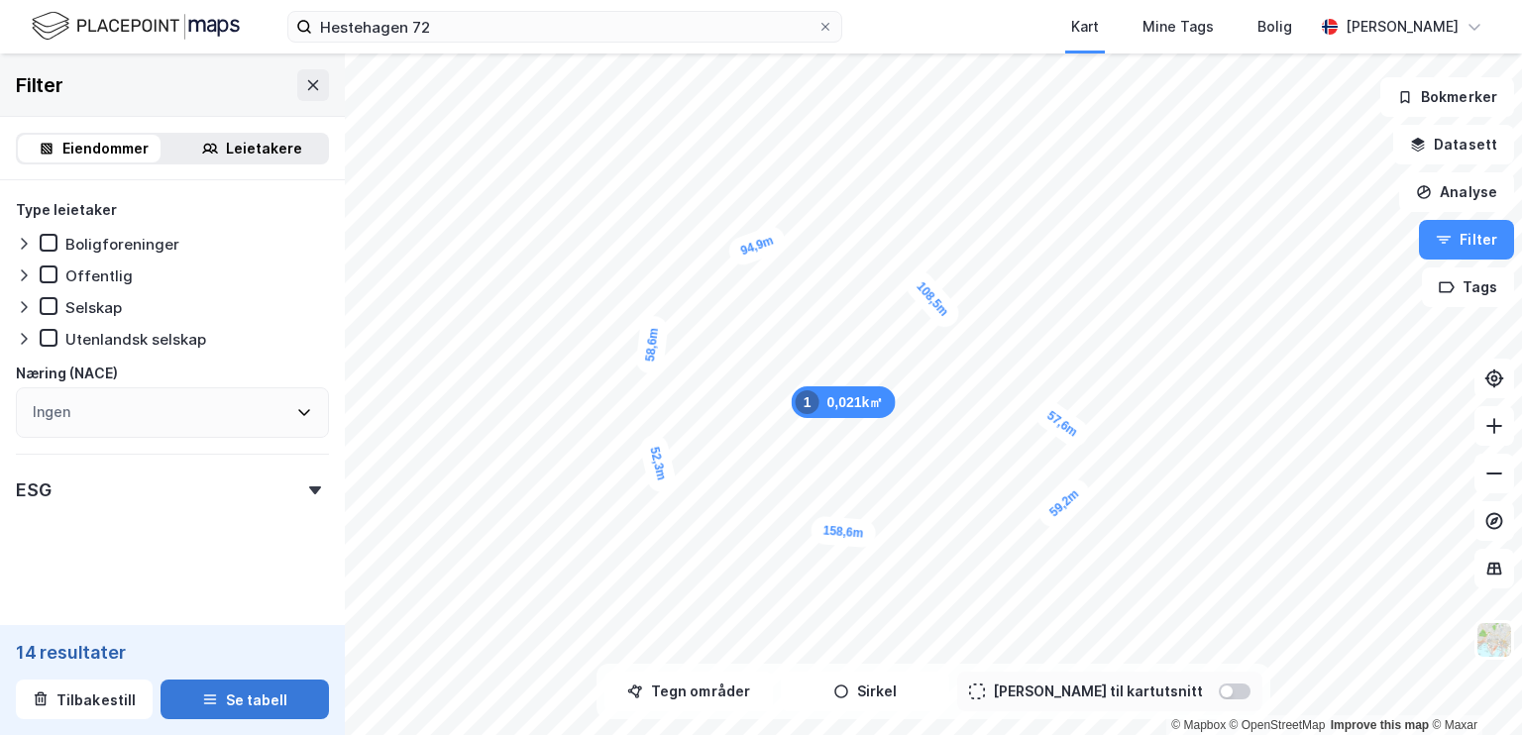
click at [250, 681] on button "Se tabell" at bounding box center [244, 700] width 168 height 40
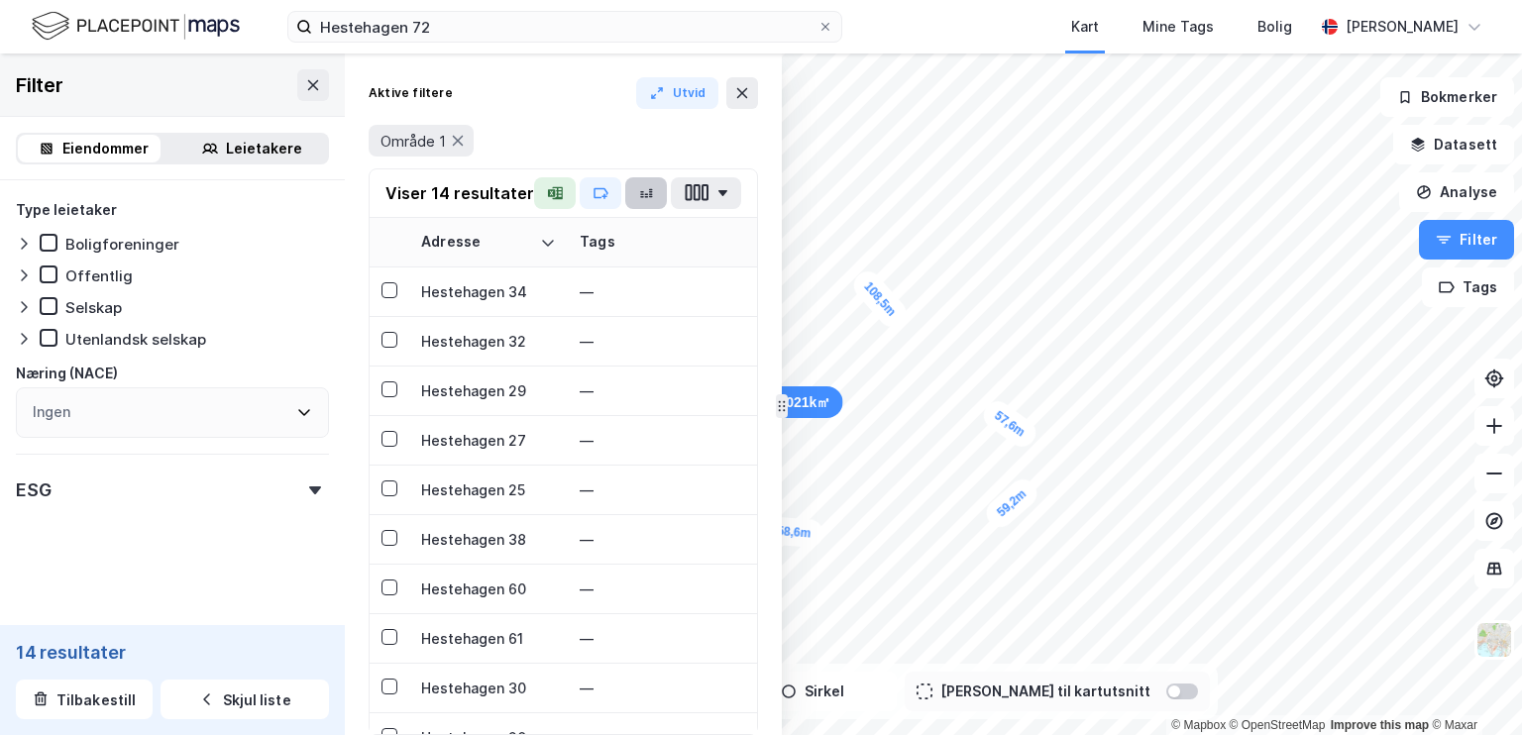
click at [641, 197] on icon "button" at bounding box center [642, 197] width 2 height 0
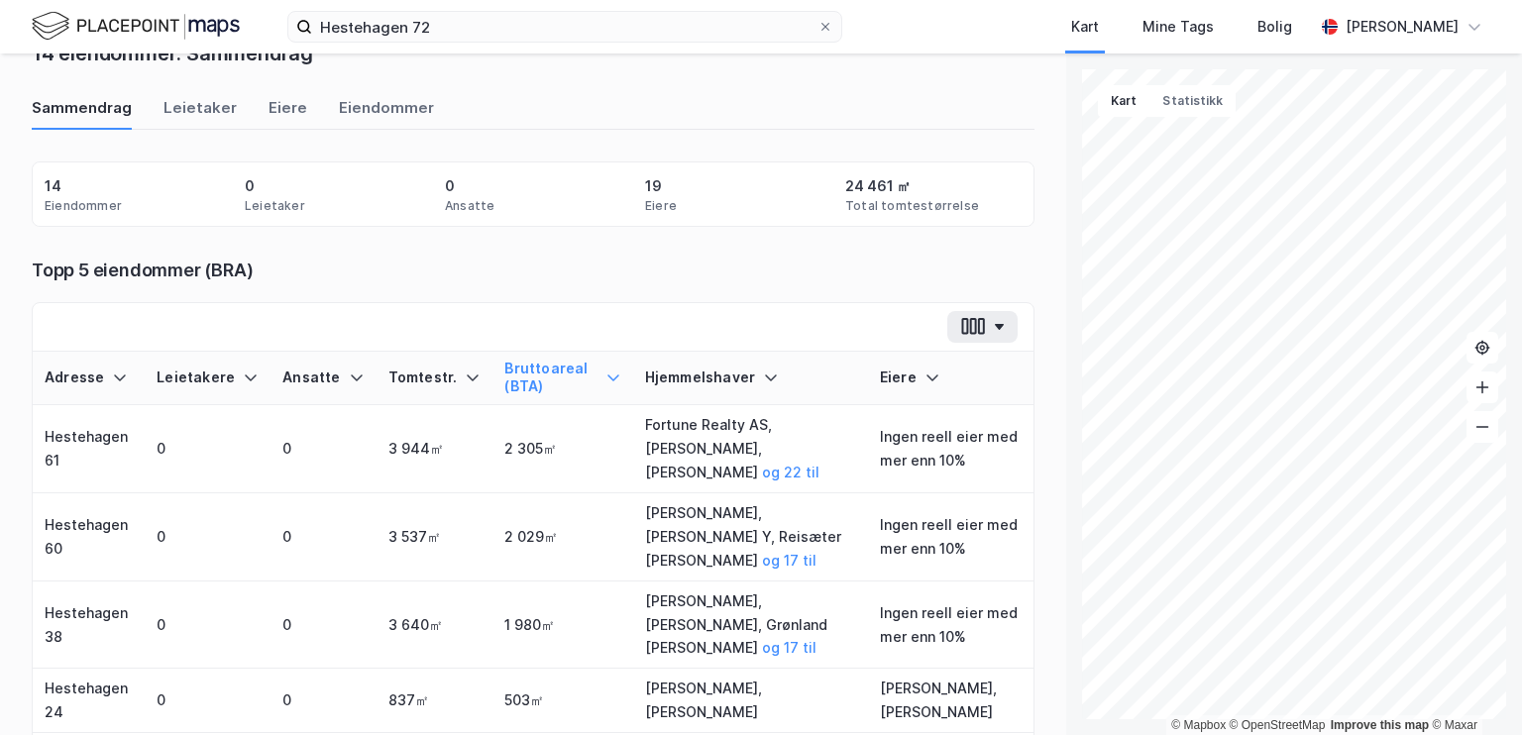
scroll to position [87, 0]
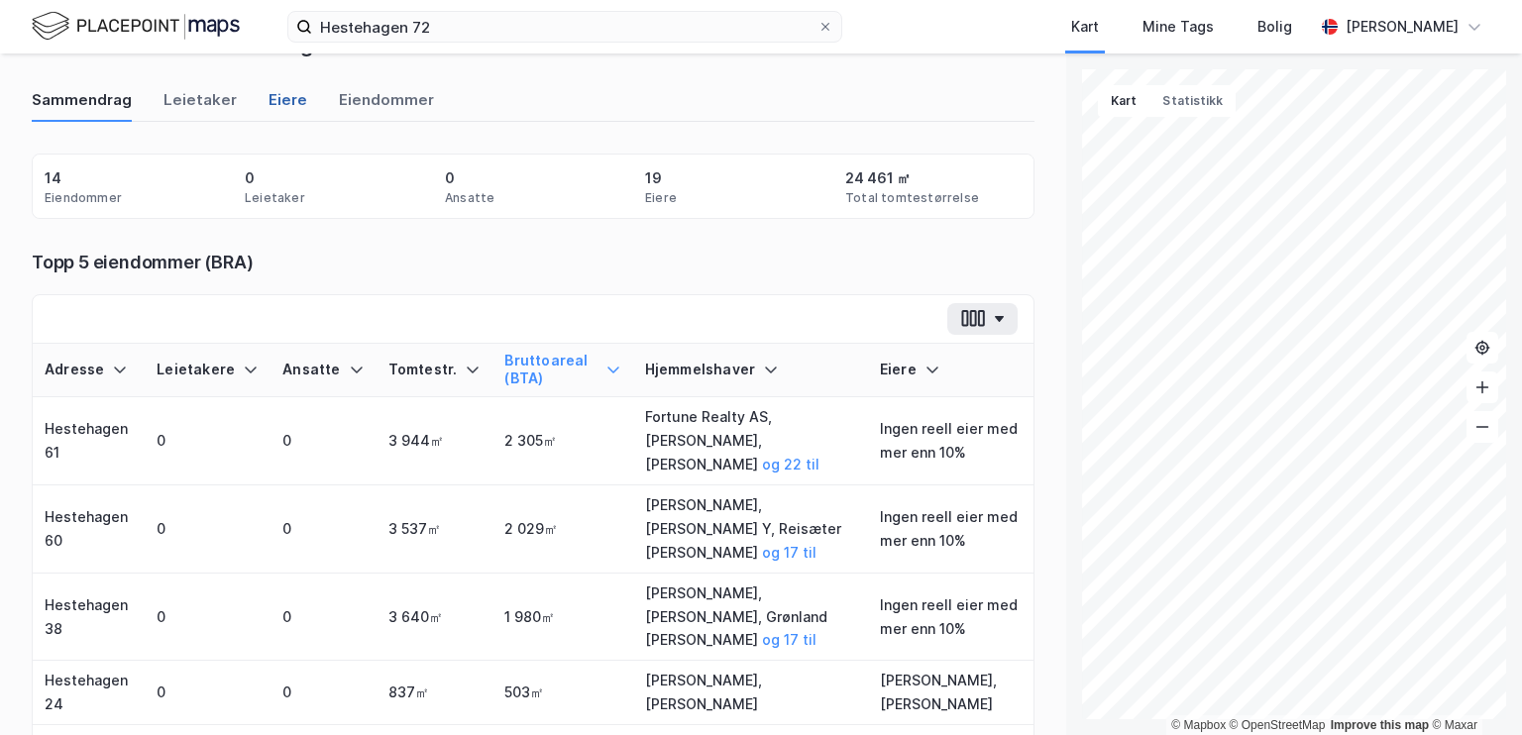
click at [285, 98] on div "Eiere" at bounding box center [287, 105] width 39 height 33
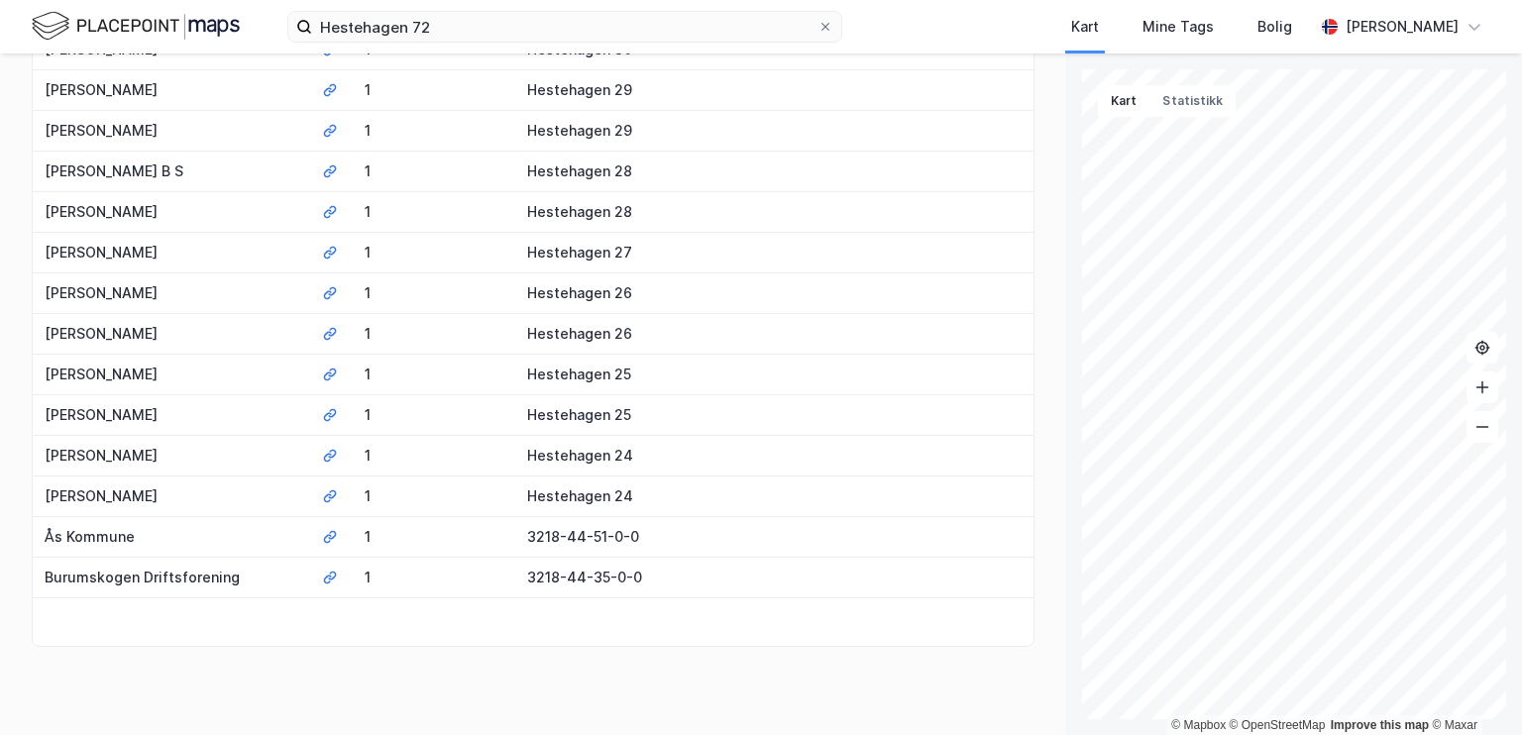
scroll to position [0, 0]
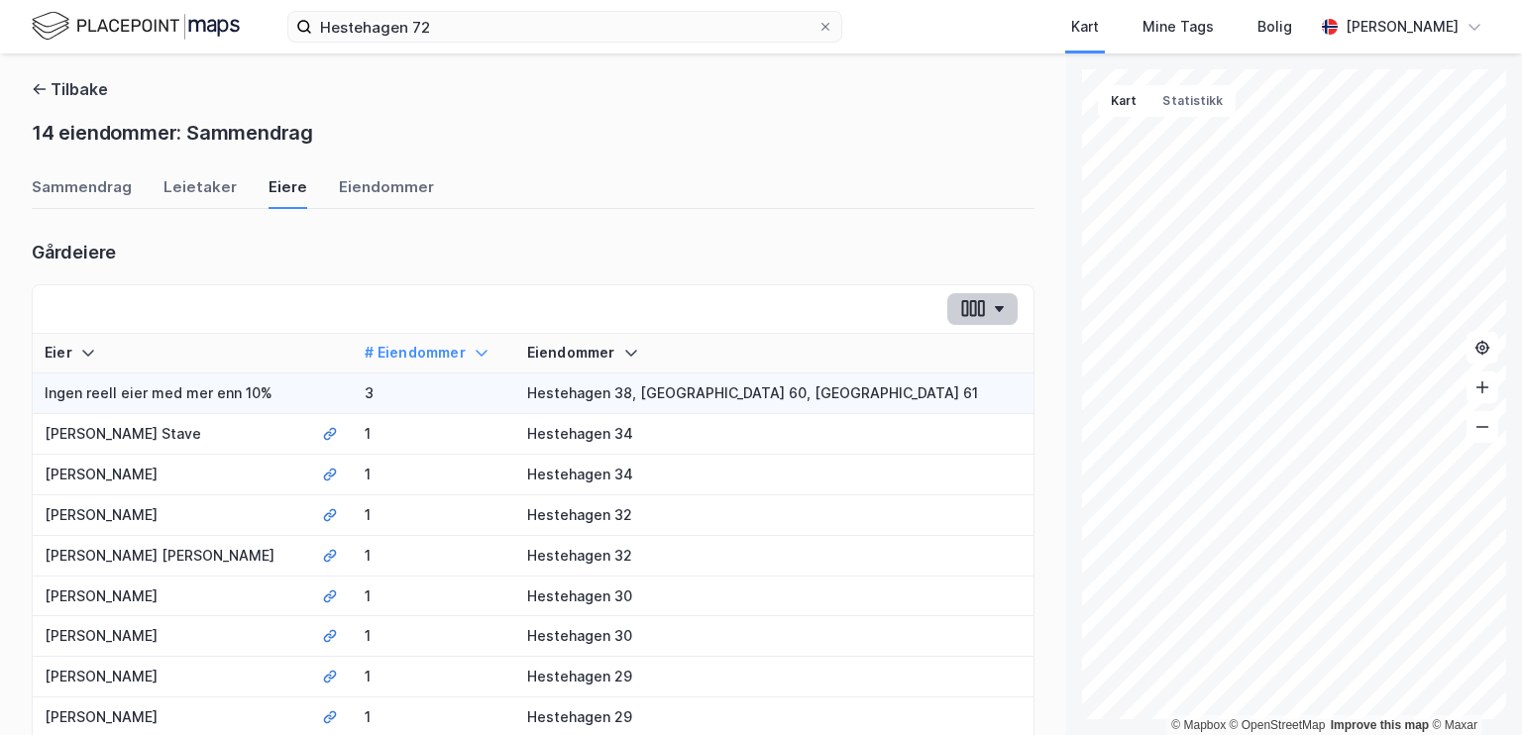
click at [694, 312] on icon "button" at bounding box center [965, 308] width 7 height 17
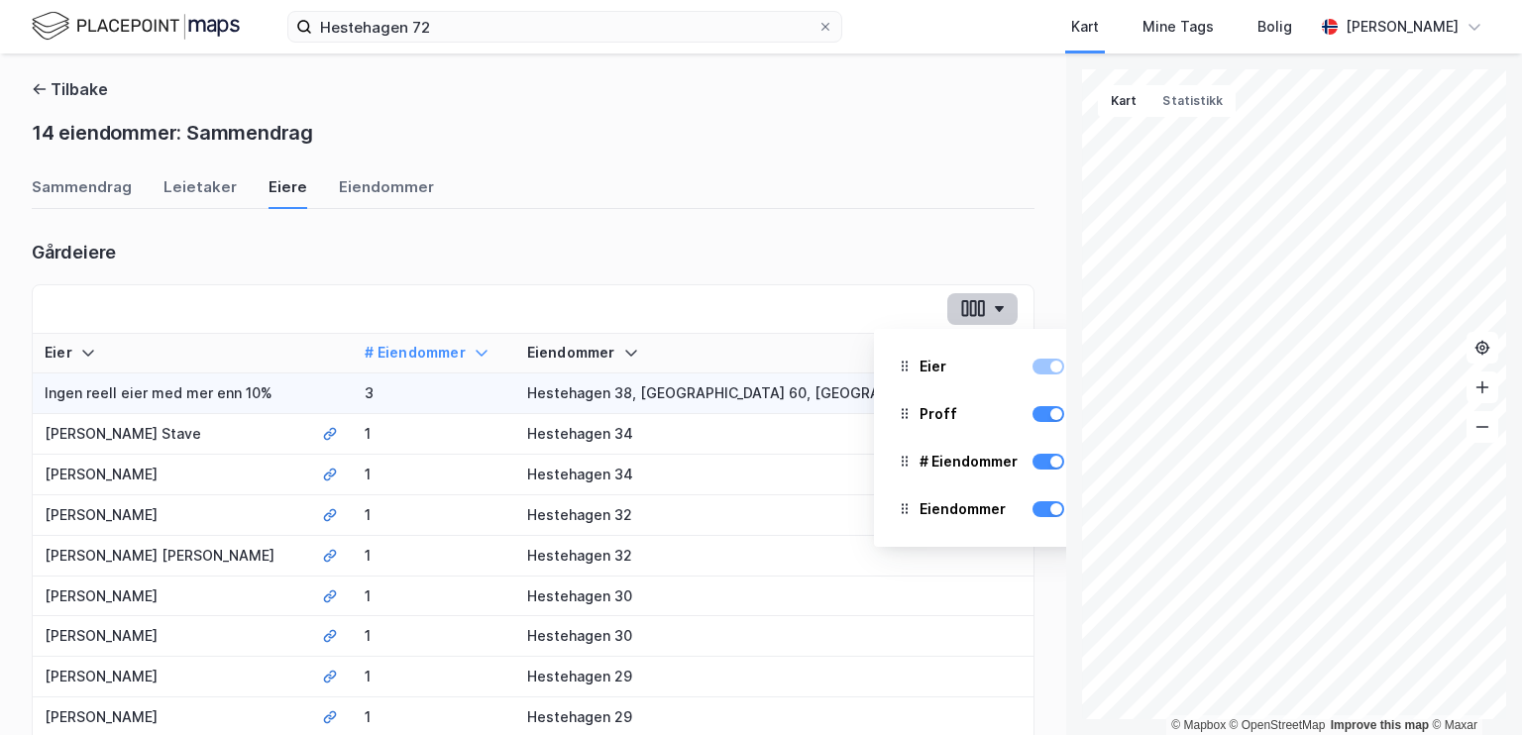
click at [694, 312] on icon "button" at bounding box center [965, 308] width 7 height 17
click at [580, 286] on div "Eier Proff # Eiendommer Eiendommer" at bounding box center [533, 309] width 1001 height 49
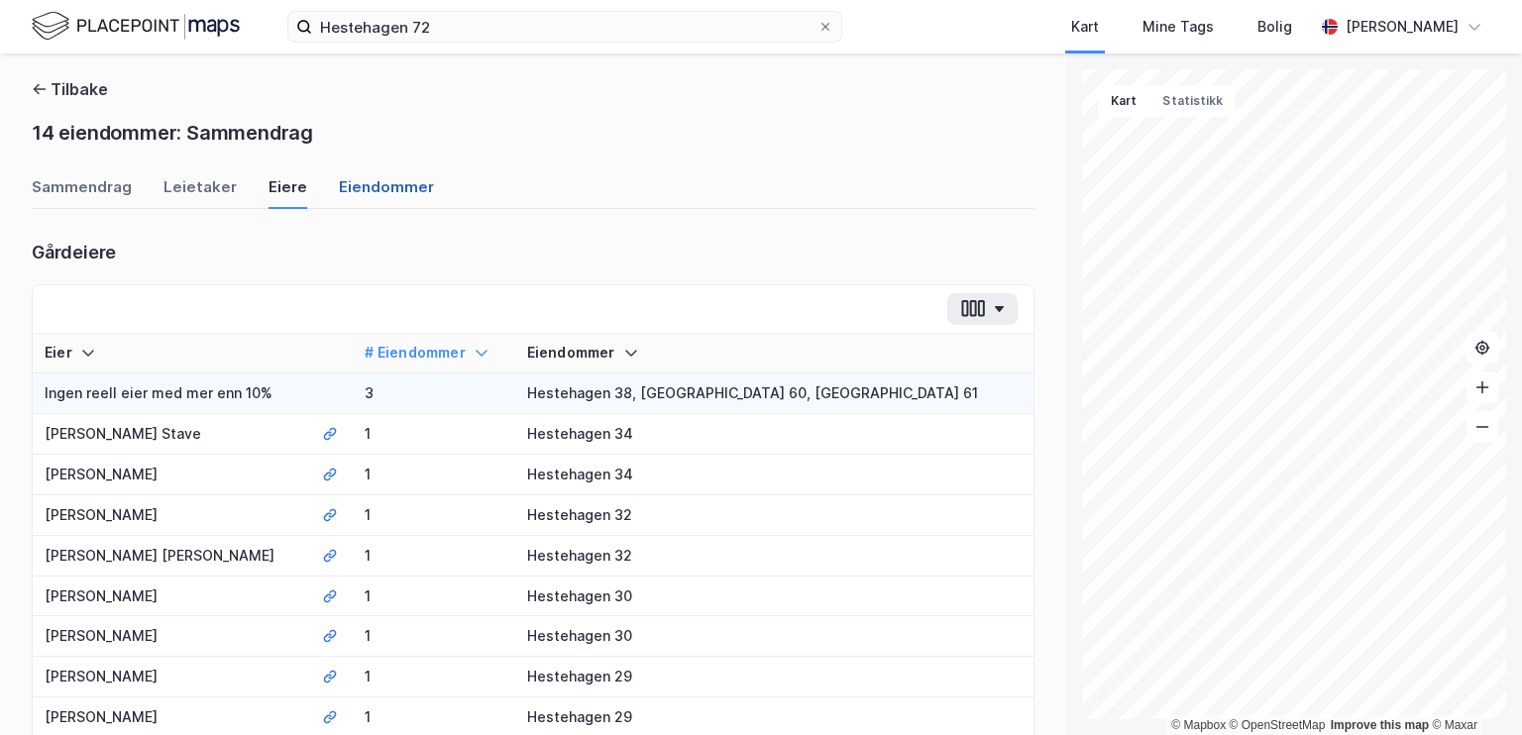
click at [343, 191] on div "Eiendommer" at bounding box center [386, 192] width 95 height 33
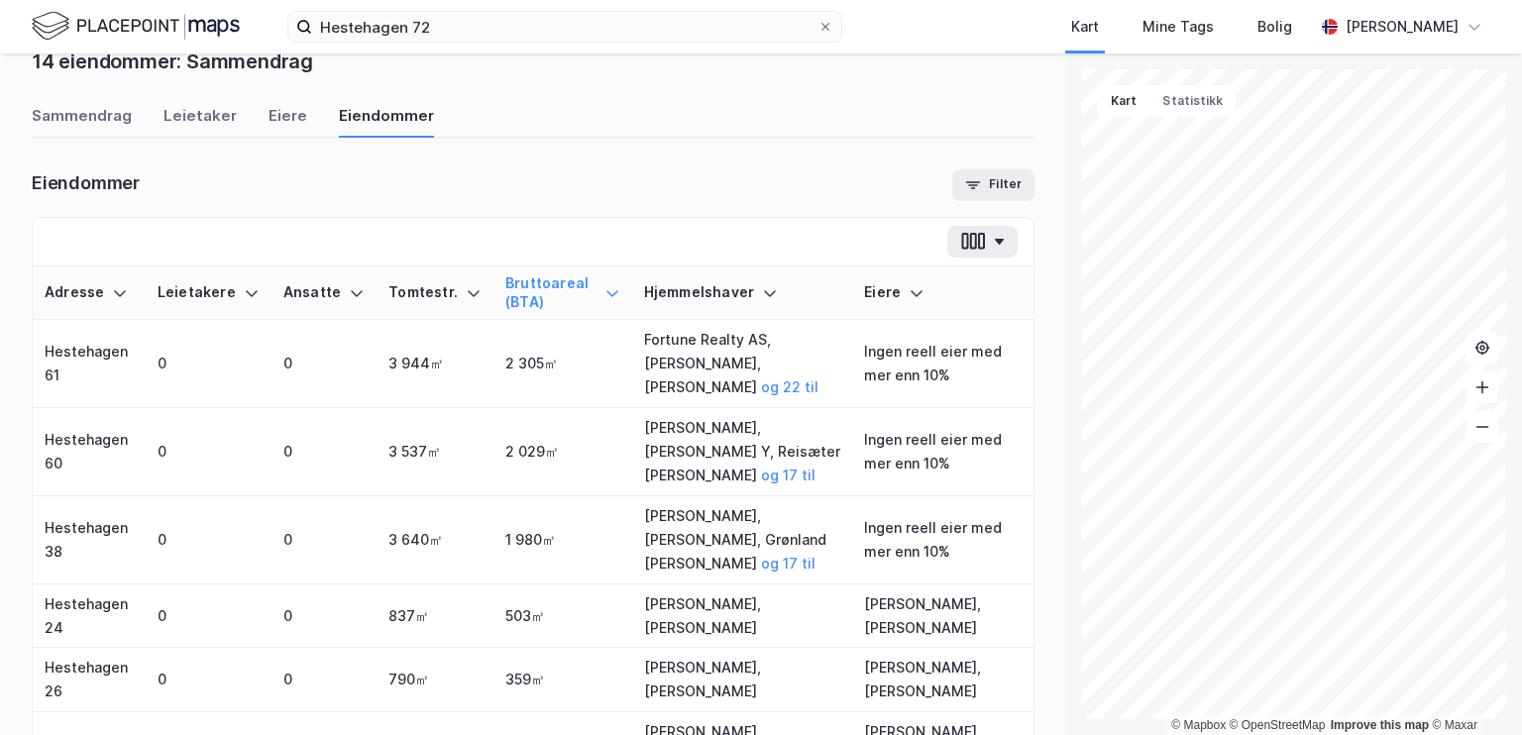
scroll to position [70, 0]
click at [281, 112] on div "Eiere" at bounding box center [287, 122] width 39 height 33
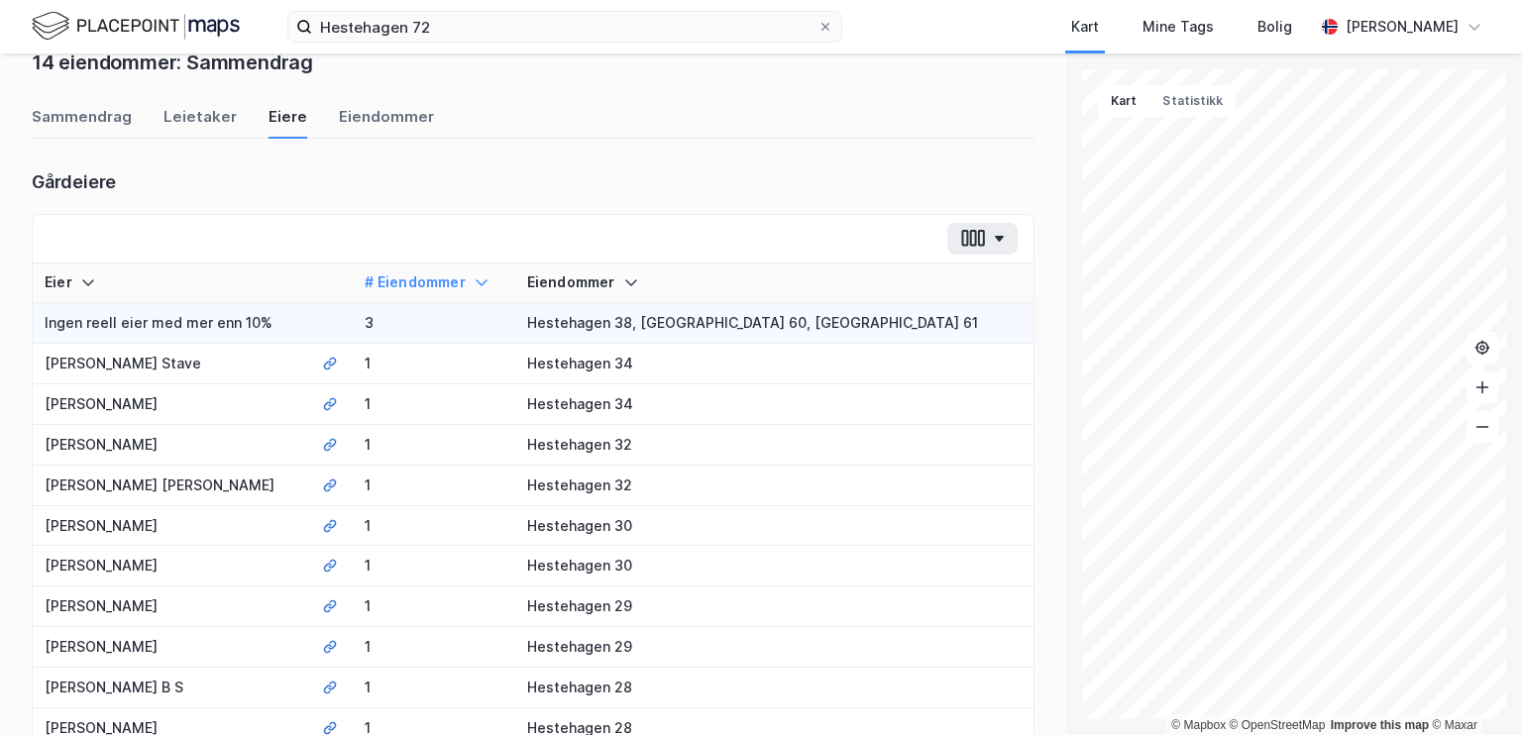
click at [16, 103] on div "Tilbake 14 eiendommer: Sammendrag Sammendrag Leietaker [PERSON_NAME] Gårdeiere …" at bounding box center [533, 394] width 1066 height 682
click at [11, 99] on div "Tilbake 14 eiendommer: Sammendrag Sammendrag Leietaker [PERSON_NAME] Gårdeiere …" at bounding box center [533, 394] width 1066 height 682
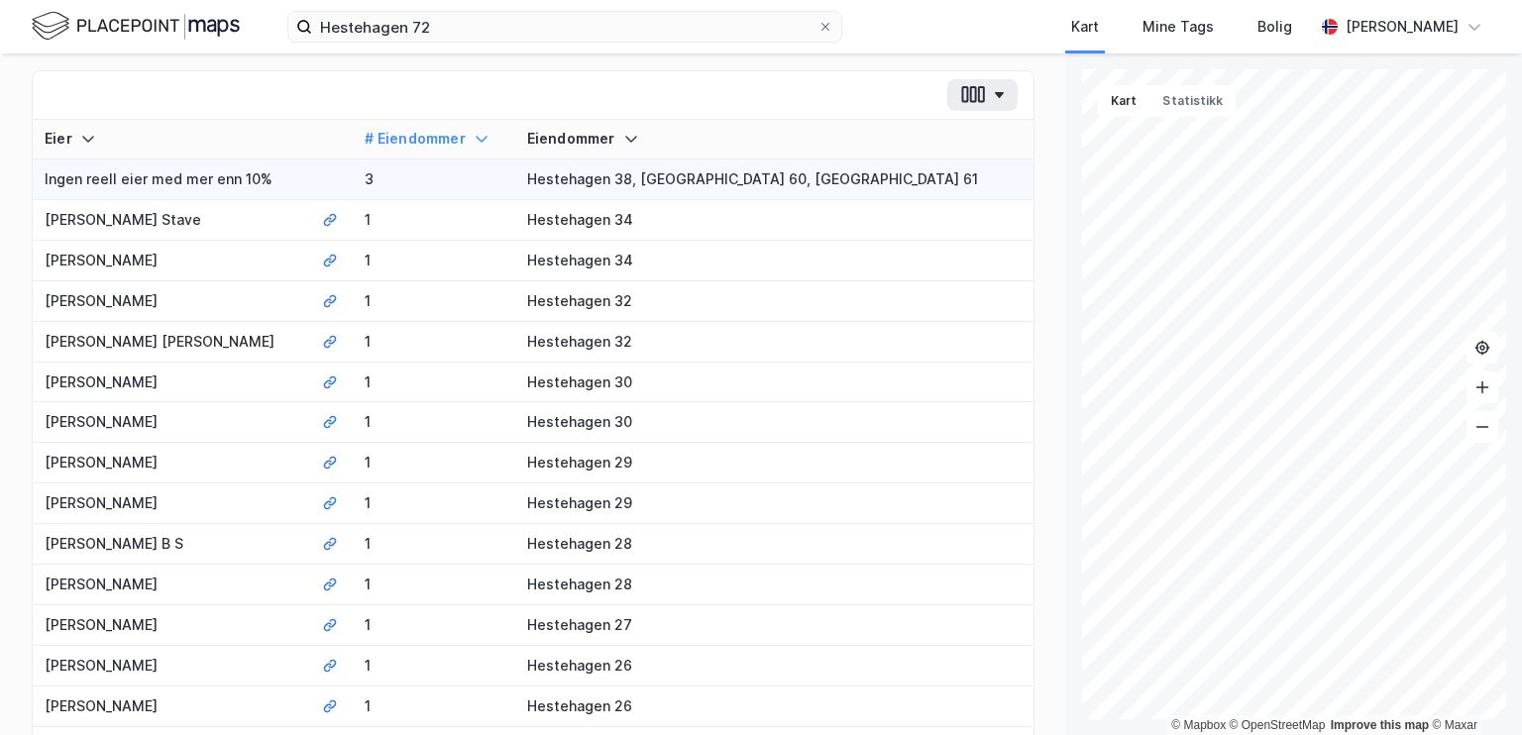
scroll to position [0, 0]
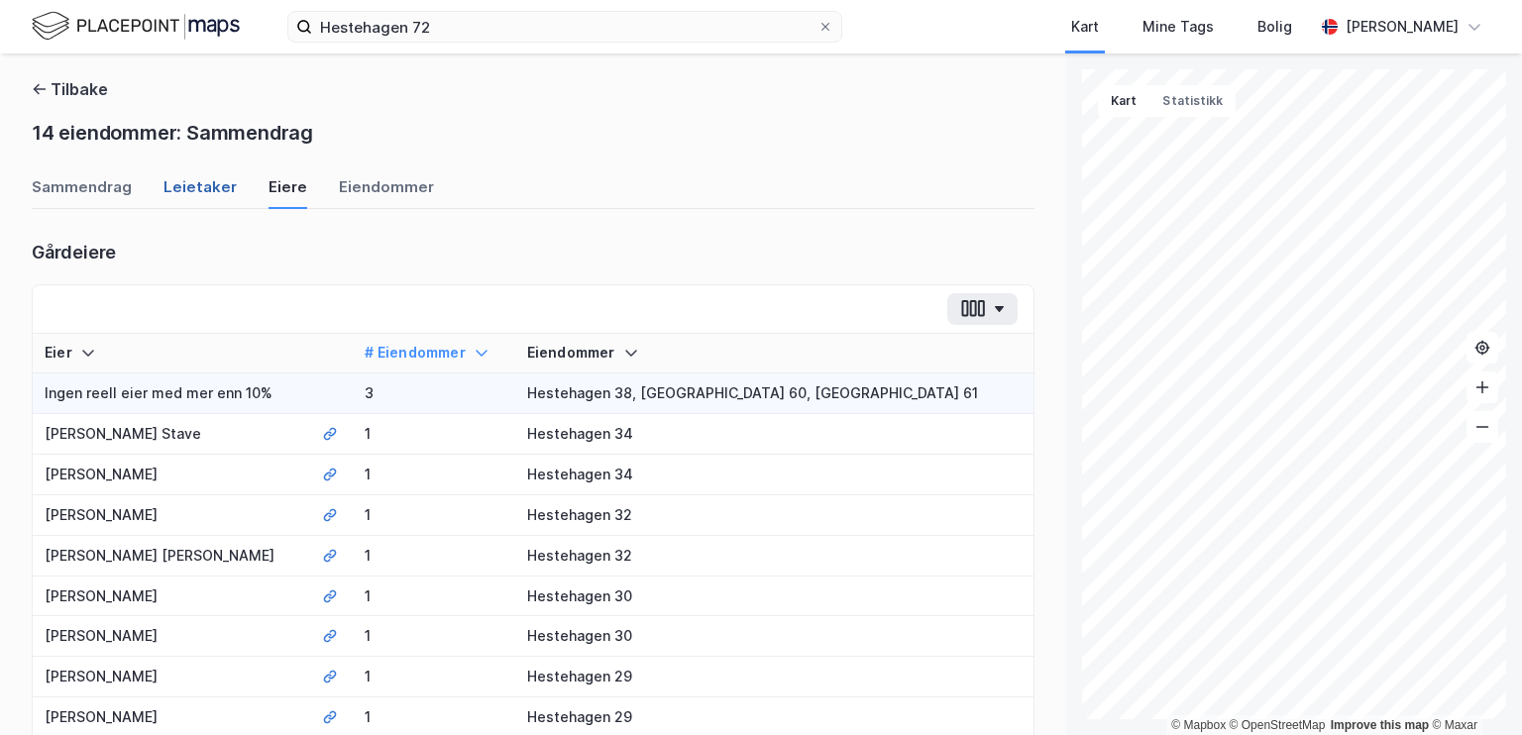
click at [213, 193] on div "Leietaker" at bounding box center [199, 192] width 73 height 33
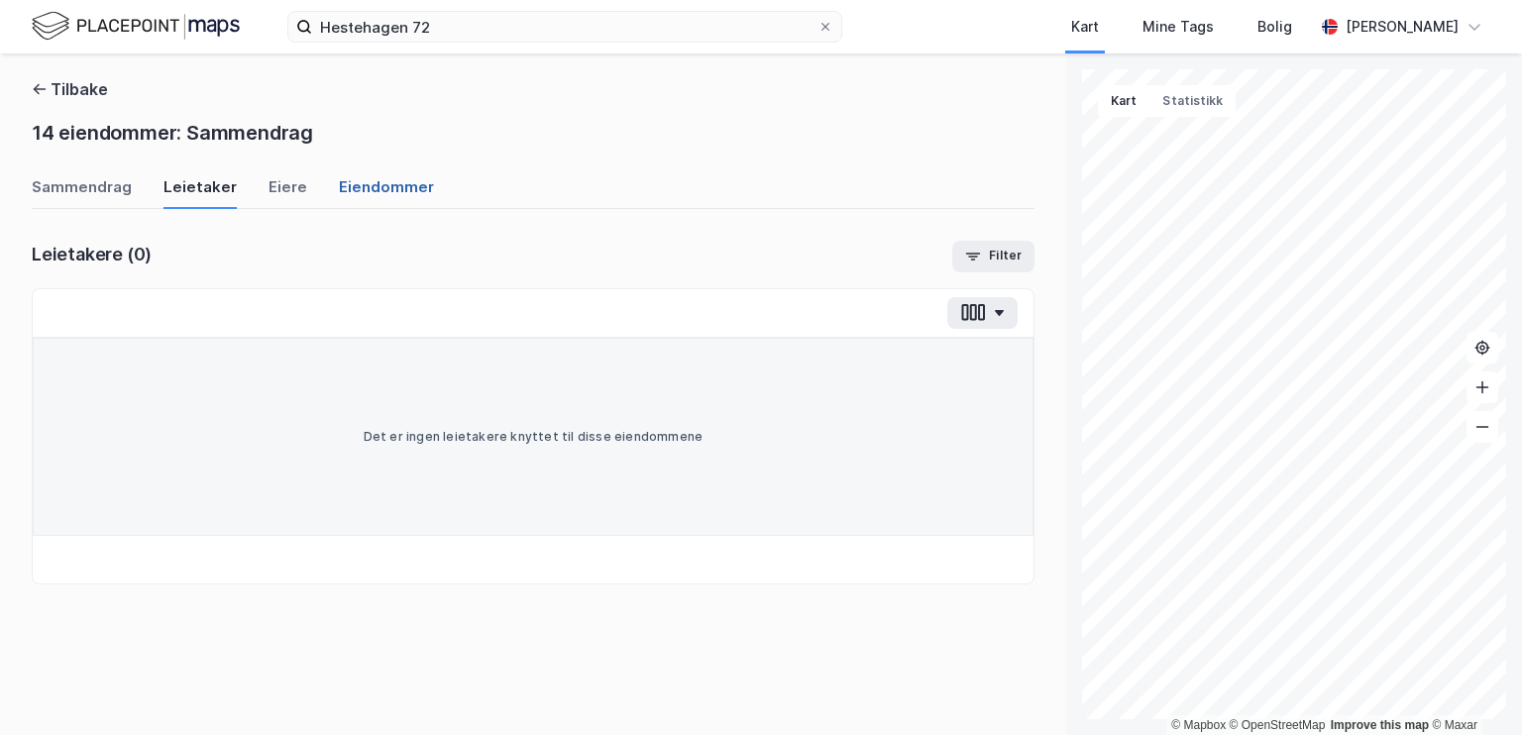
click at [366, 189] on div "Eiendommer" at bounding box center [386, 192] width 95 height 33
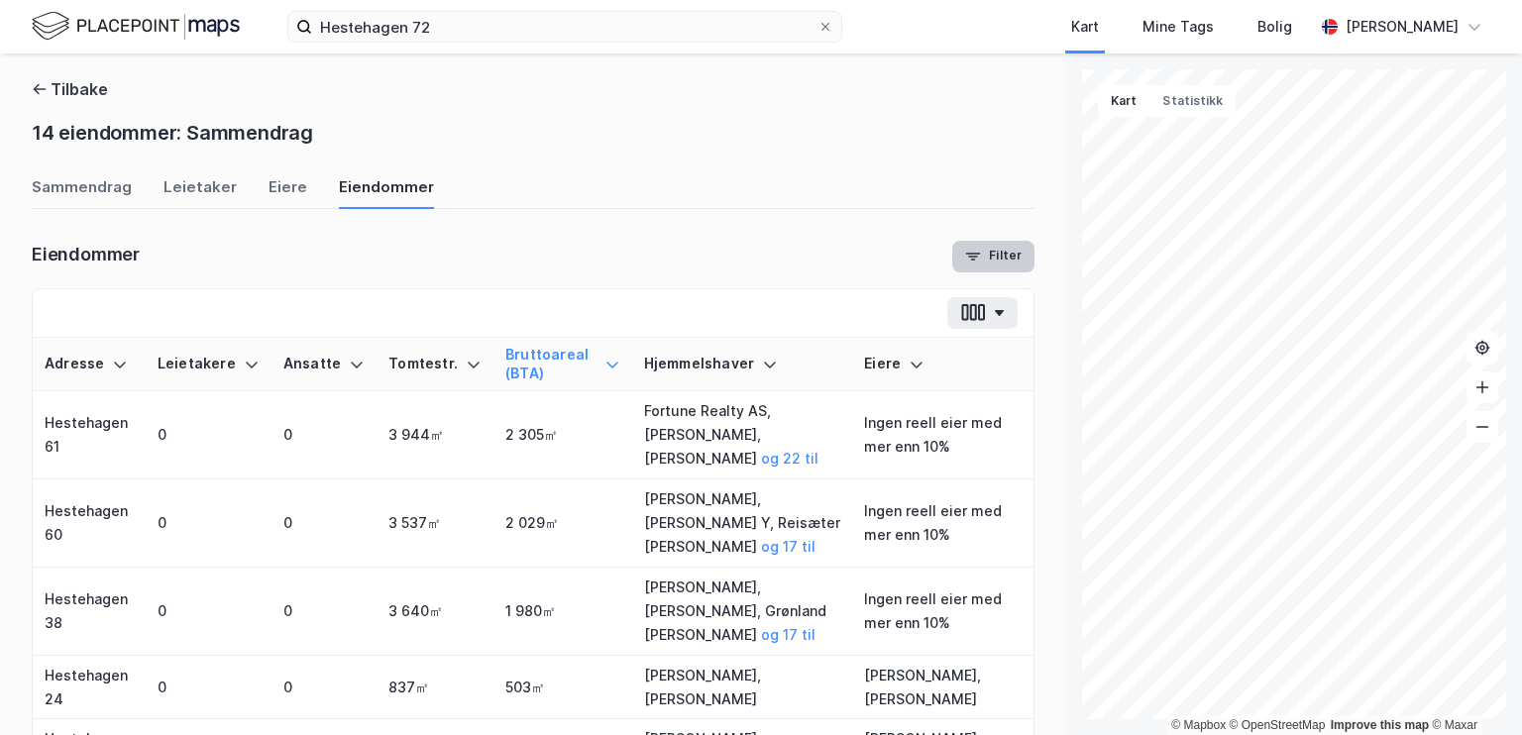
click at [694, 261] on button "Filter" at bounding box center [993, 257] width 82 height 32
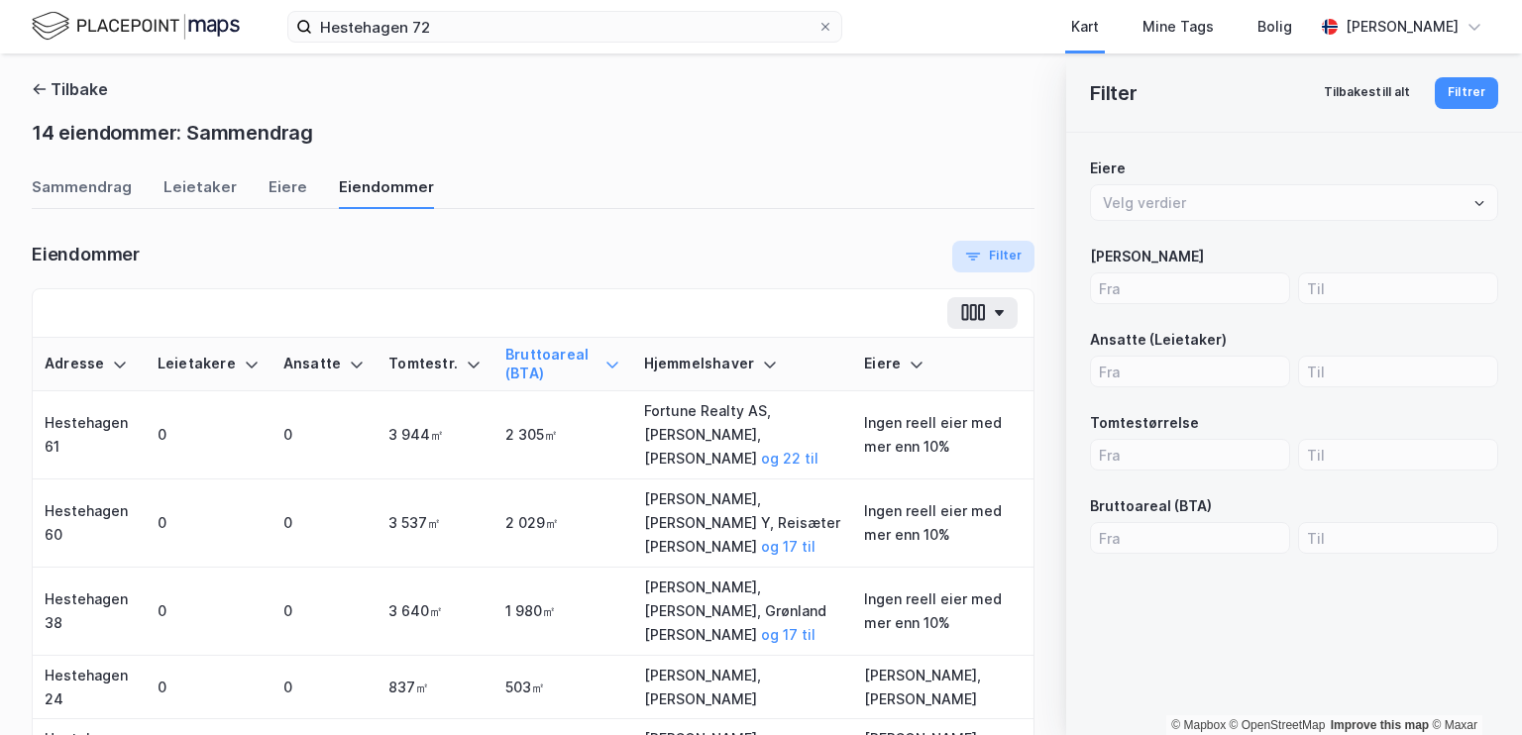
click at [694, 261] on button "Filter" at bounding box center [993, 257] width 82 height 32
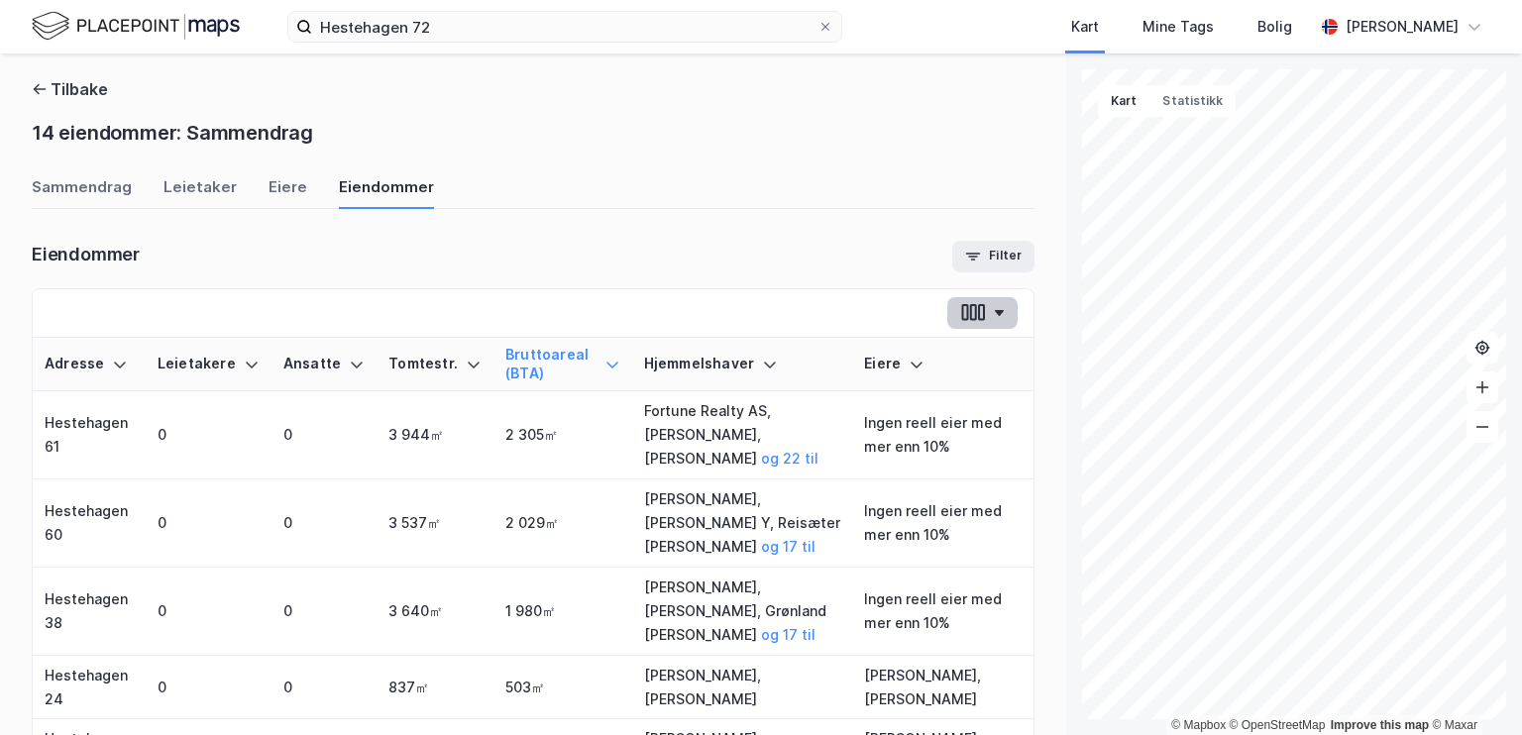
click at [694, 306] on button "button" at bounding box center [982, 313] width 70 height 32
click at [694, 205] on div "Sammendrag Leietaker [PERSON_NAME]" at bounding box center [533, 192] width 1003 height 33
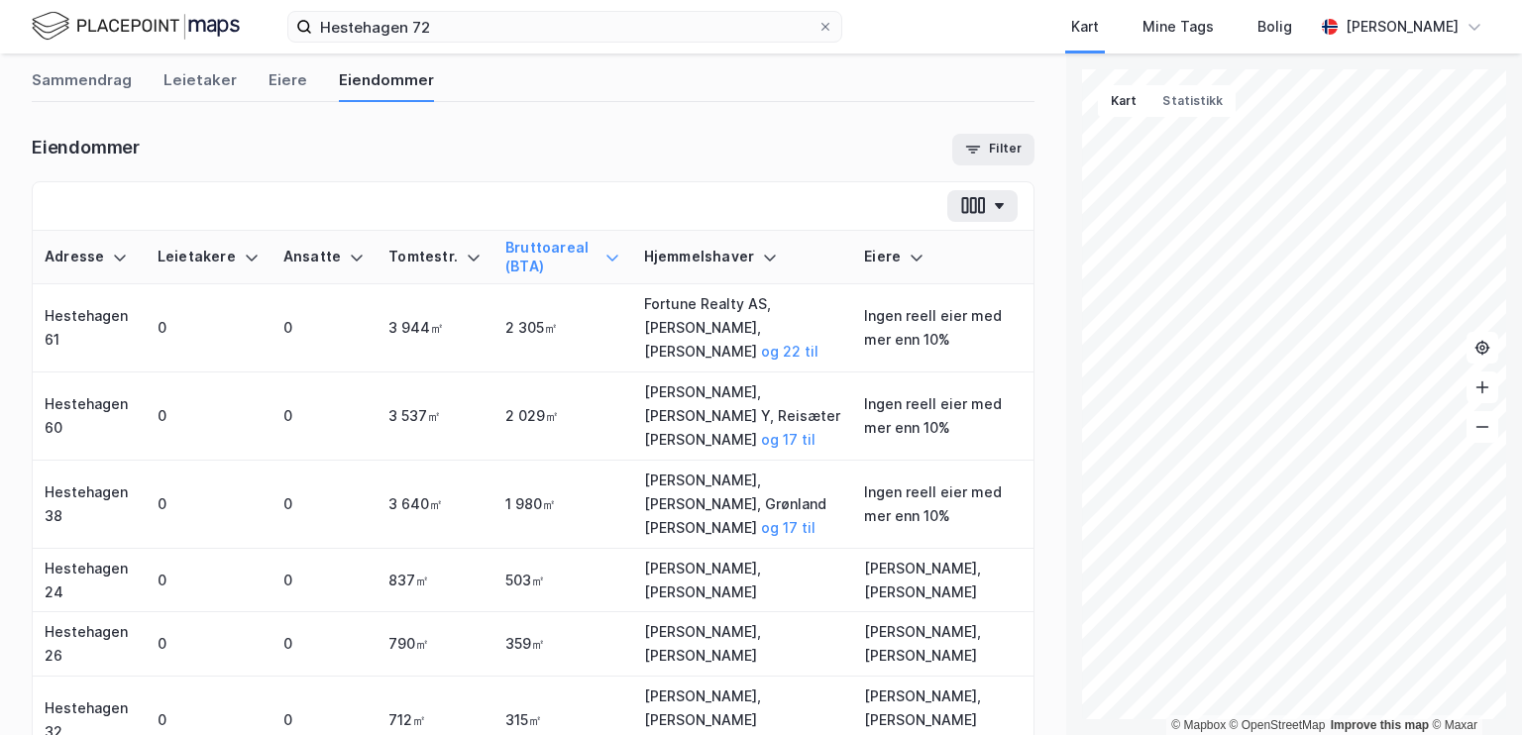
scroll to position [107, 0]
click at [289, 87] on div "Eiere" at bounding box center [287, 85] width 39 height 33
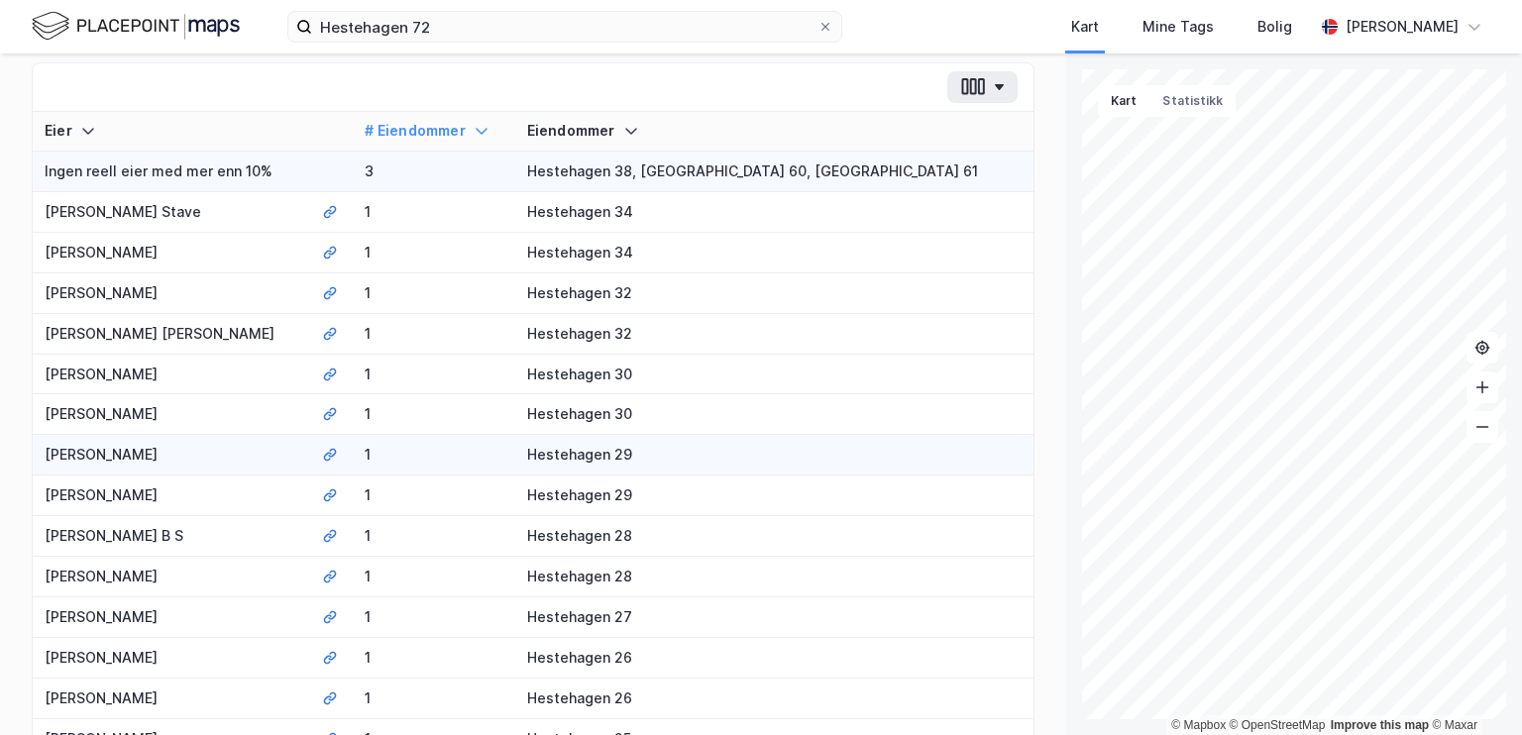
scroll to position [0, 0]
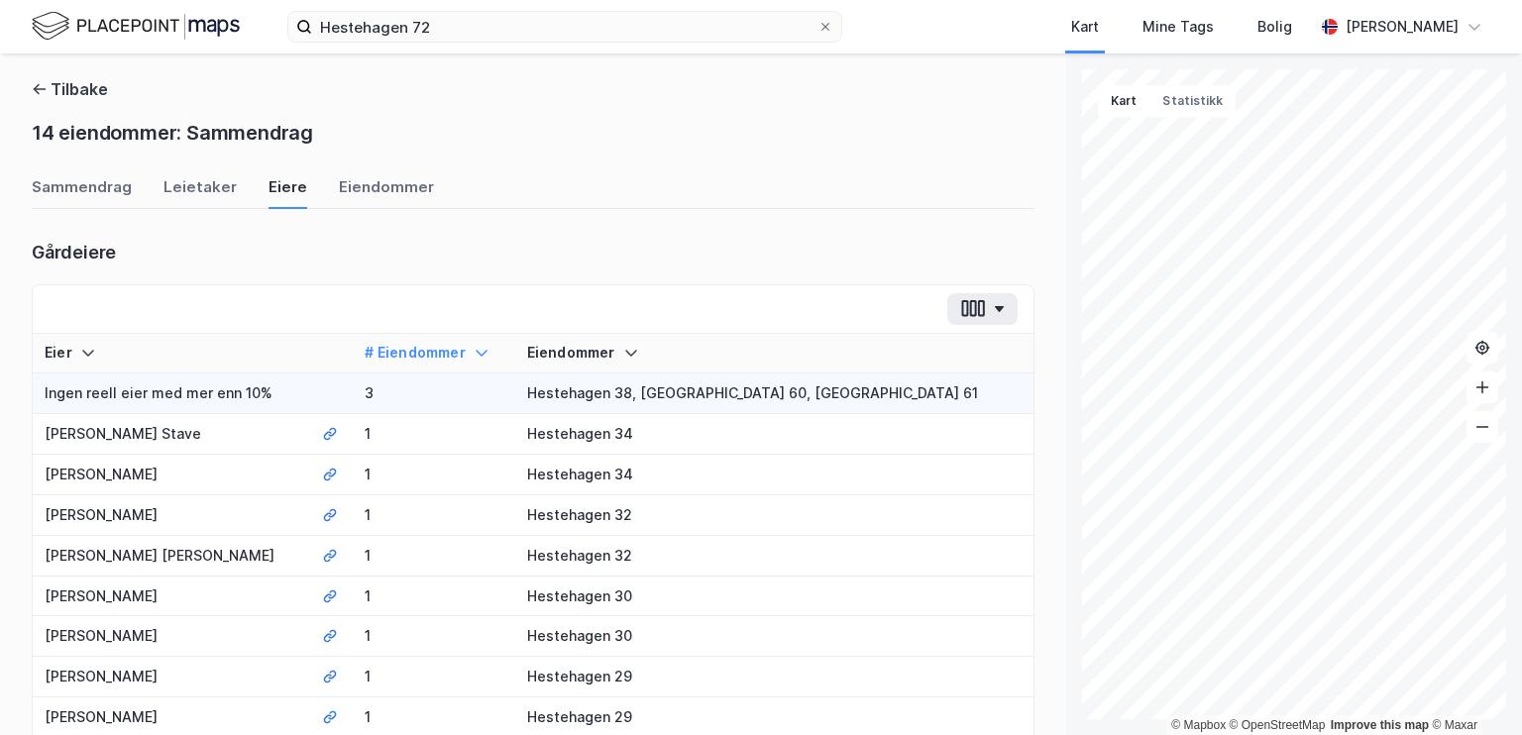
click at [468, 363] on th "# Eiendommer" at bounding box center [433, 354] width 161 height 40
click at [492, 368] on th "# Eiendommer" at bounding box center [433, 354] width 161 height 40
click at [193, 191] on div "Leietaker" at bounding box center [199, 192] width 73 height 33
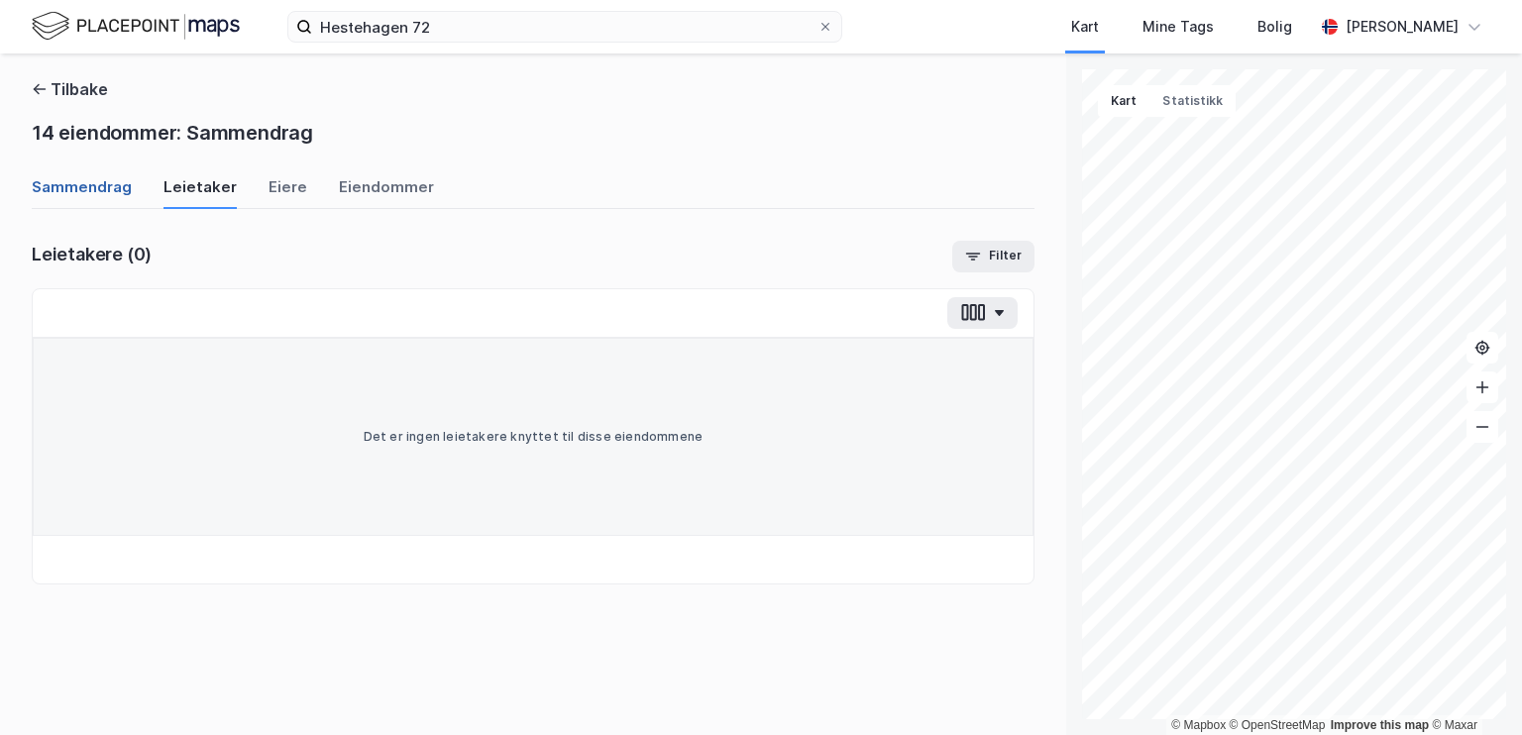
click at [117, 193] on div "Sammendrag" at bounding box center [82, 192] width 100 height 33
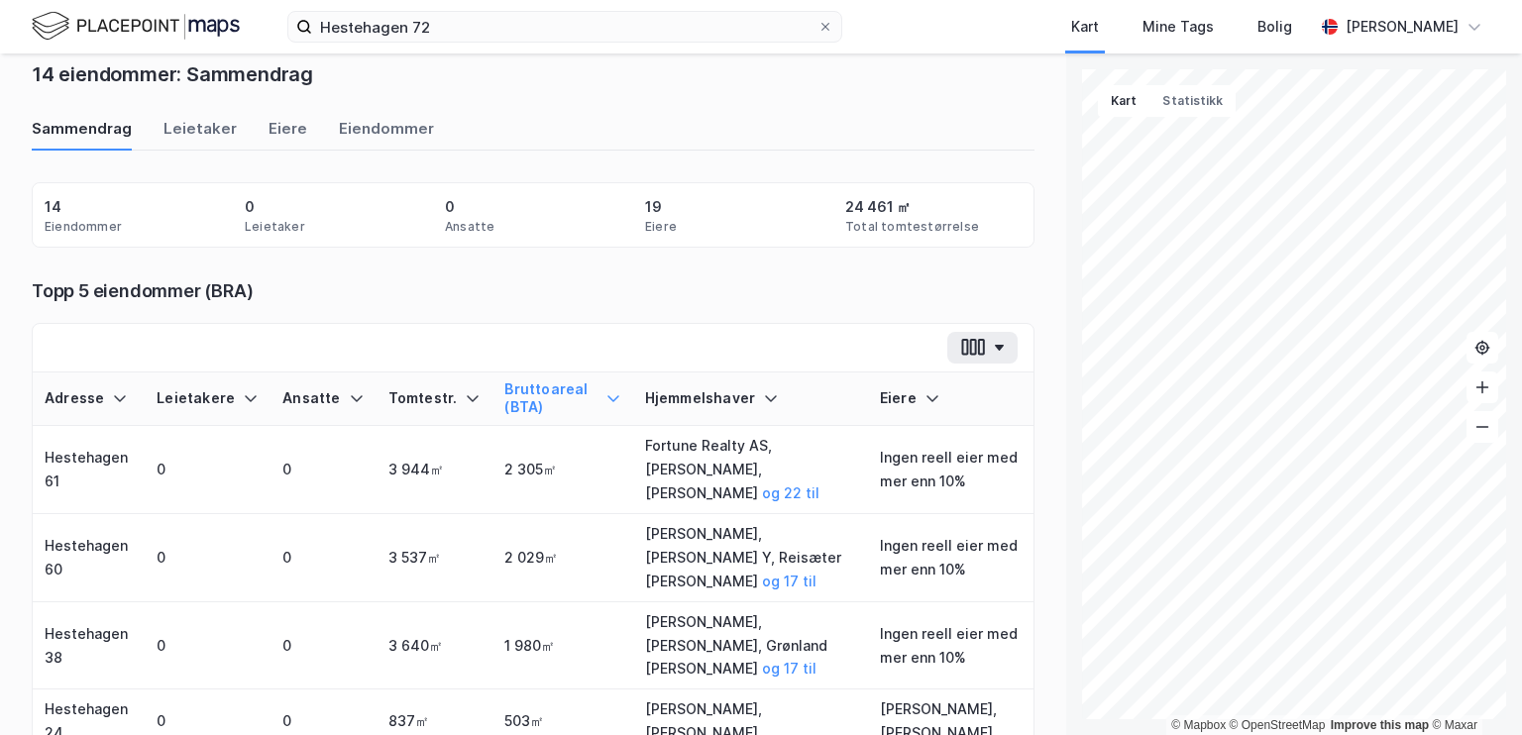
scroll to position [99, 0]
